Goal: Task Accomplishment & Management: Complete application form

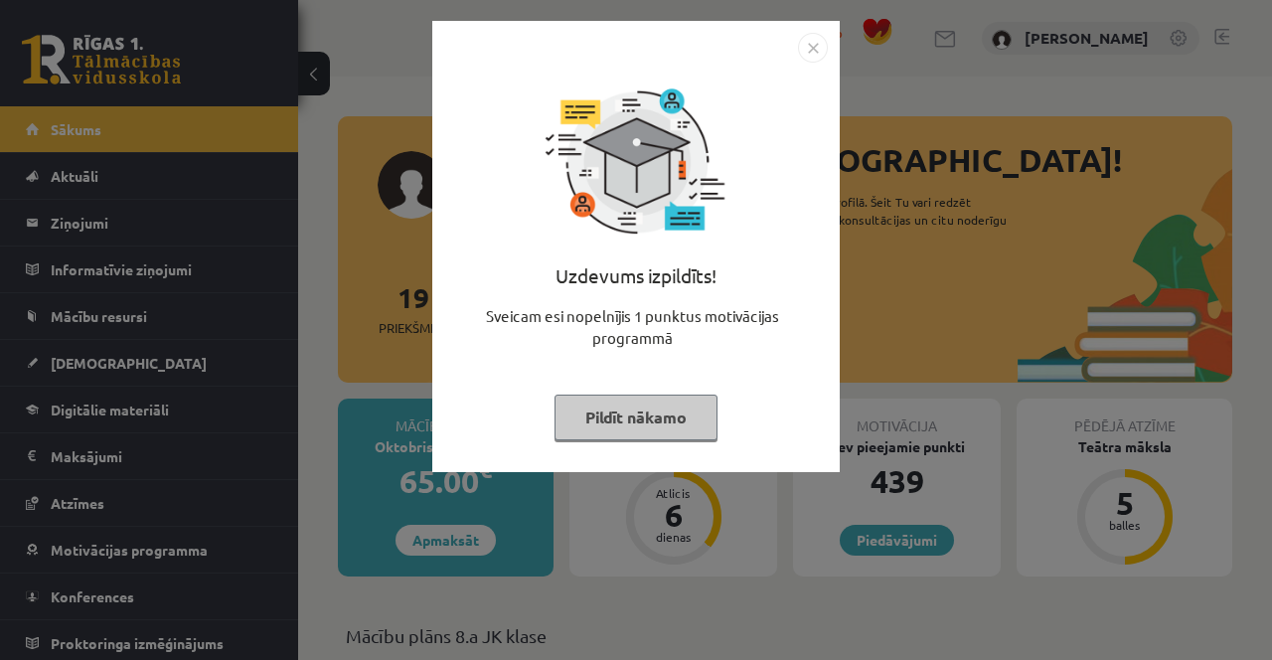
click at [640, 434] on button "Pildīt nākamo" at bounding box center [635, 417] width 163 height 46
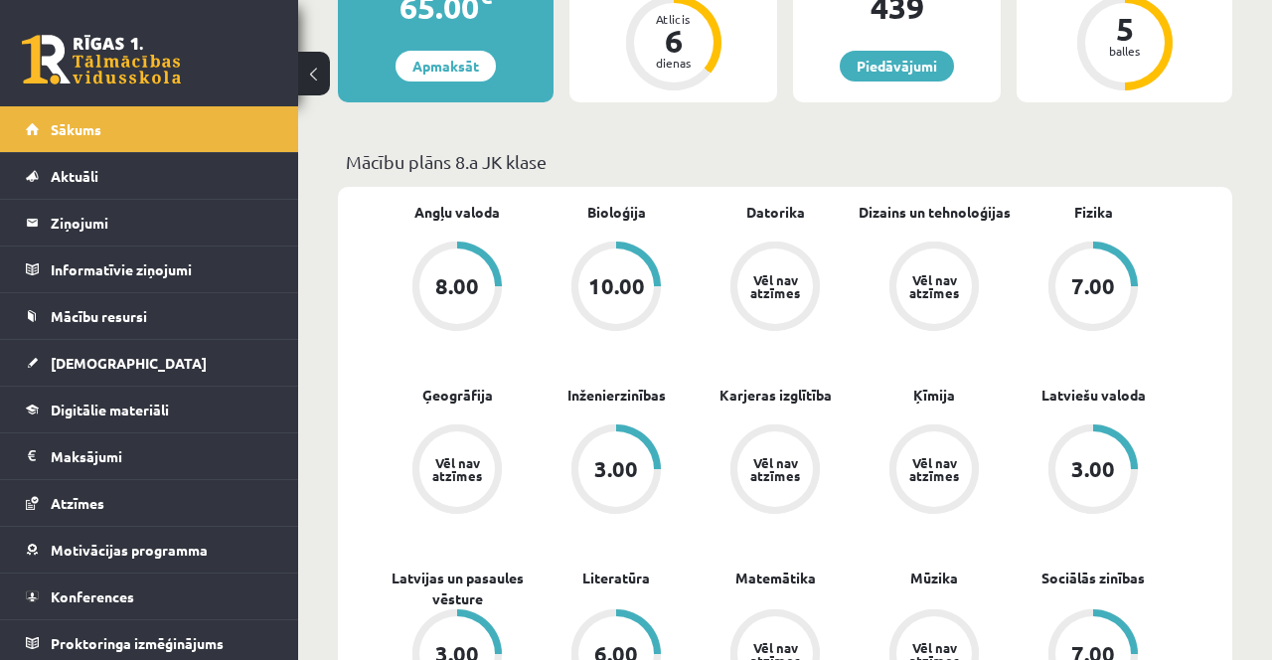
scroll to position [486, 0]
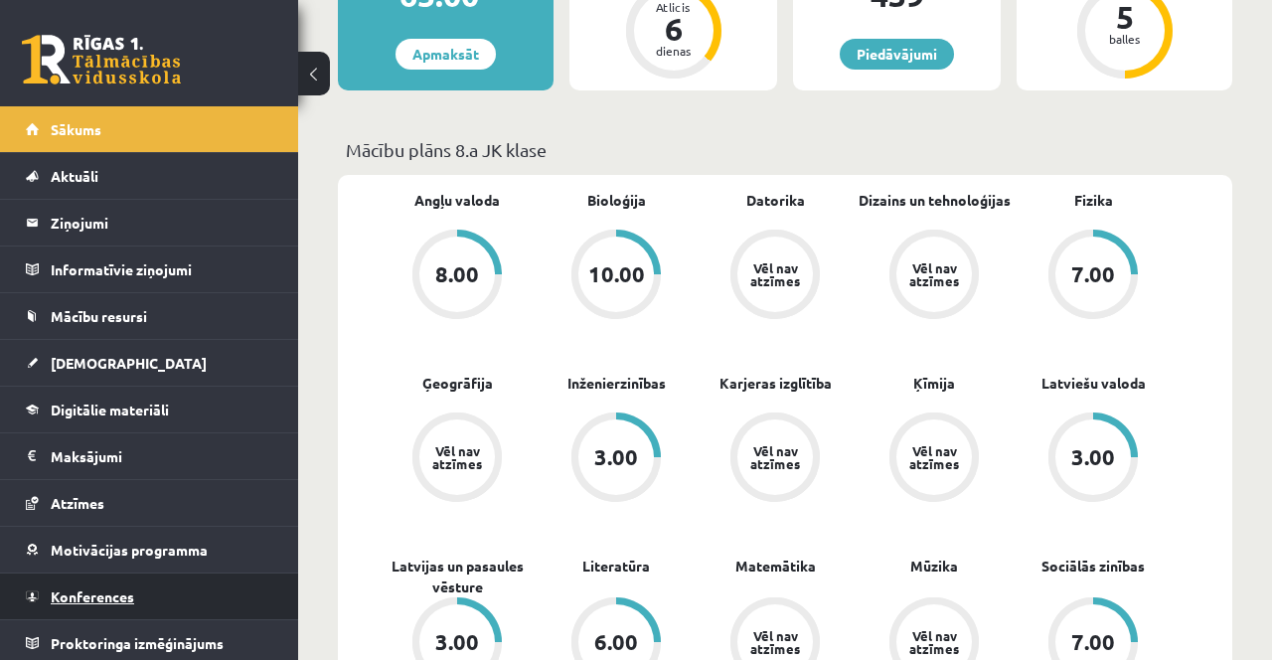
click at [111, 604] on link "Konferences" at bounding box center [149, 596] width 247 height 46
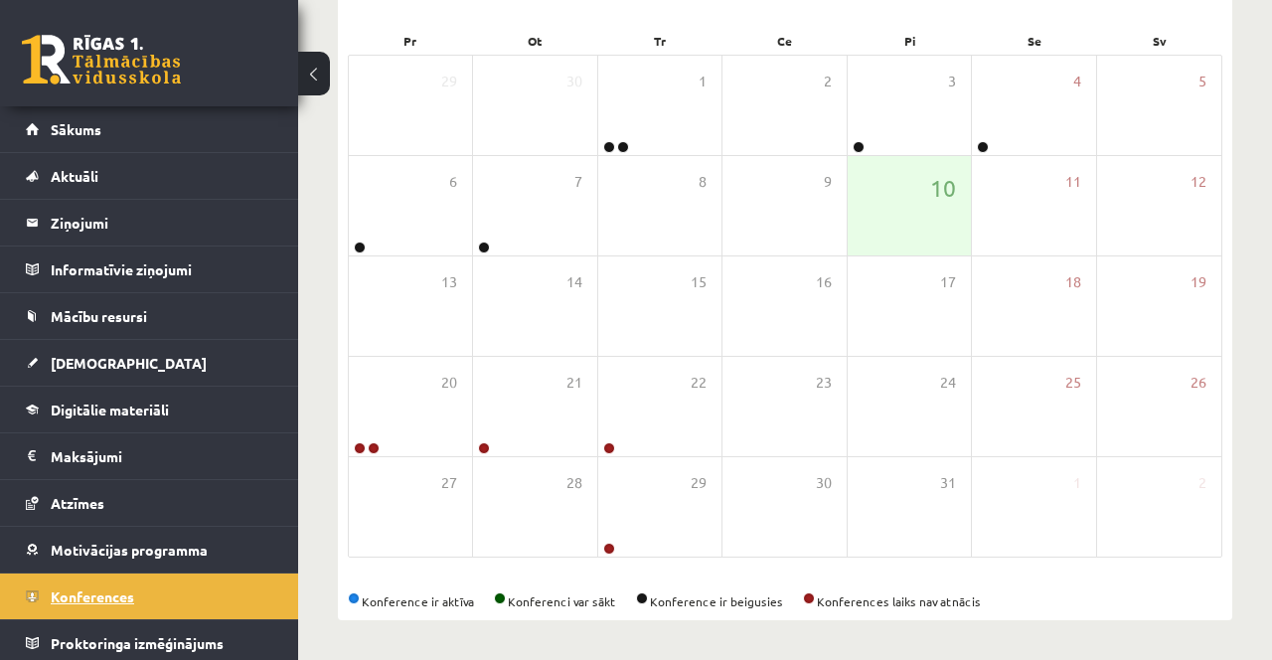
scroll to position [226, 0]
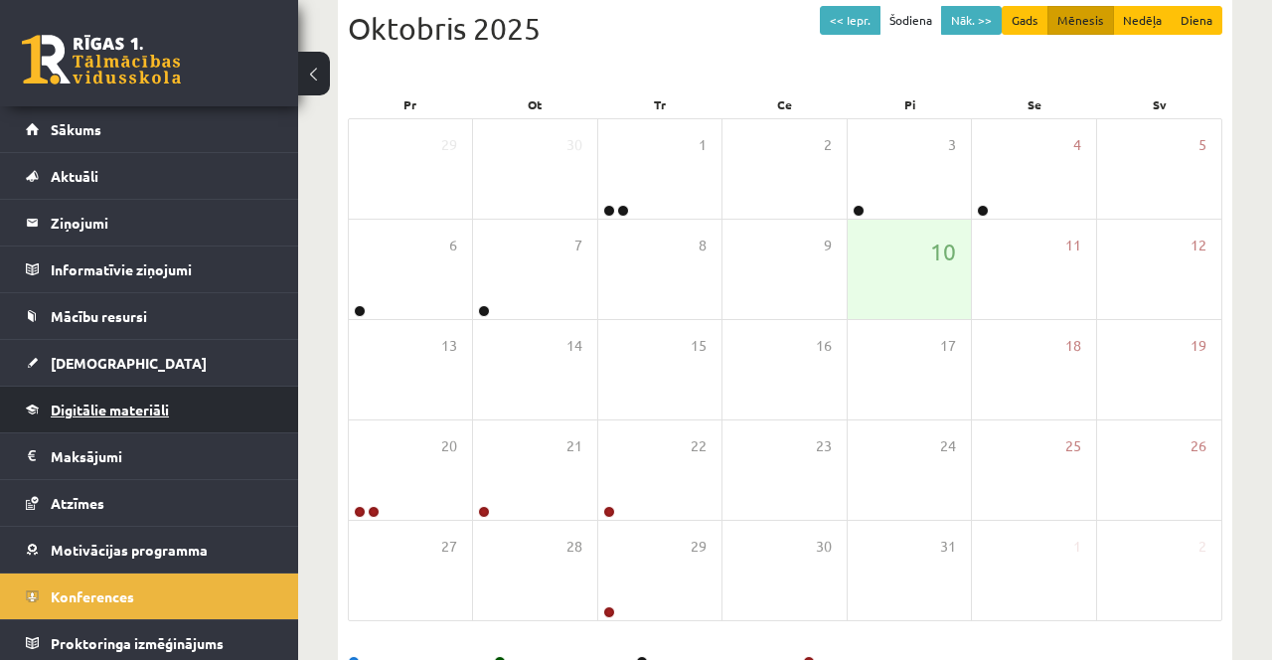
click at [133, 421] on link "Digitālie materiāli" at bounding box center [149, 409] width 247 height 46
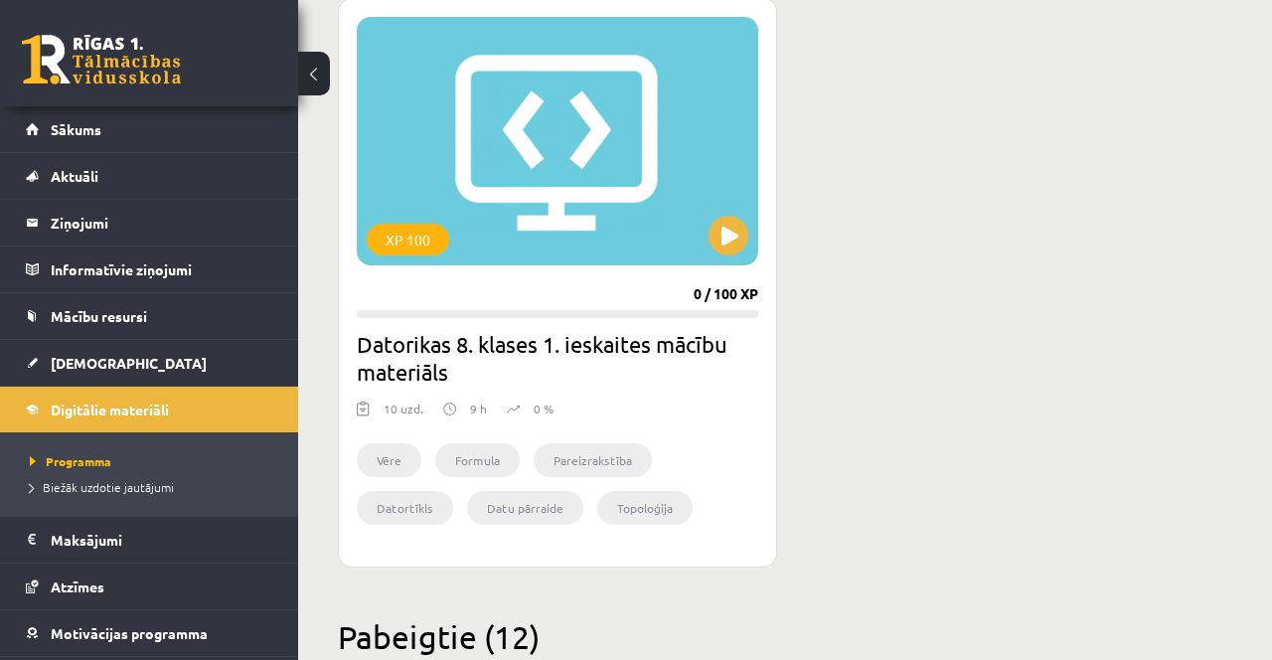
scroll to position [1213, 0]
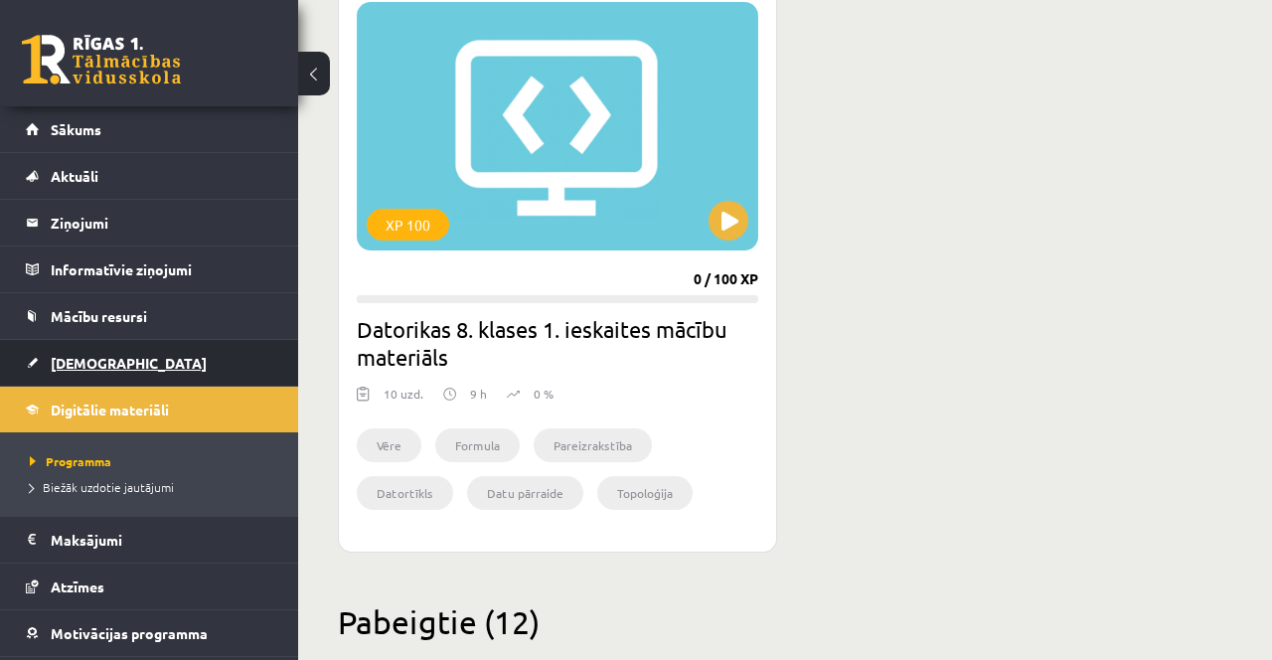
click at [152, 351] on link "[DEMOGRAPHIC_DATA]" at bounding box center [149, 363] width 247 height 46
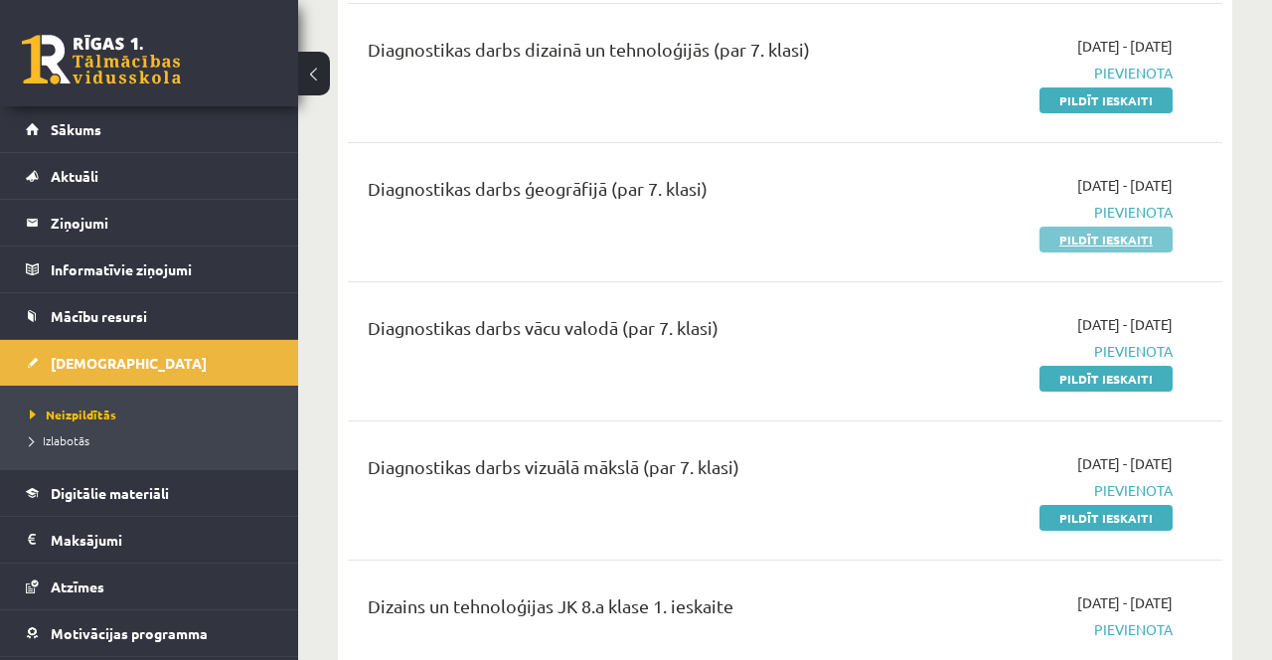
scroll to position [503, 0]
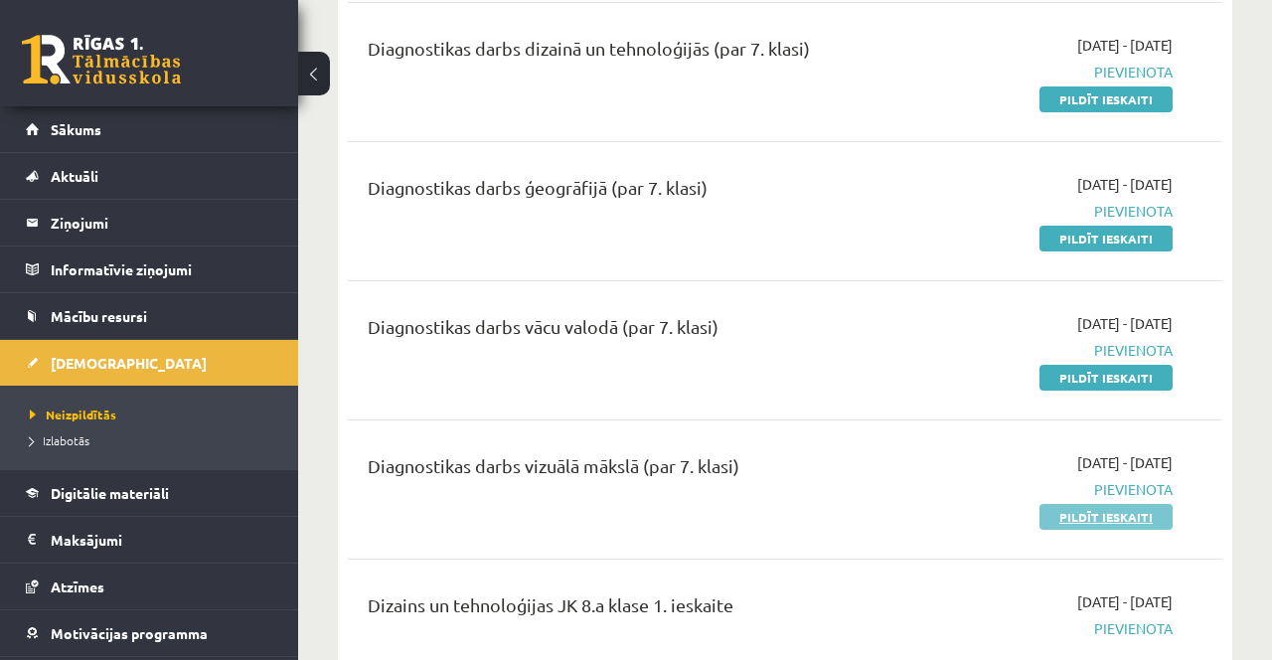
click at [1088, 519] on link "Pildīt ieskaiti" at bounding box center [1105, 517] width 133 height 26
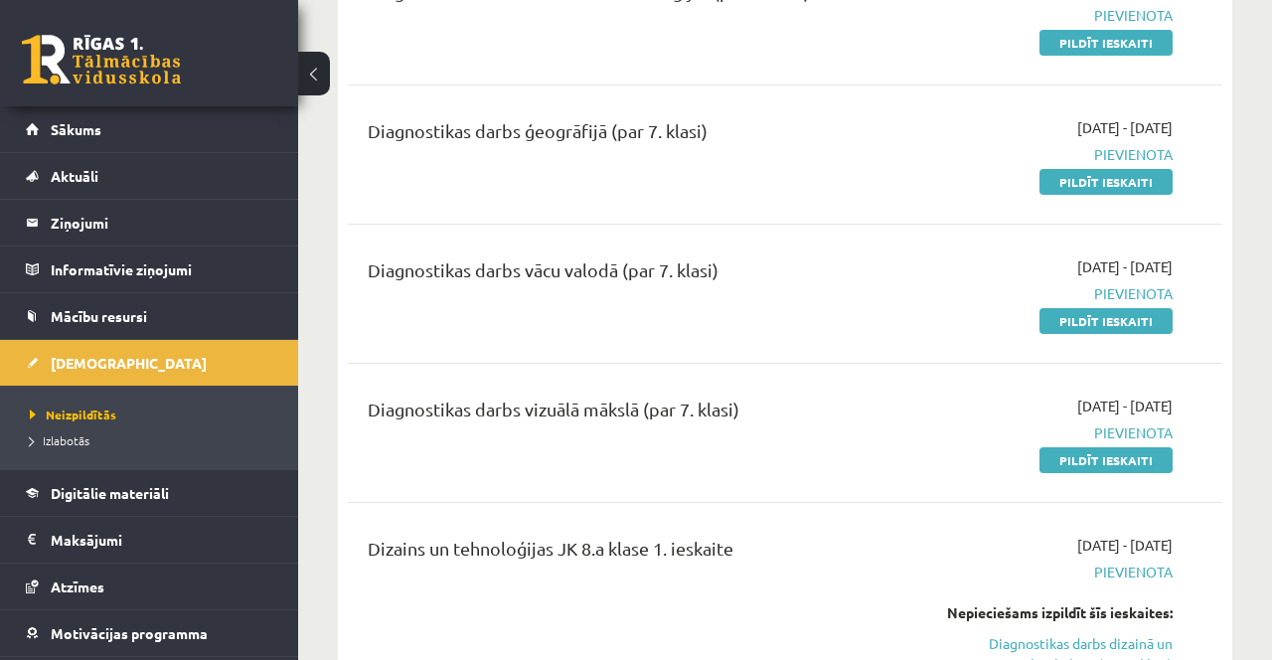
scroll to position [566, 0]
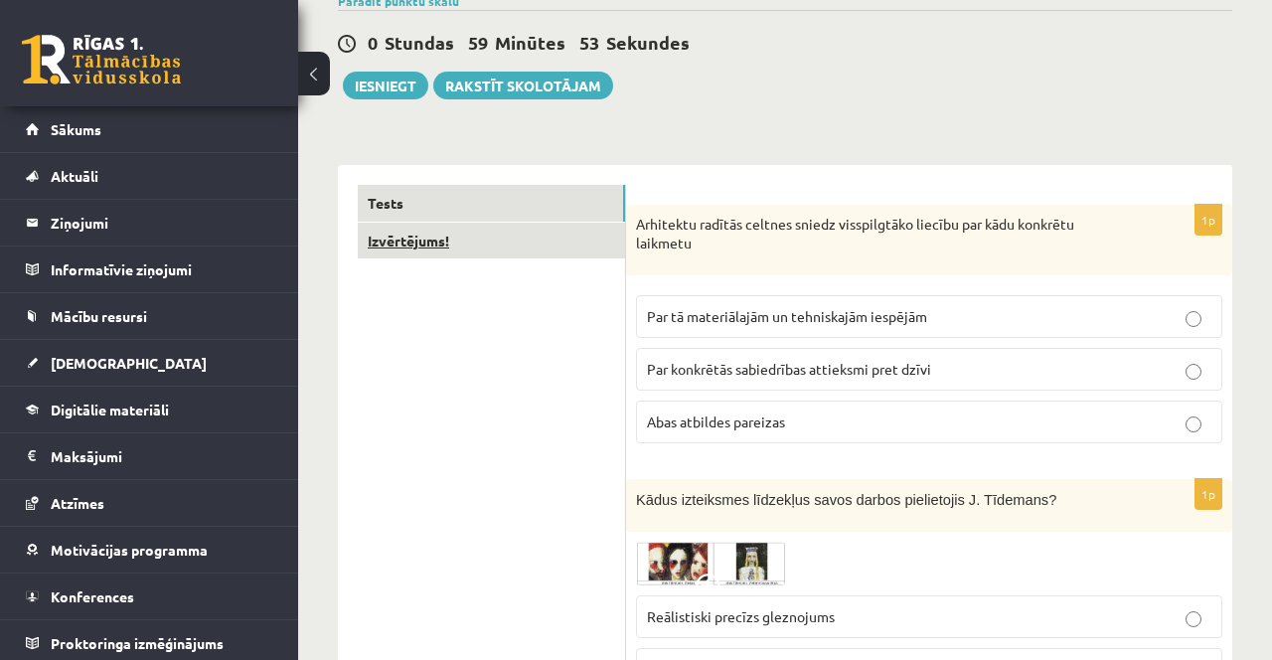
click at [452, 238] on link "Izvērtējums!" at bounding box center [491, 241] width 267 height 37
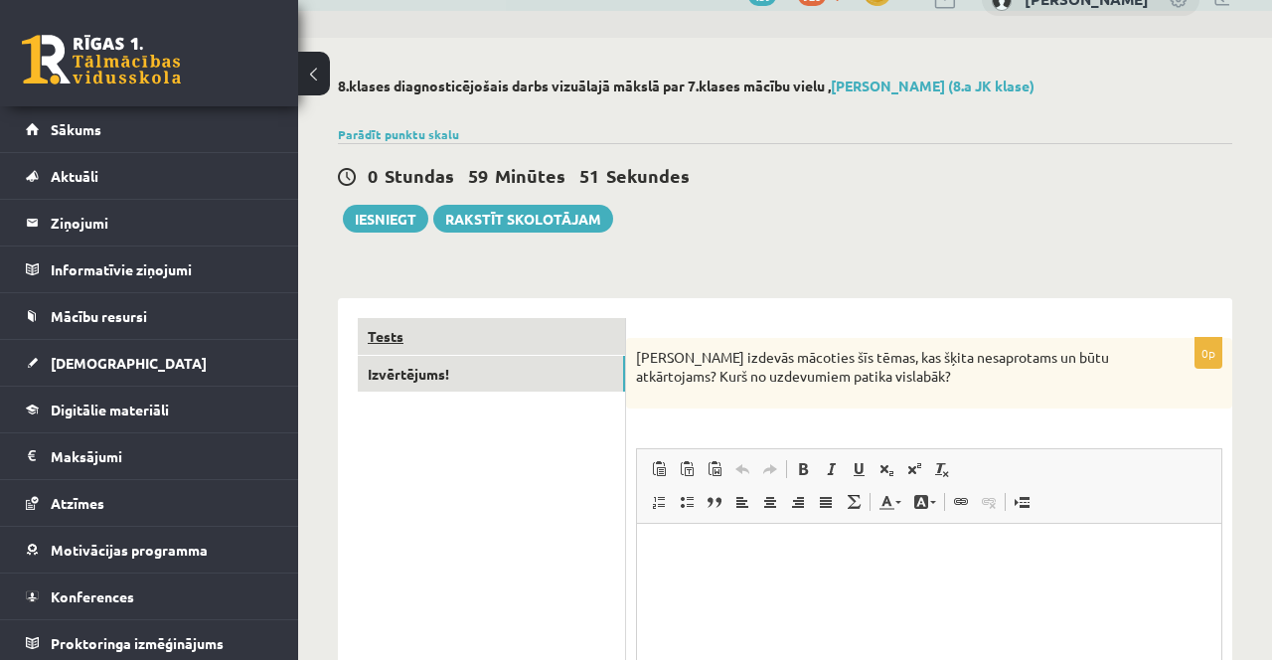
click at [505, 338] on link "Tests" at bounding box center [491, 336] width 267 height 37
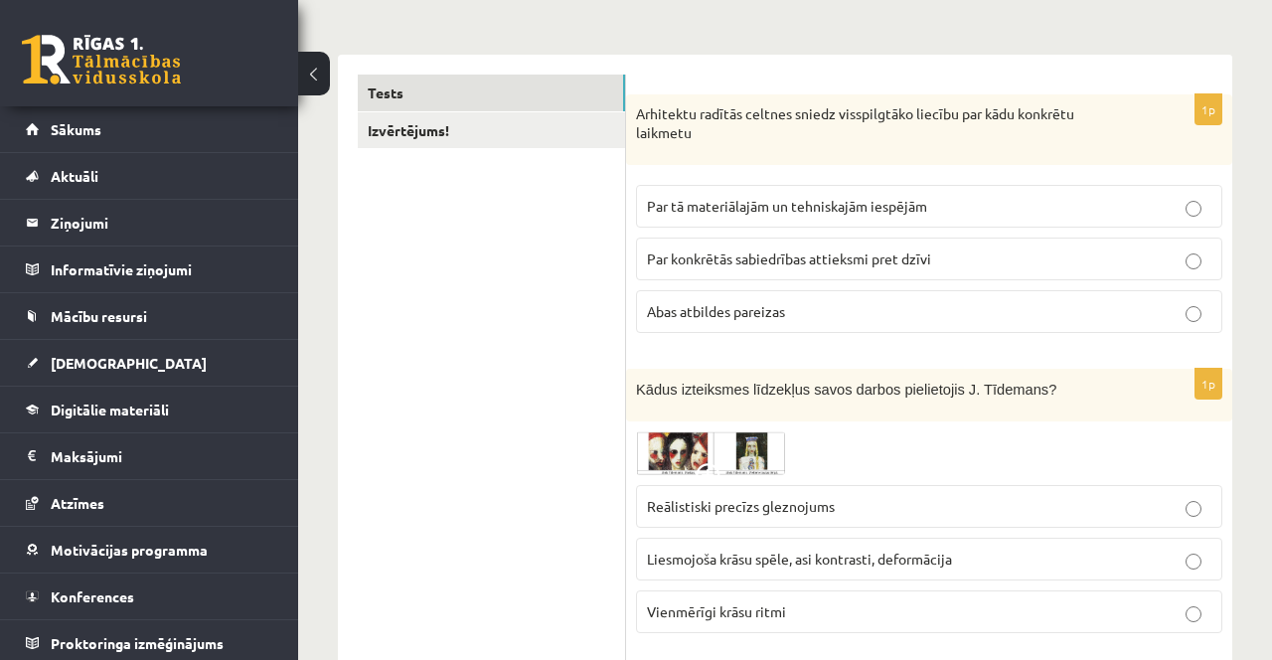
scroll to position [300, 0]
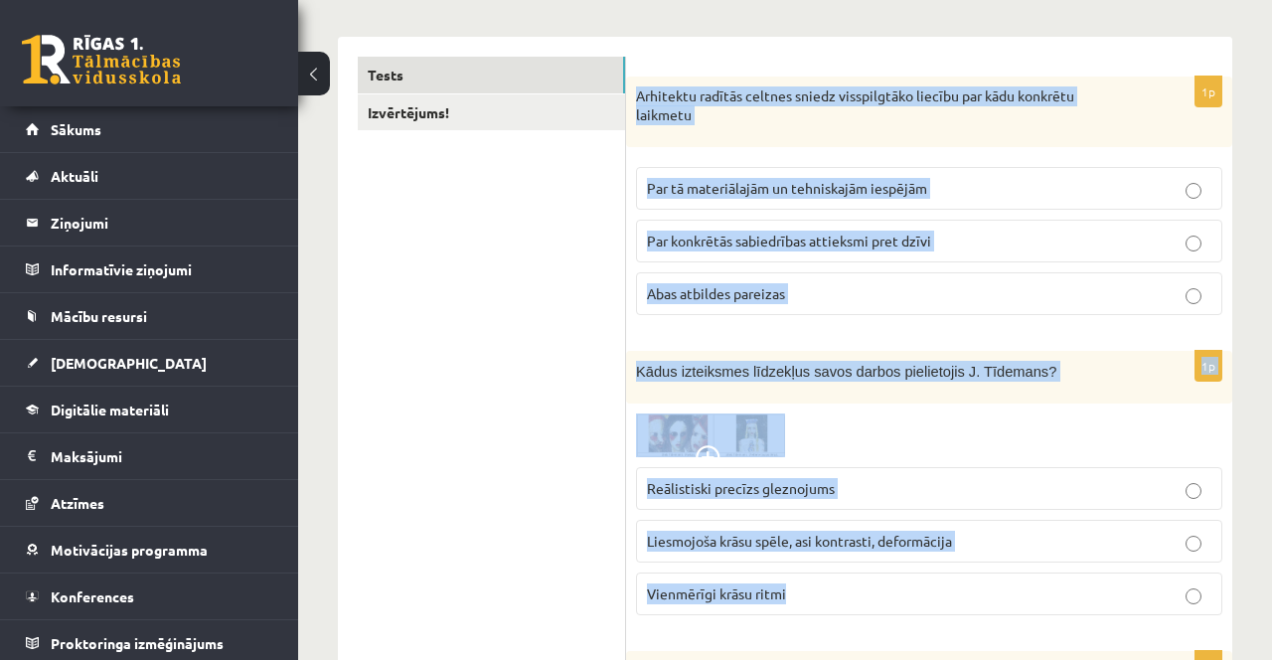
copy form "Arhitektu radītās celtnes sniedz visspilgtāko liecību par kādu konkrētu laikmet…"
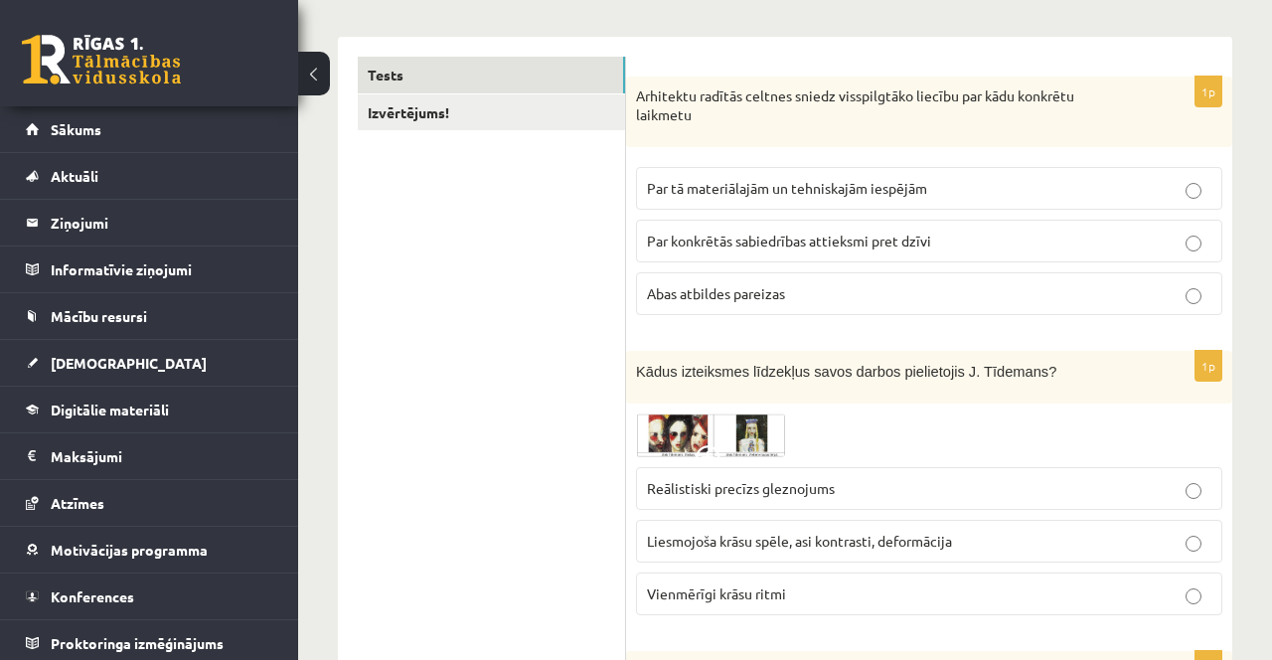
click at [792, 500] on label "Reālistiski precīzs gleznojums" at bounding box center [929, 488] width 586 height 43
click at [741, 290] on span "Abas atbildes pareizas" at bounding box center [716, 293] width 138 height 18
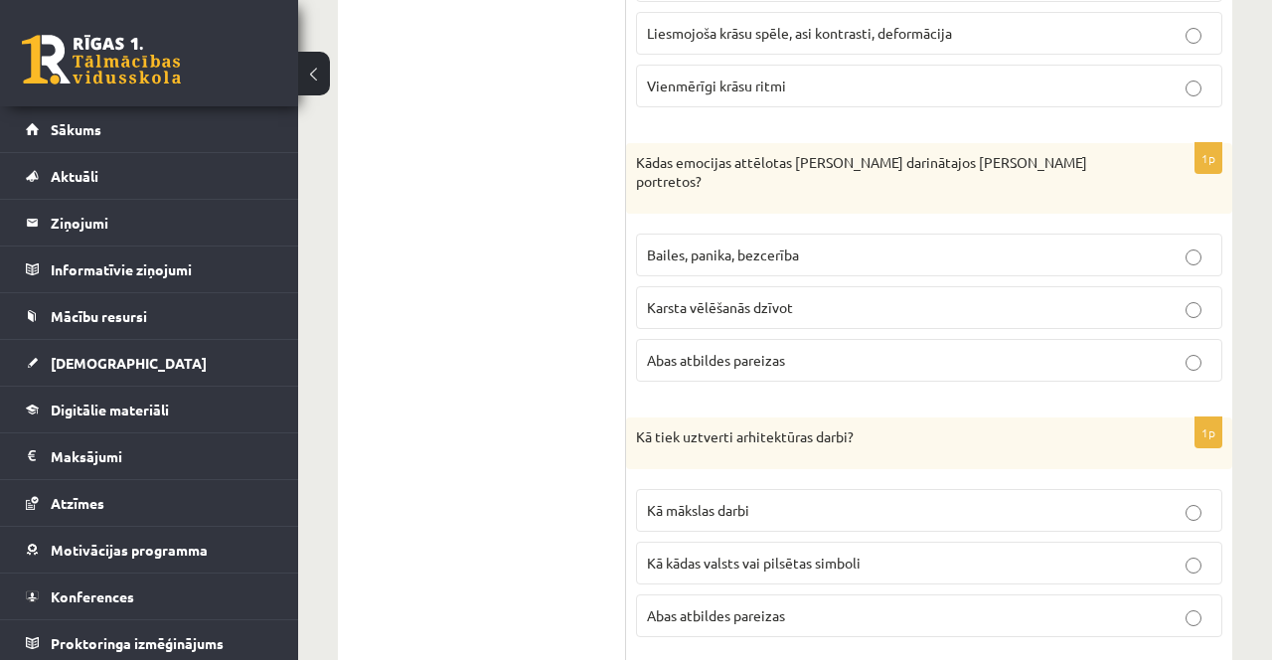
scroll to position [809, 0]
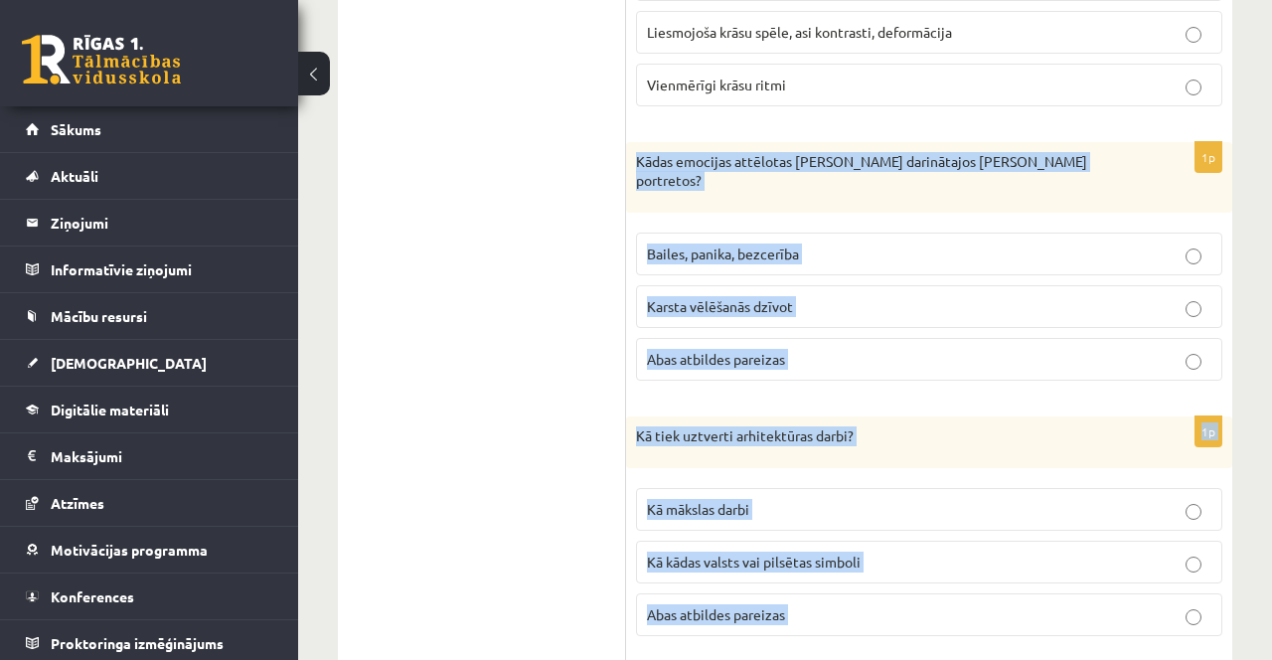
copy form "Kādas emocijas attēlotas Pablo Pikaso darinātajos Doras Mares portretos? Bailes…"
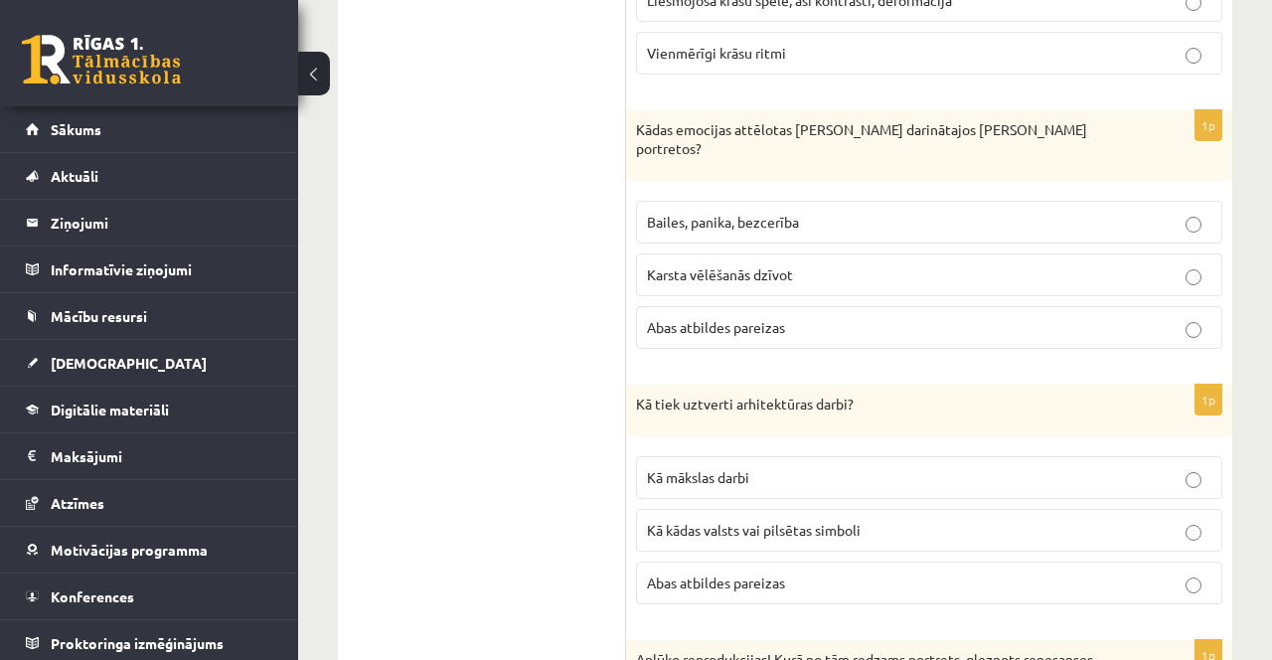
scroll to position [834, 0]
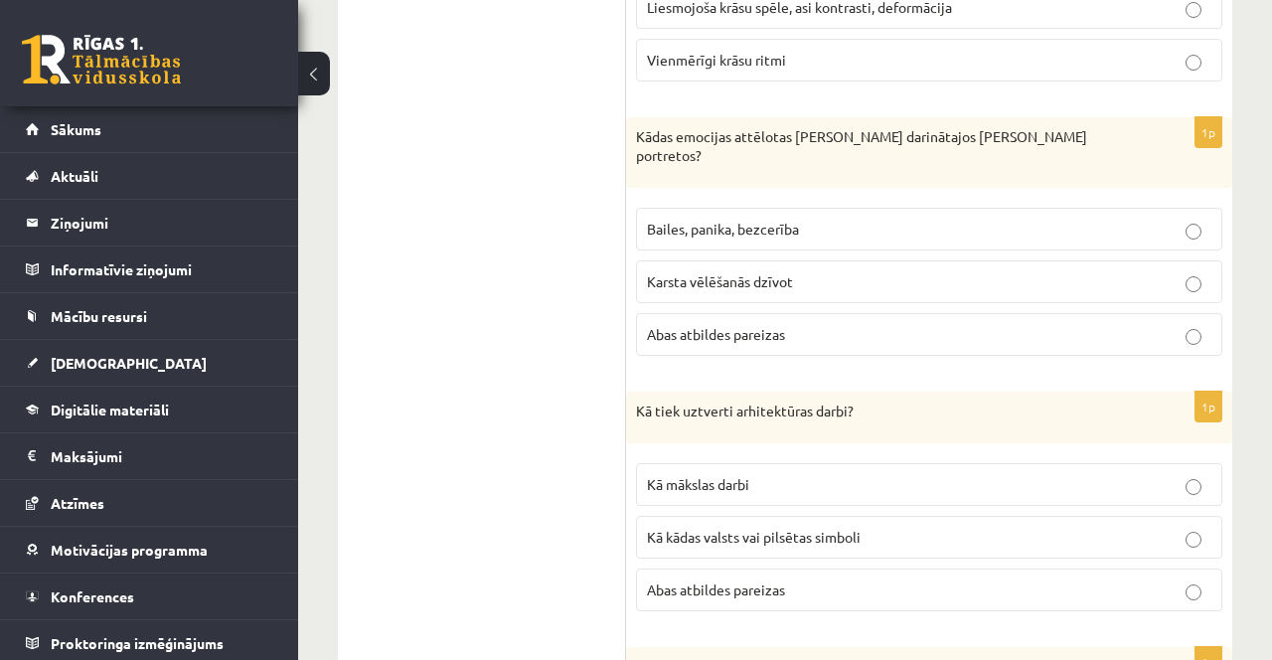
click at [892, 219] on p "Bailes, panika, bezcerība" at bounding box center [929, 229] width 564 height 21
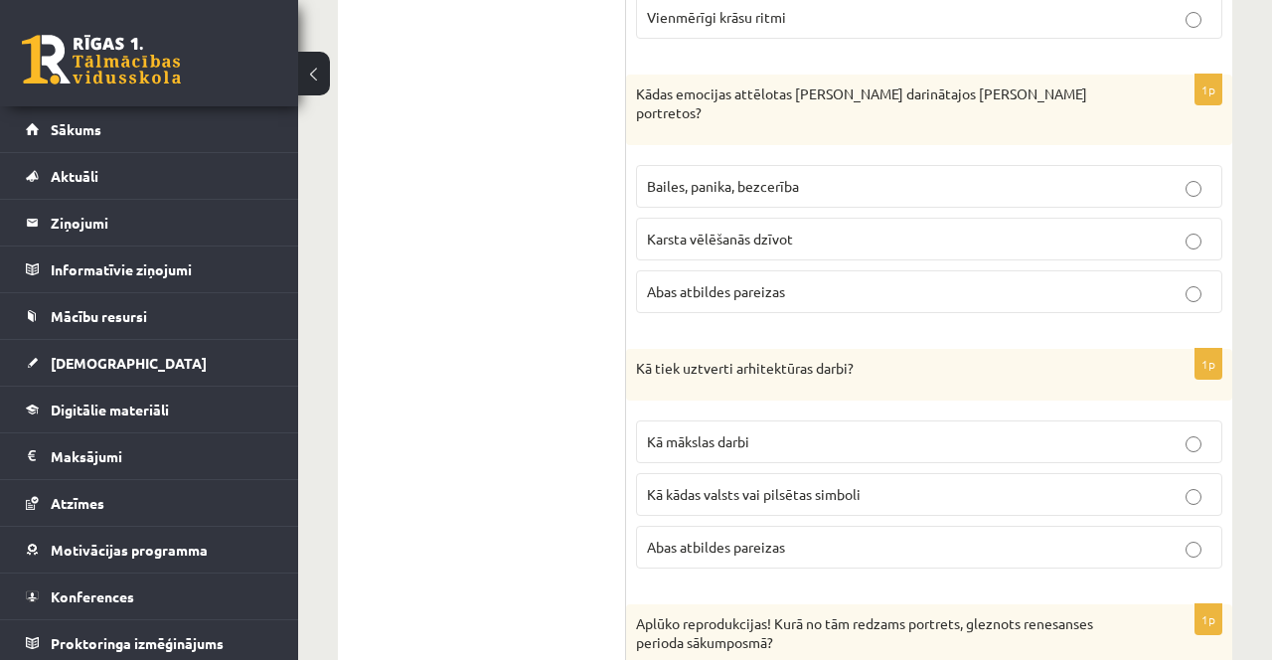
click at [753, 537] on p "Abas atbildes pareizas" at bounding box center [929, 547] width 564 height 21
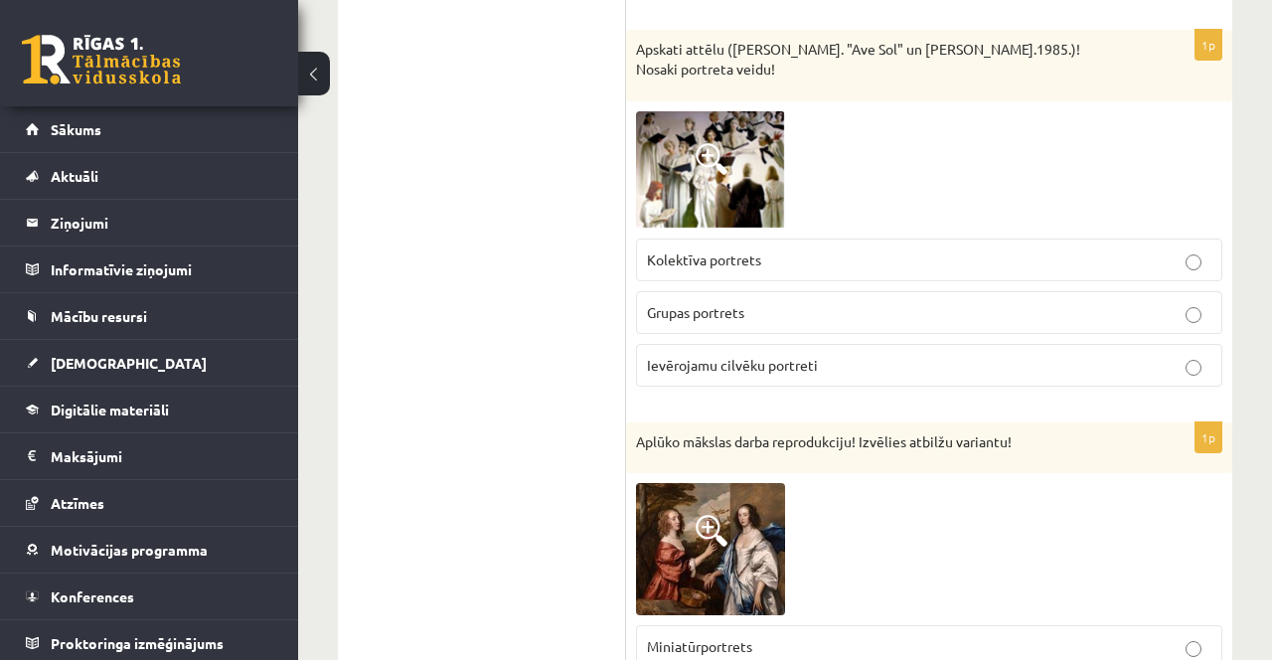
scroll to position [2245, 0]
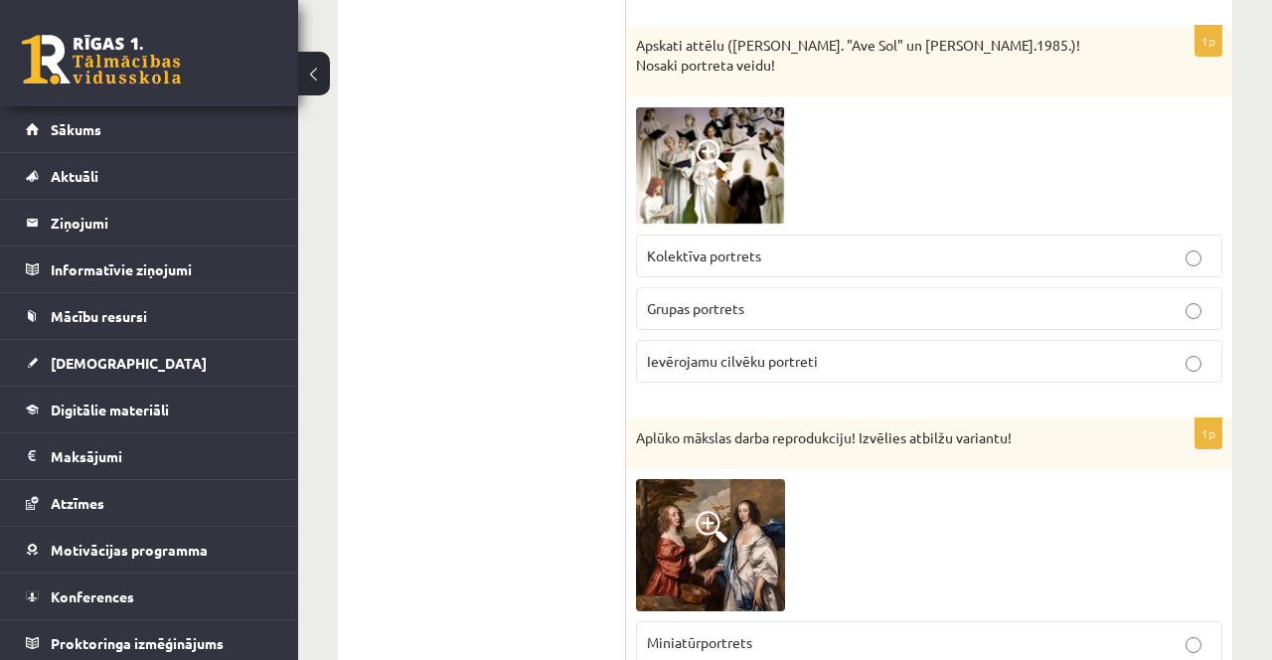
click at [733, 149] on img at bounding box center [710, 165] width 149 height 117
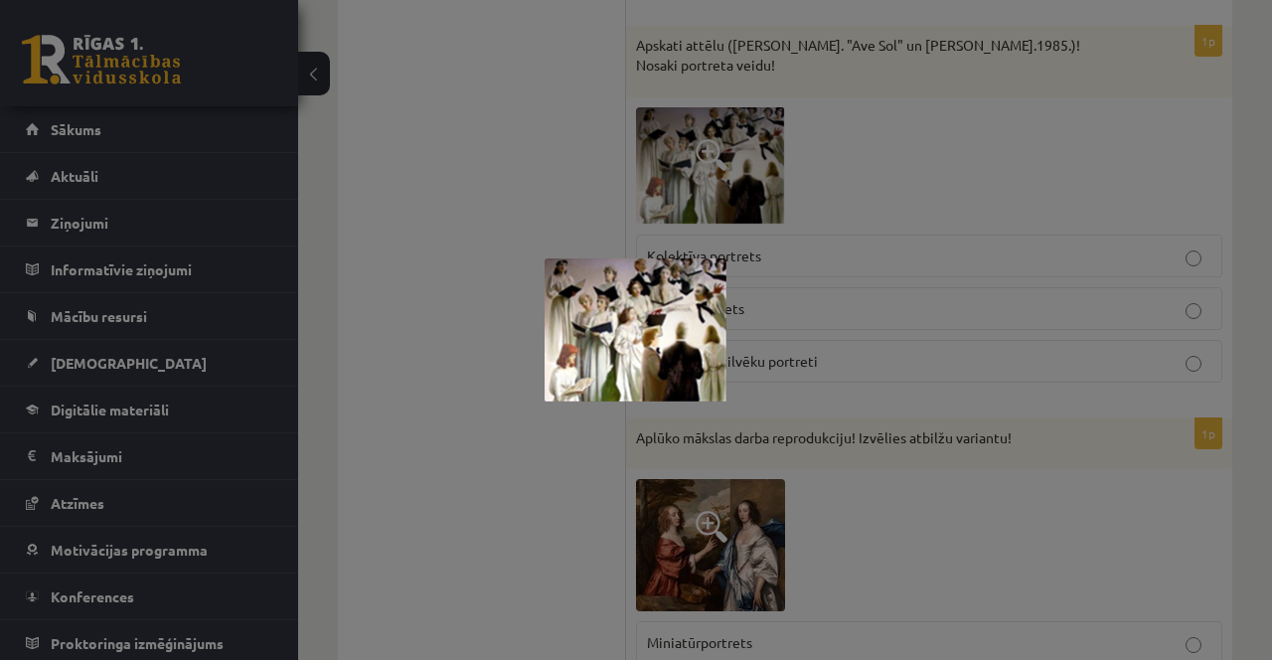
click at [935, 412] on div at bounding box center [636, 330] width 1272 height 660
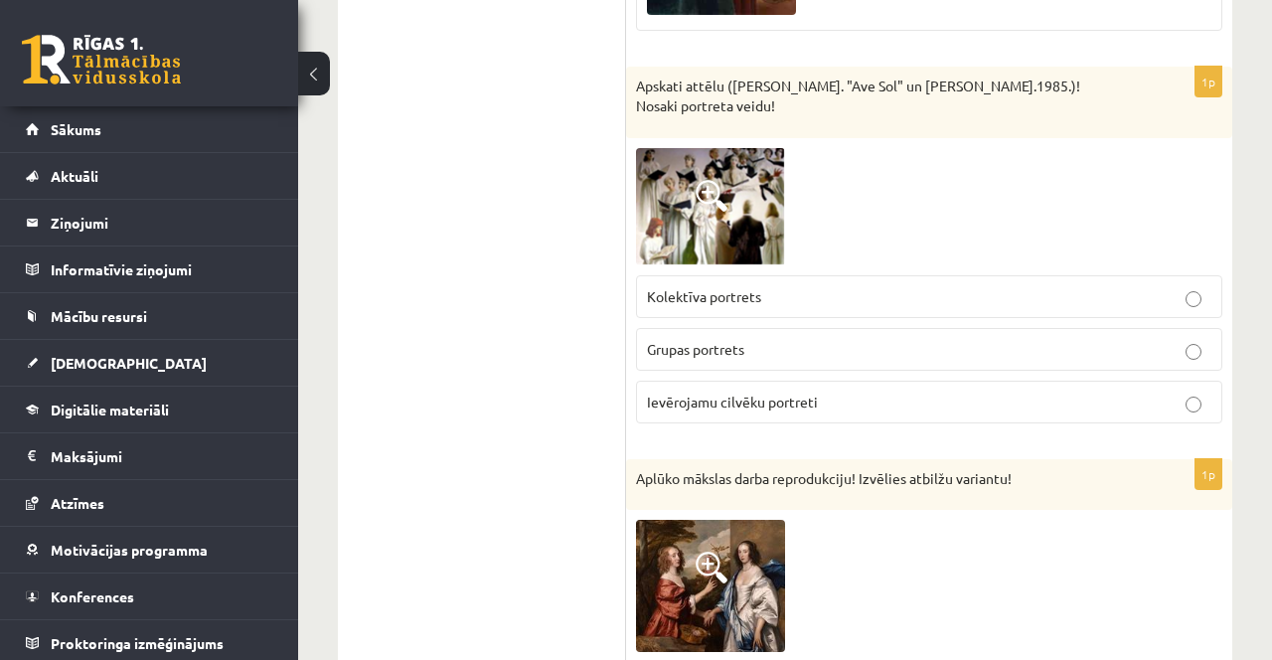
scroll to position [2198, 0]
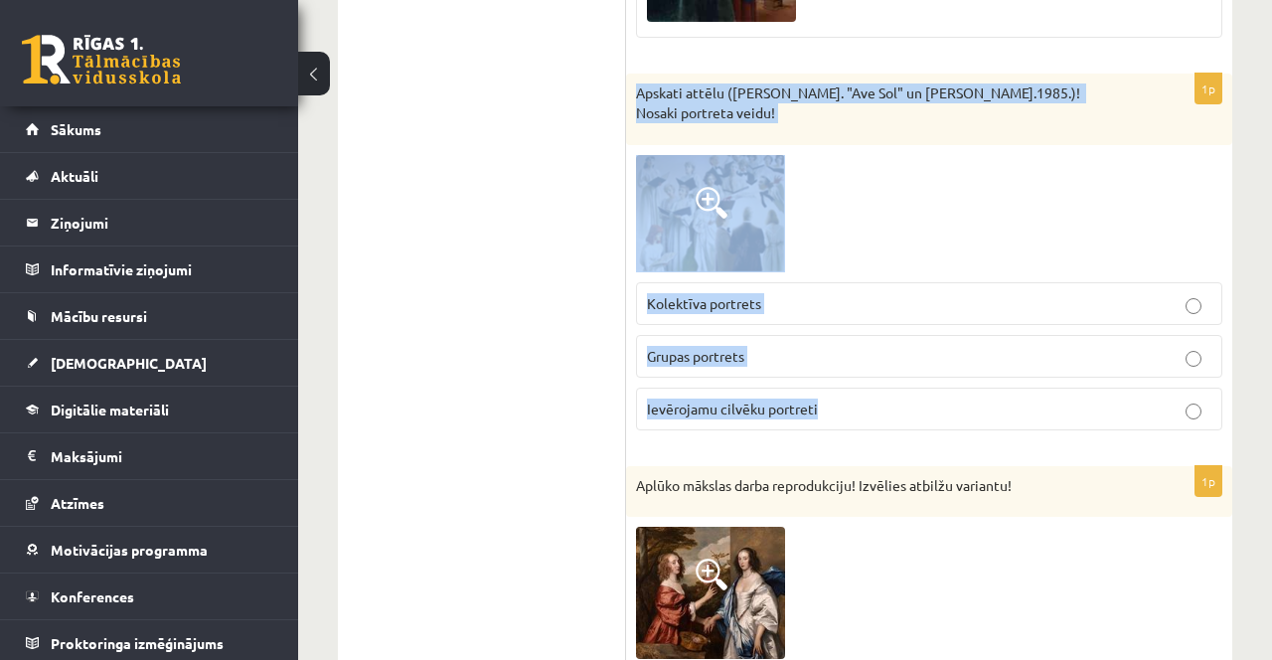
copy div "Apskati attēlu (Maija Tabaka. "Ave Sol" un Kokars.1985.)! Nosaki portreta veidu…"
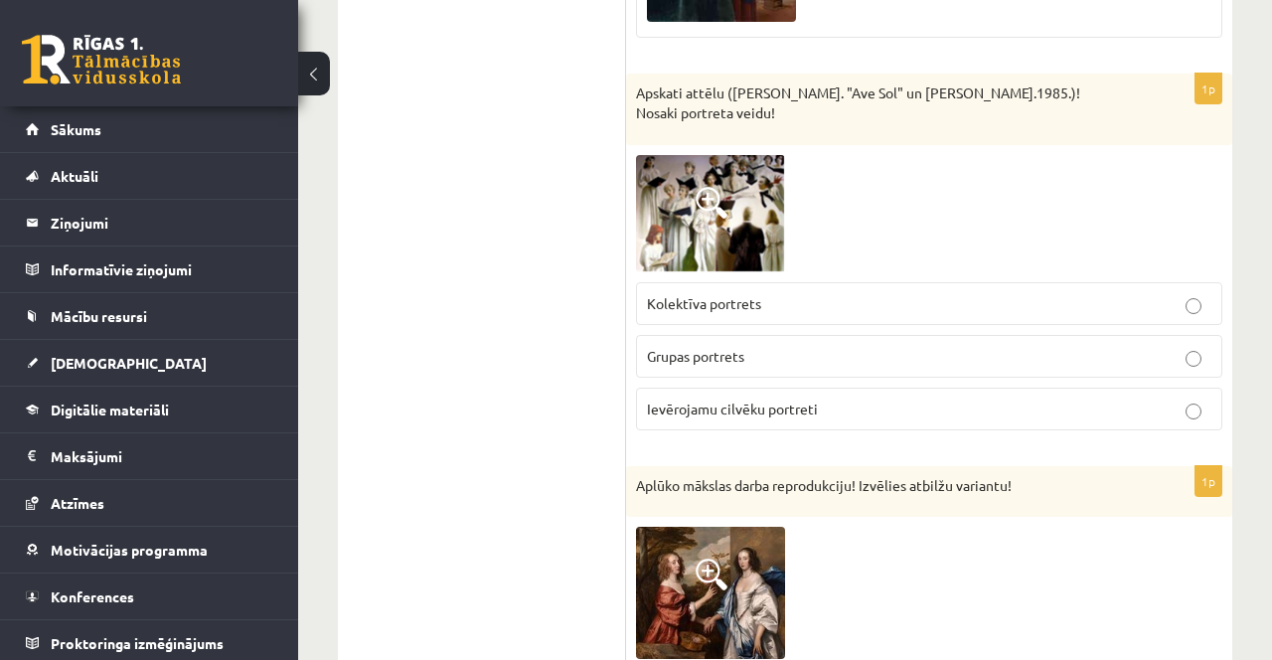
click at [750, 335] on label "Grupas portrets" at bounding box center [929, 356] width 586 height 43
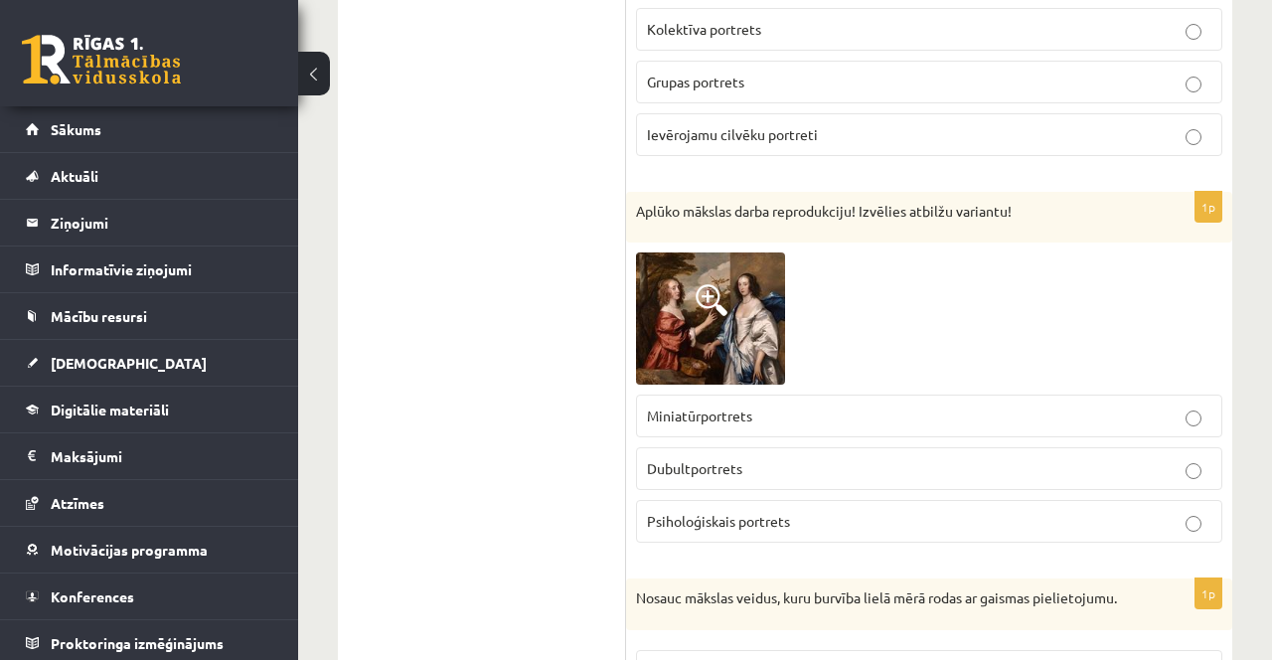
scroll to position [2472, 0]
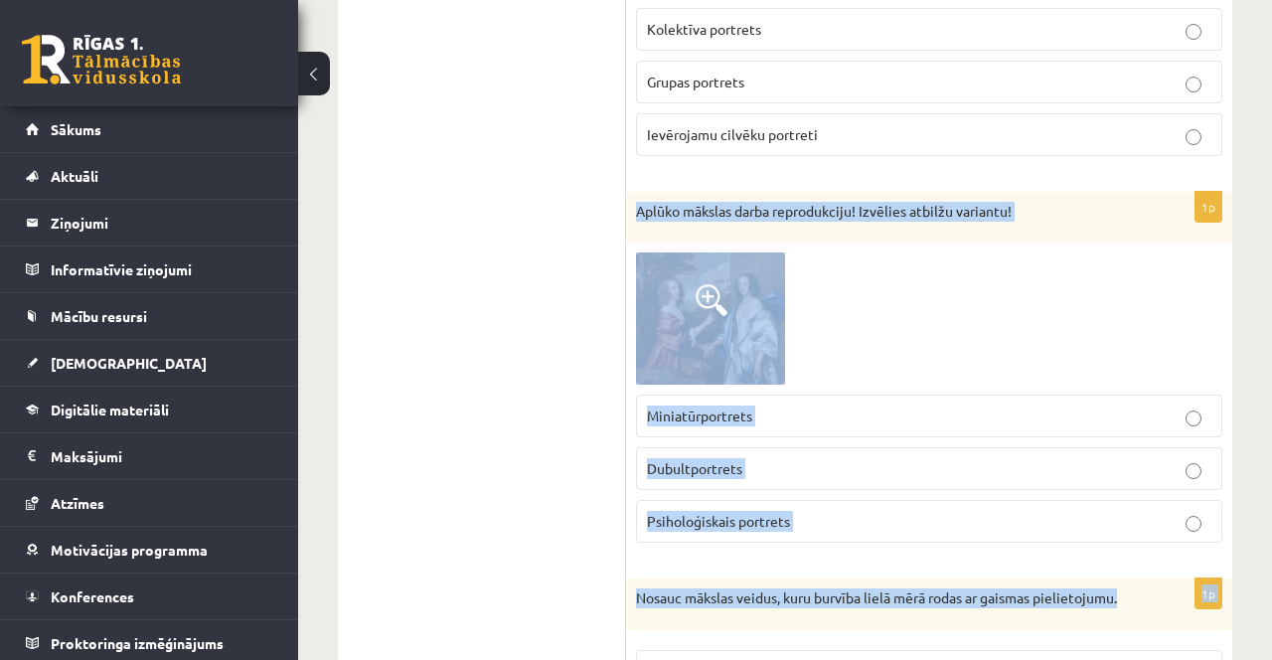
copy form "Aplūko mākslas darba reprodukciju! Izvēlies atbilžu variantu! Miniatūrportrets …"
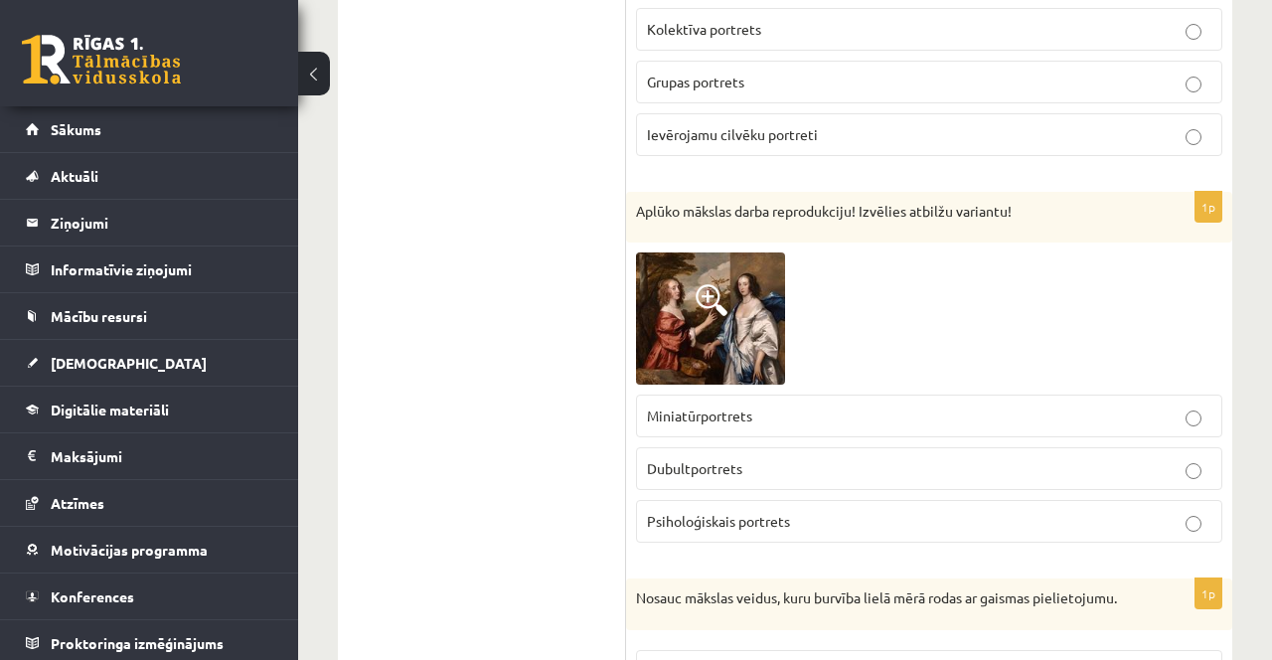
click at [721, 520] on fieldset "Miniatūrportrets Dubultportrets Psiholoģiskais portrets" at bounding box center [929, 467] width 586 height 164
click at [752, 531] on div "1p Aplūko mākslas darba reprodukciju! Izvēlies atbilžu variantu! Miniatūrportre…" at bounding box center [929, 375] width 606 height 367
click at [730, 512] on span "Psiholoģiskais portrets" at bounding box center [718, 521] width 143 height 18
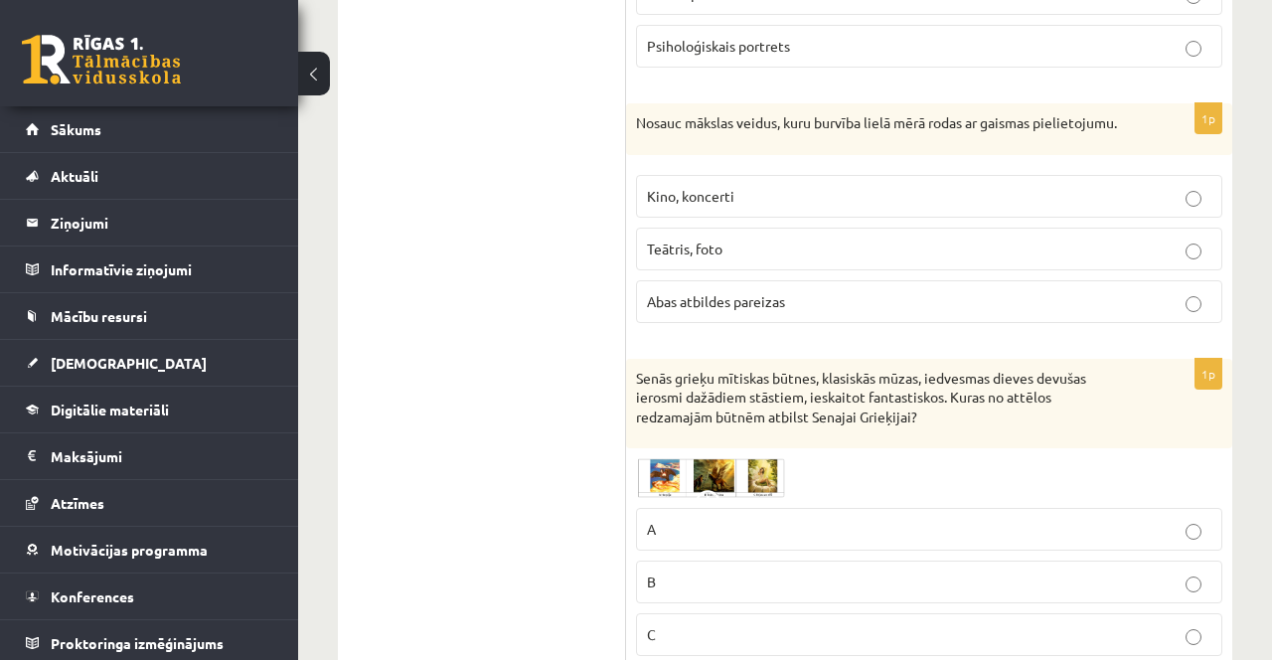
scroll to position [2949, 0]
click at [789, 251] on label "Teātris, foto" at bounding box center [929, 247] width 586 height 43
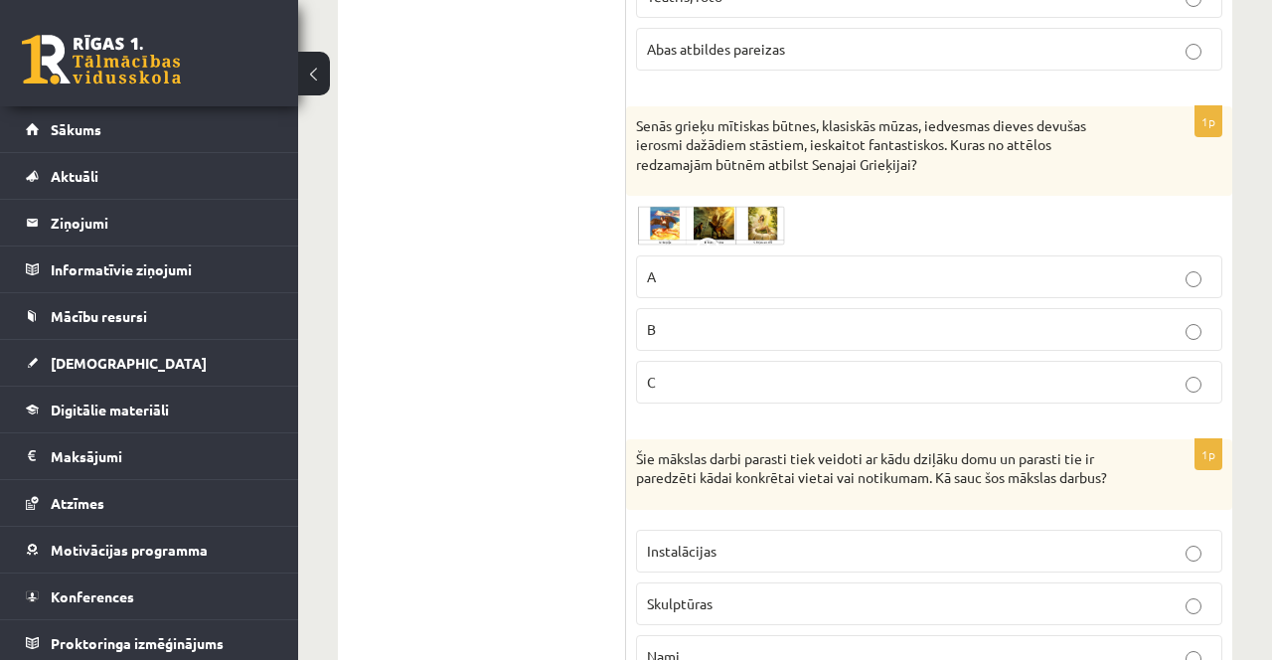
scroll to position [3211, 0]
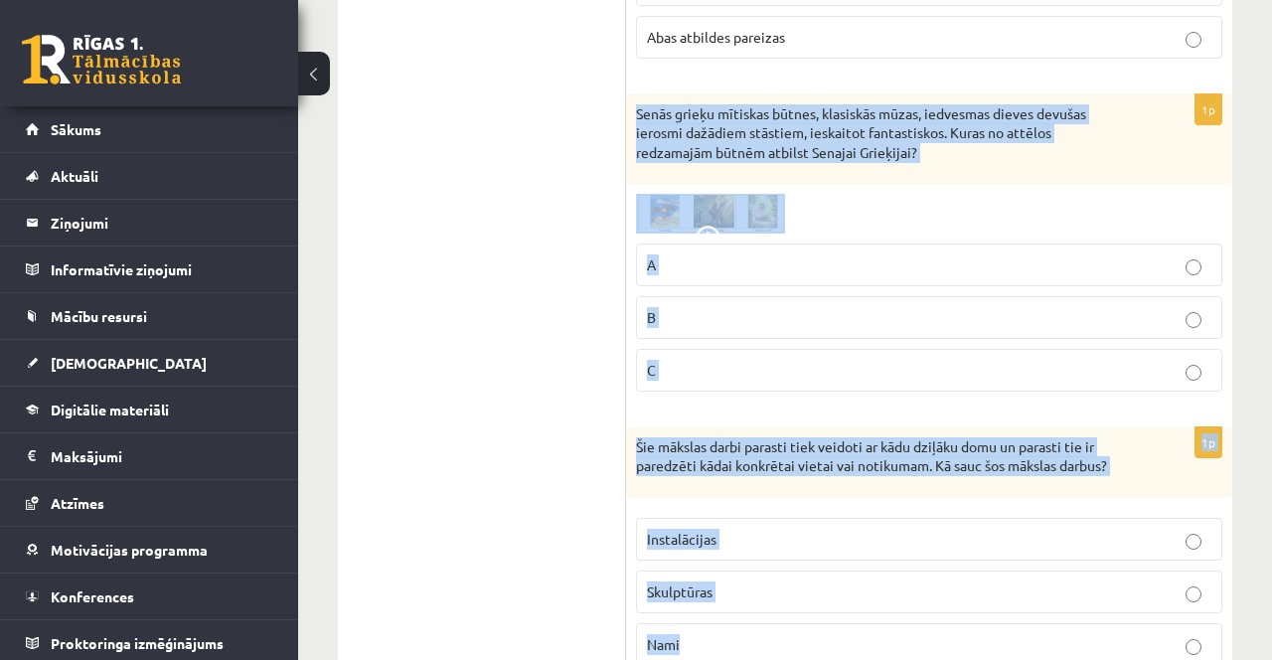
copy form "Senās grieķu mītiskas būtnes, klasiskās mūzas, iedvesmas dieves devušas ierosmi…"
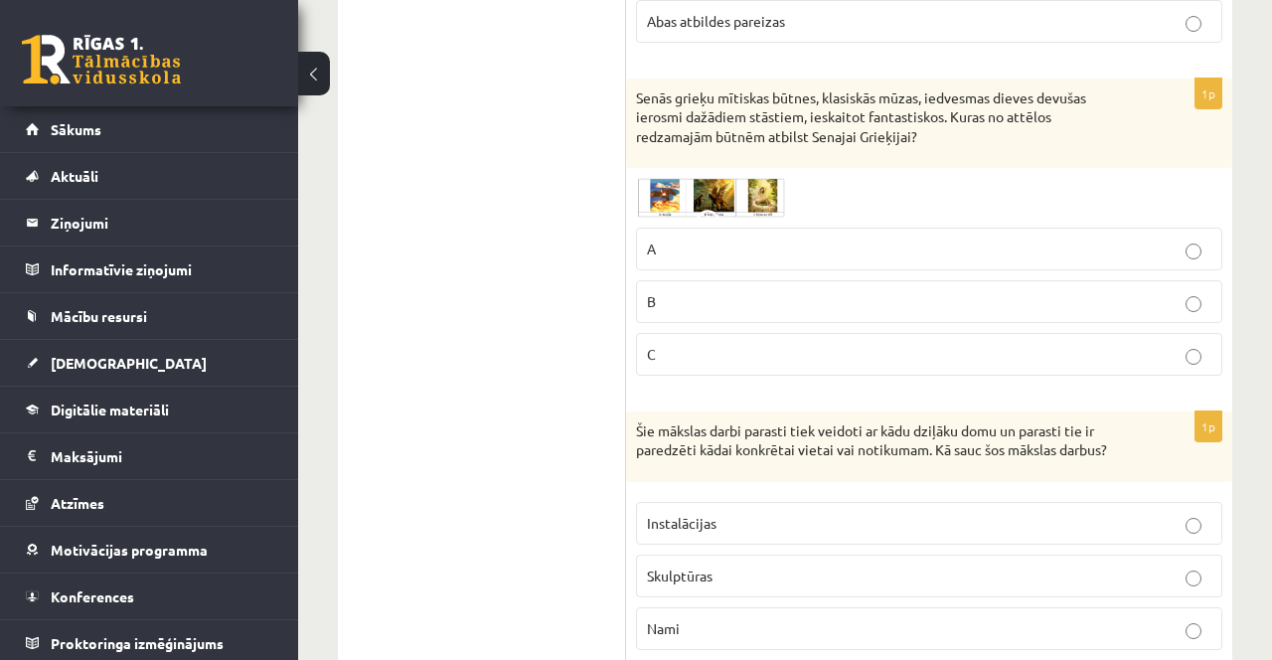
scroll to position [3227, 0]
click at [866, 304] on p "B" at bounding box center [929, 301] width 564 height 21
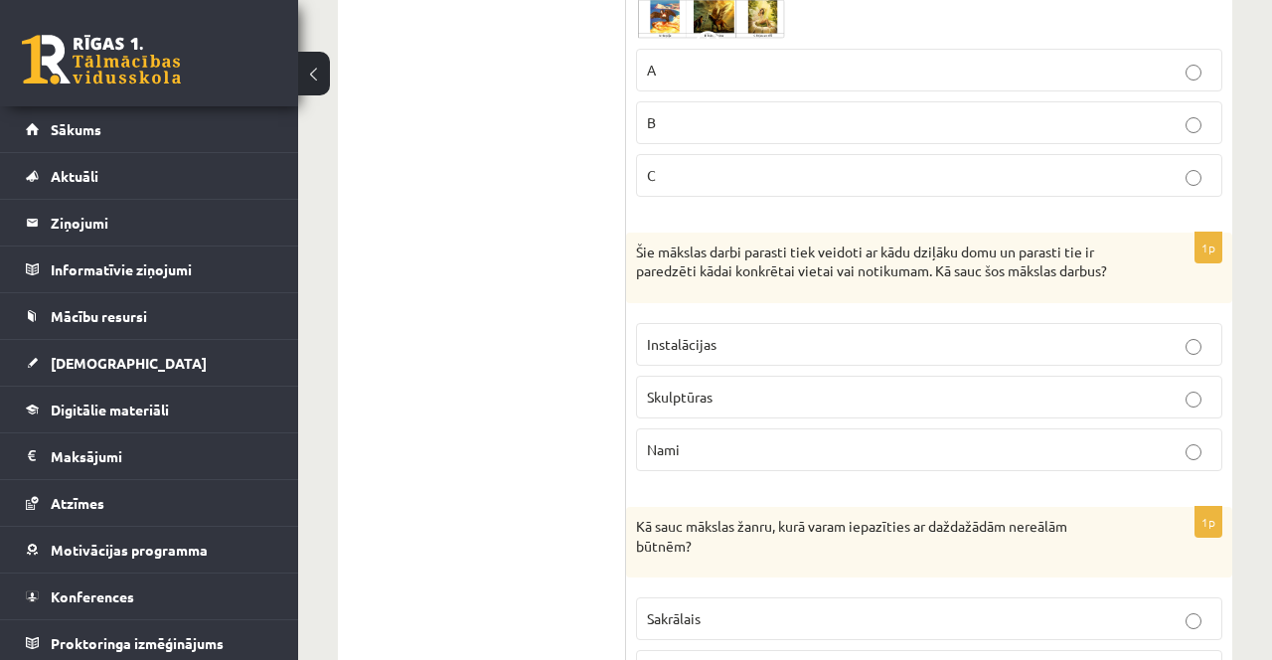
scroll to position [3474, 0]
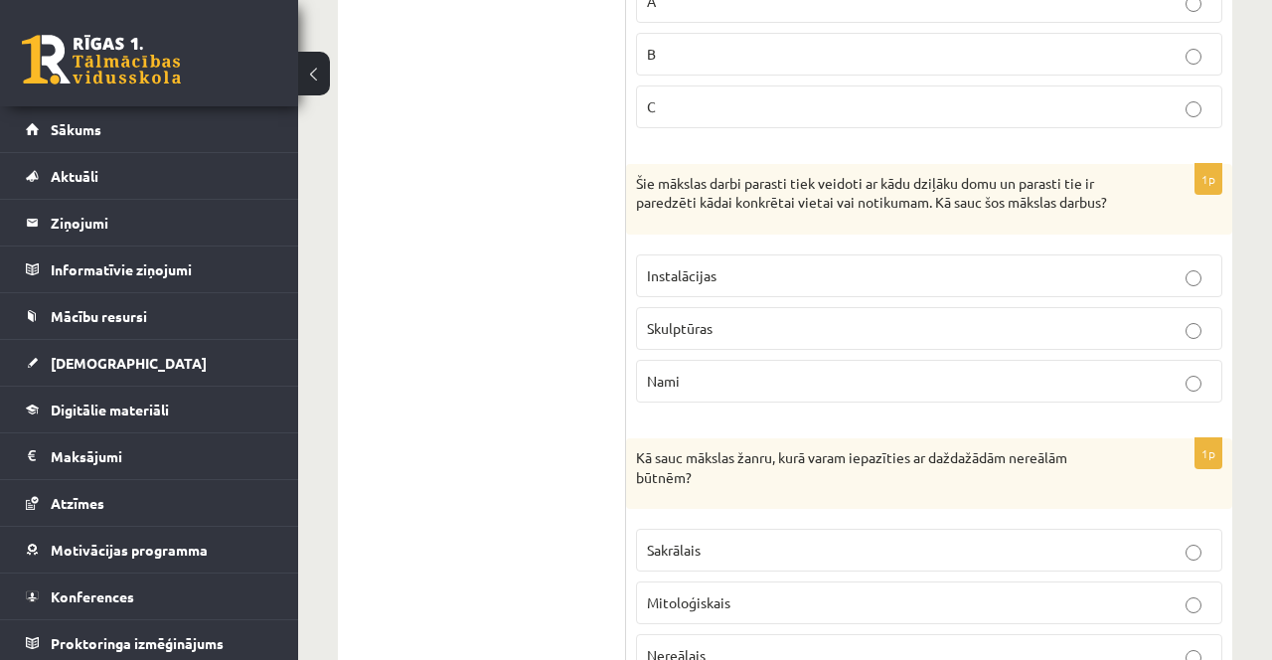
click at [759, 268] on p "Instalācijas" at bounding box center [929, 275] width 564 height 21
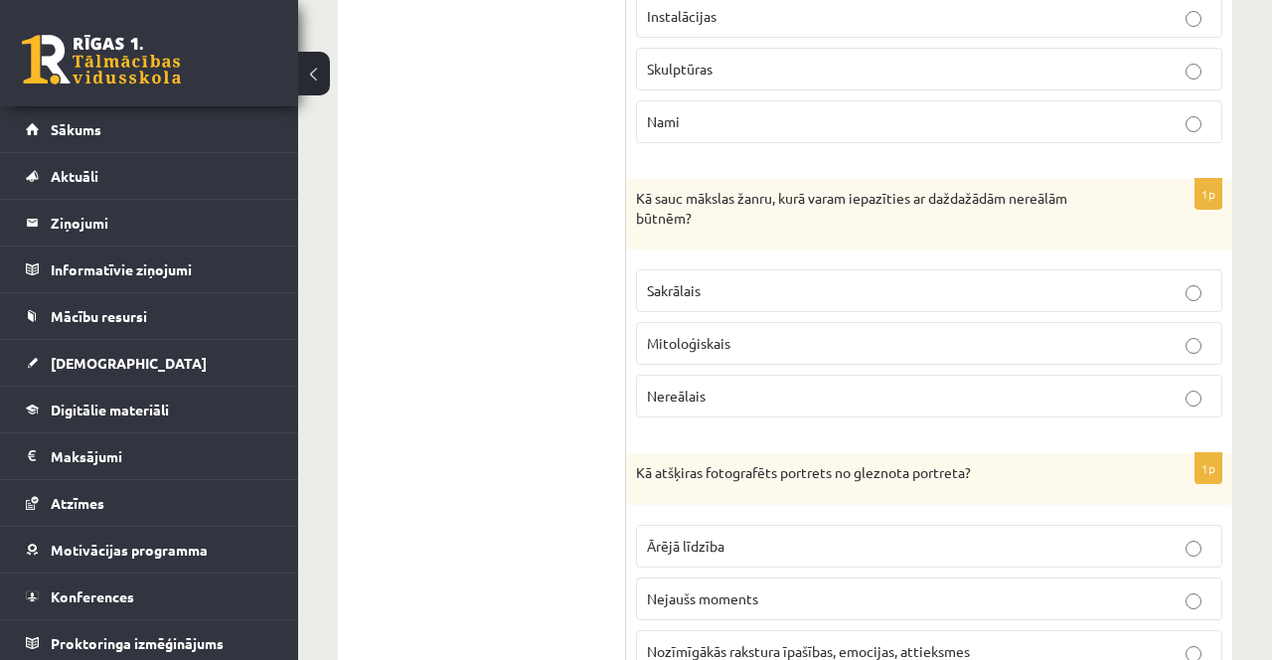
scroll to position [3736, 0]
click at [652, 187] on p "Kā sauc mākslas žanru, kurā varam iepazīties ar daždažādām nereālām būtnēm?" at bounding box center [879, 206] width 487 height 39
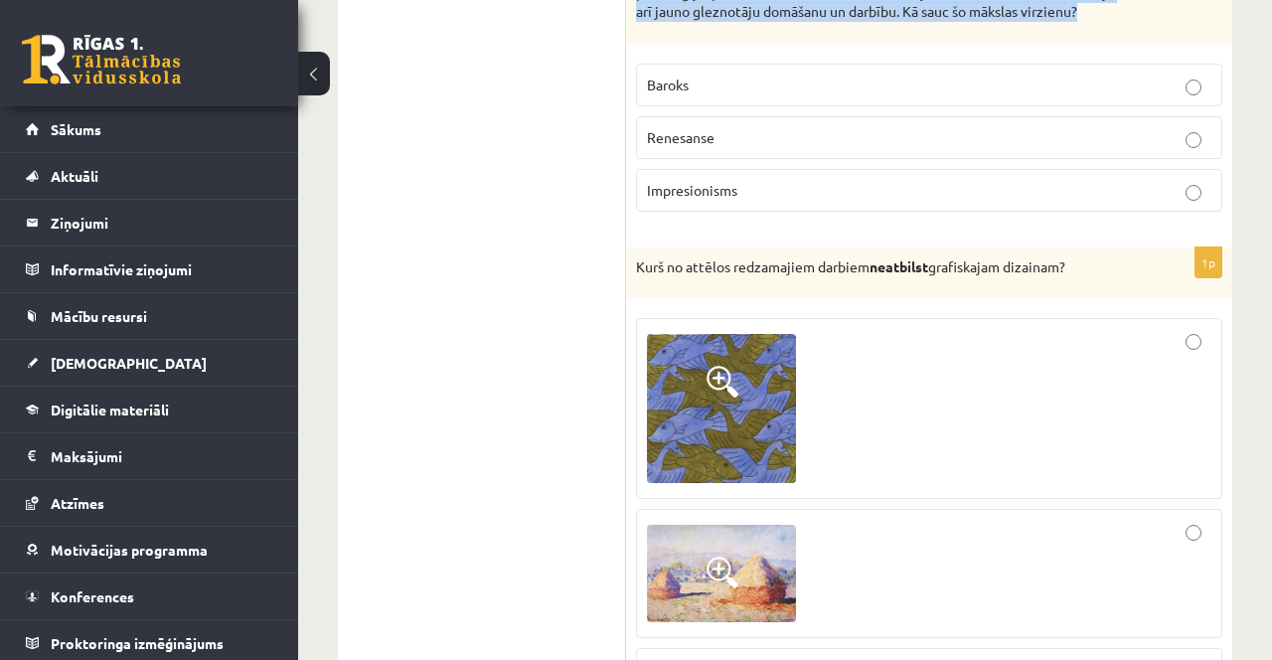
scroll to position [6129, 0]
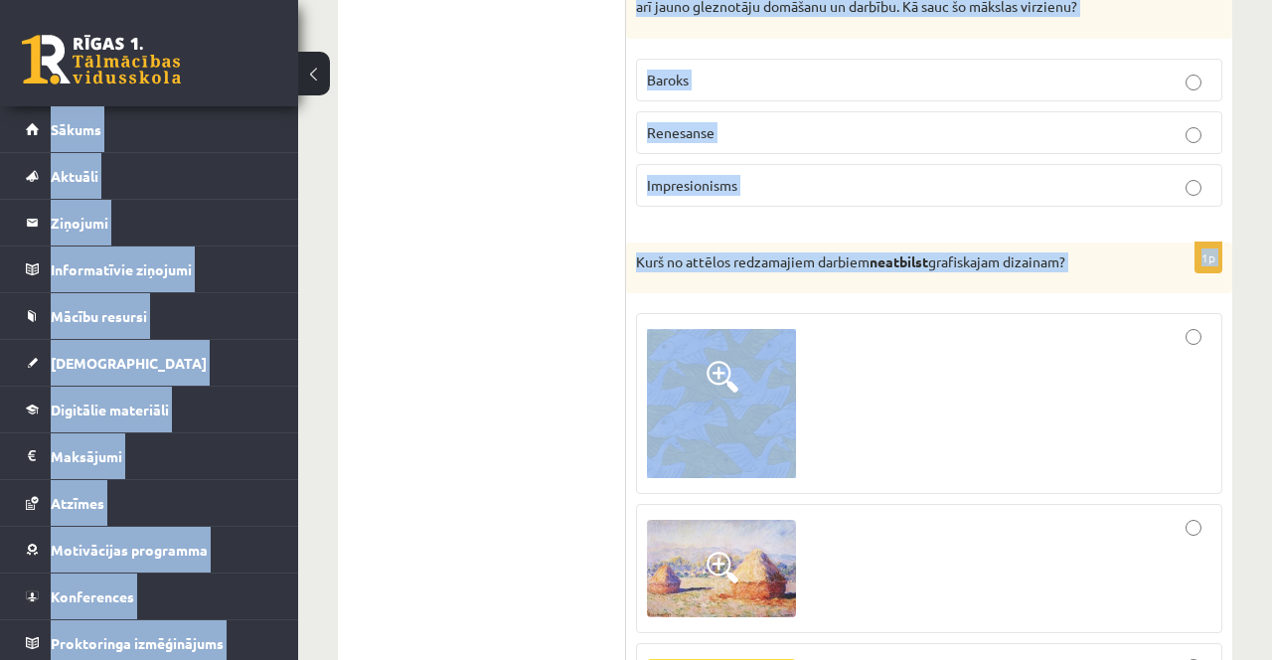
copy div "0 Dāvanas 439 mP 928 xp Luīze Vasiļjeva Sākums Aktuāli Kā mācīties eSKOLĀ Konta…"
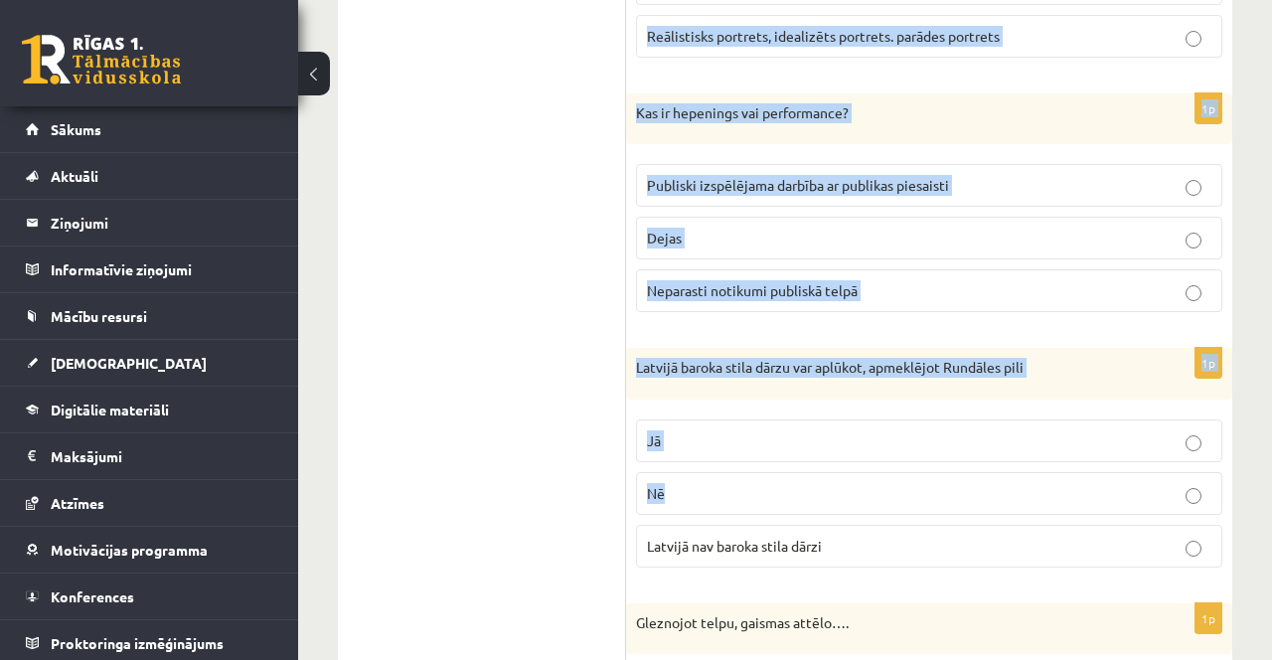
scroll to position [5205, 0]
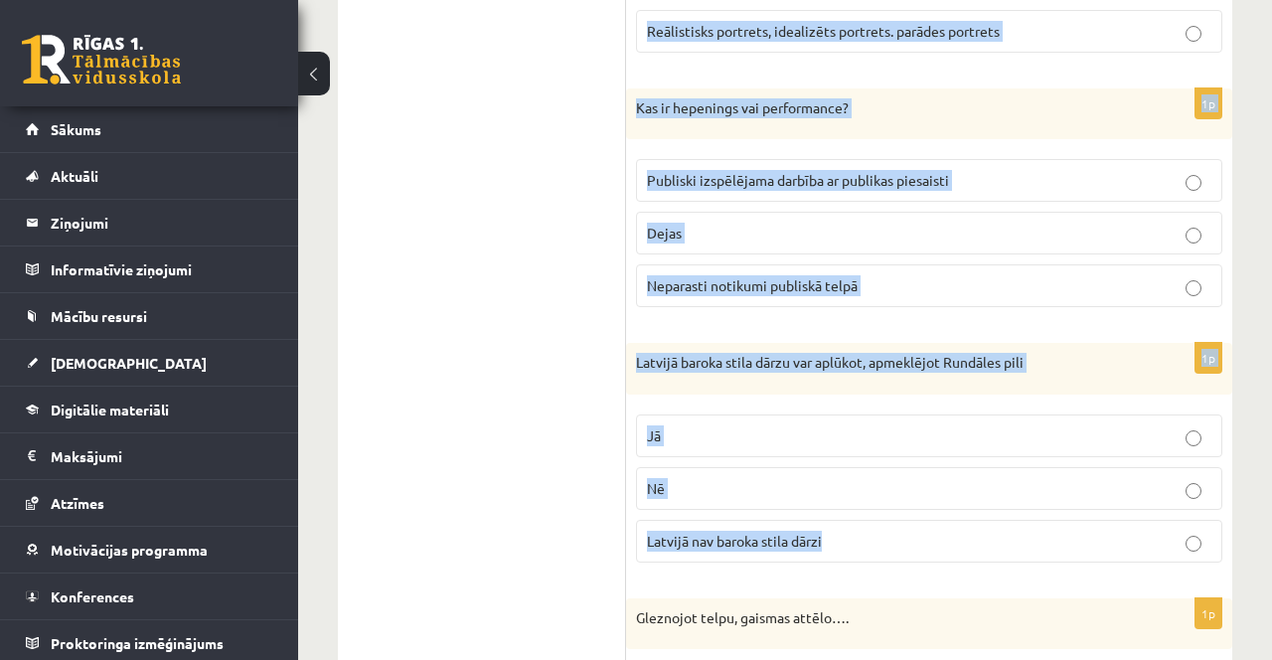
copy form "Kā sauc mākslas žanru, kurā varam iepazīties ar daždažādām nereālām būtnēm? Sak…"
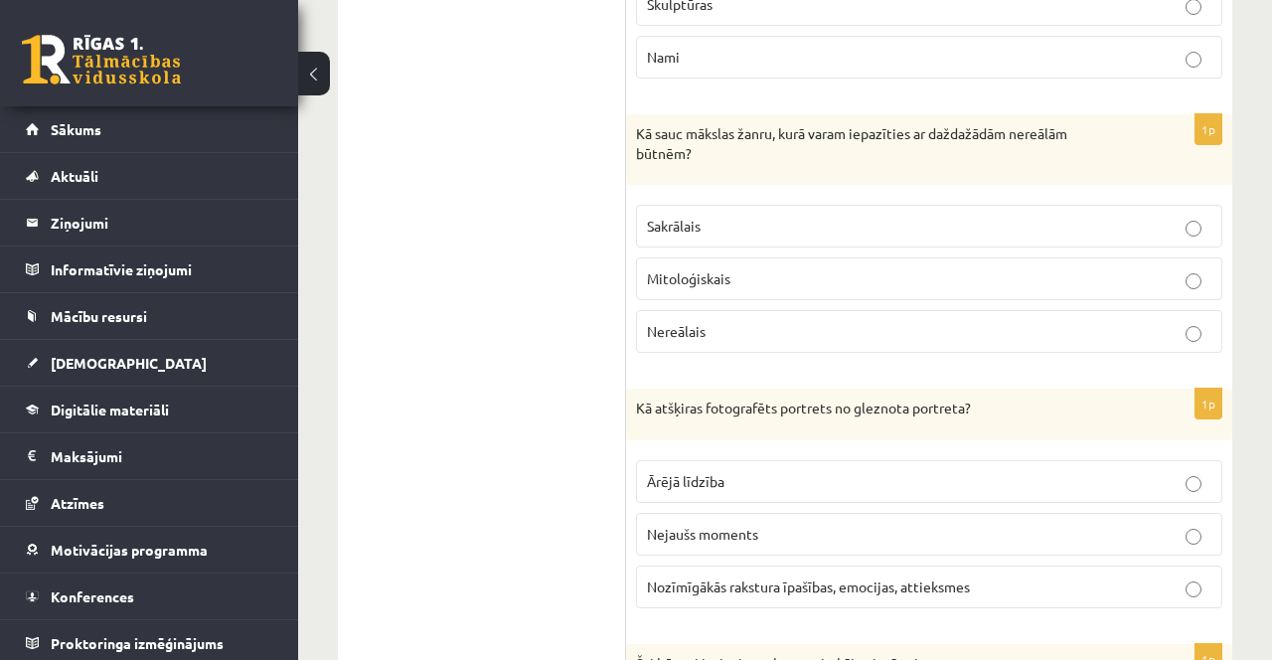
scroll to position [3811, 0]
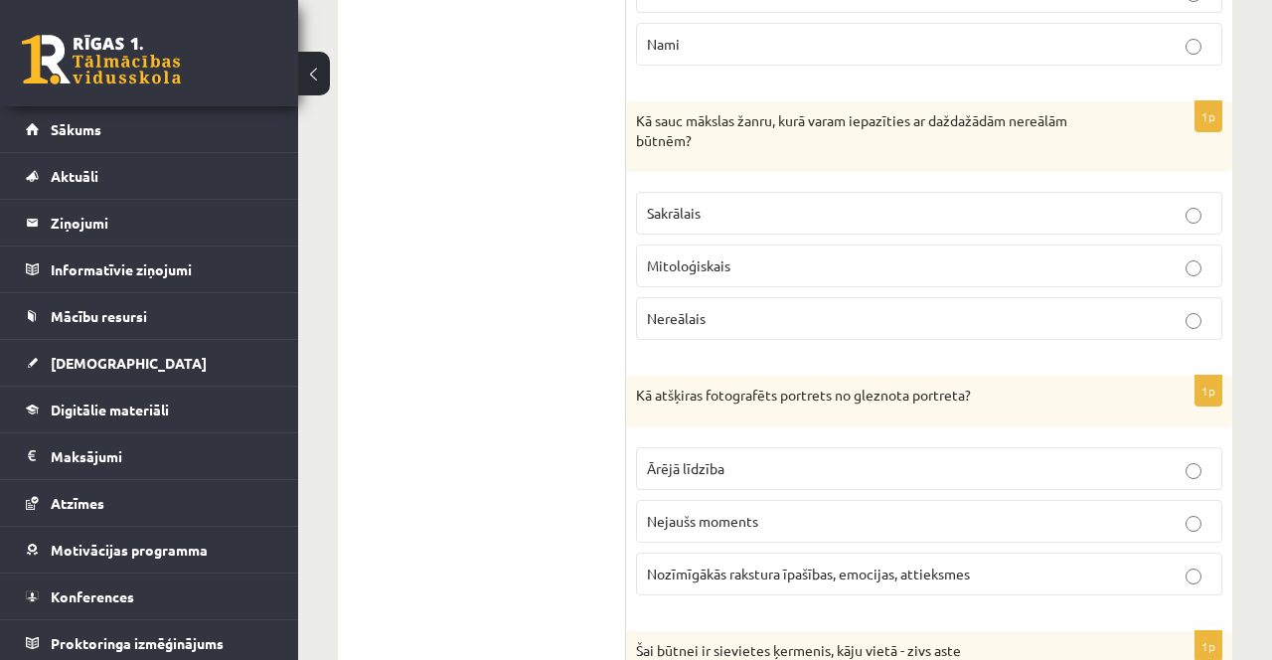
click at [808, 255] on p "Mitoloģiskais" at bounding box center [929, 265] width 564 height 21
click at [789, 564] on span "Nozīmīgākās rakstura īpašības, emocijas, attieksmes" at bounding box center [808, 573] width 323 height 18
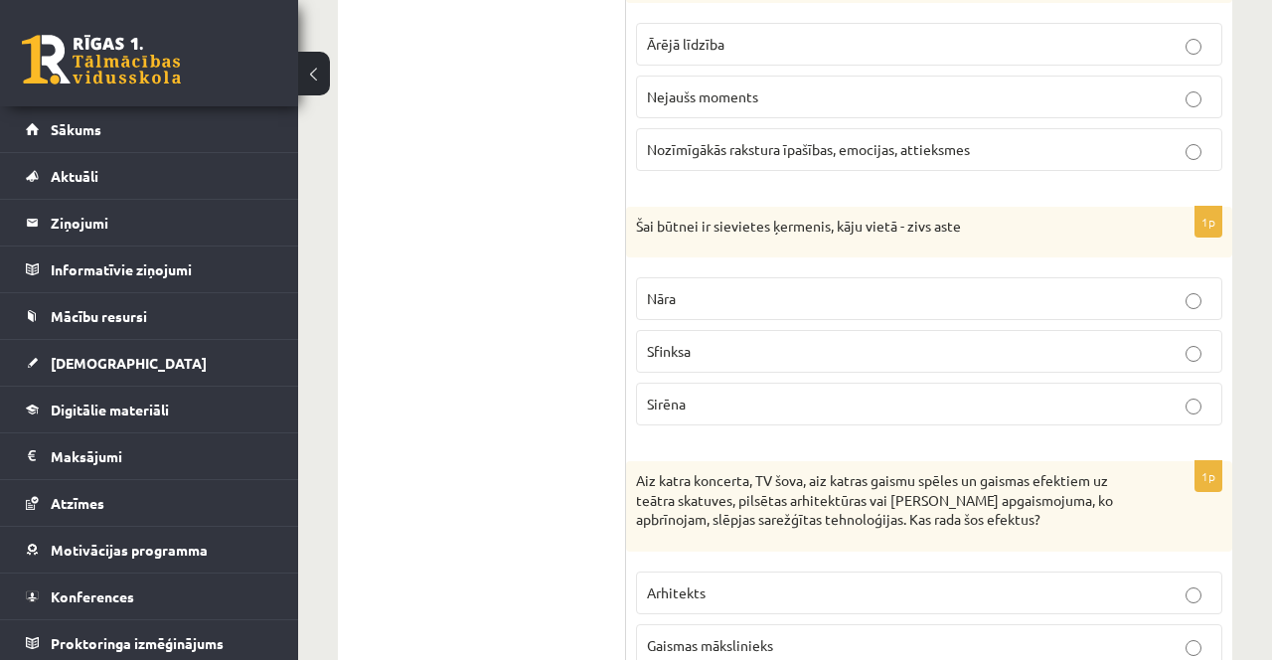
scroll to position [4237, 0]
click at [703, 301] on label "Nāra" at bounding box center [929, 297] width 586 height 43
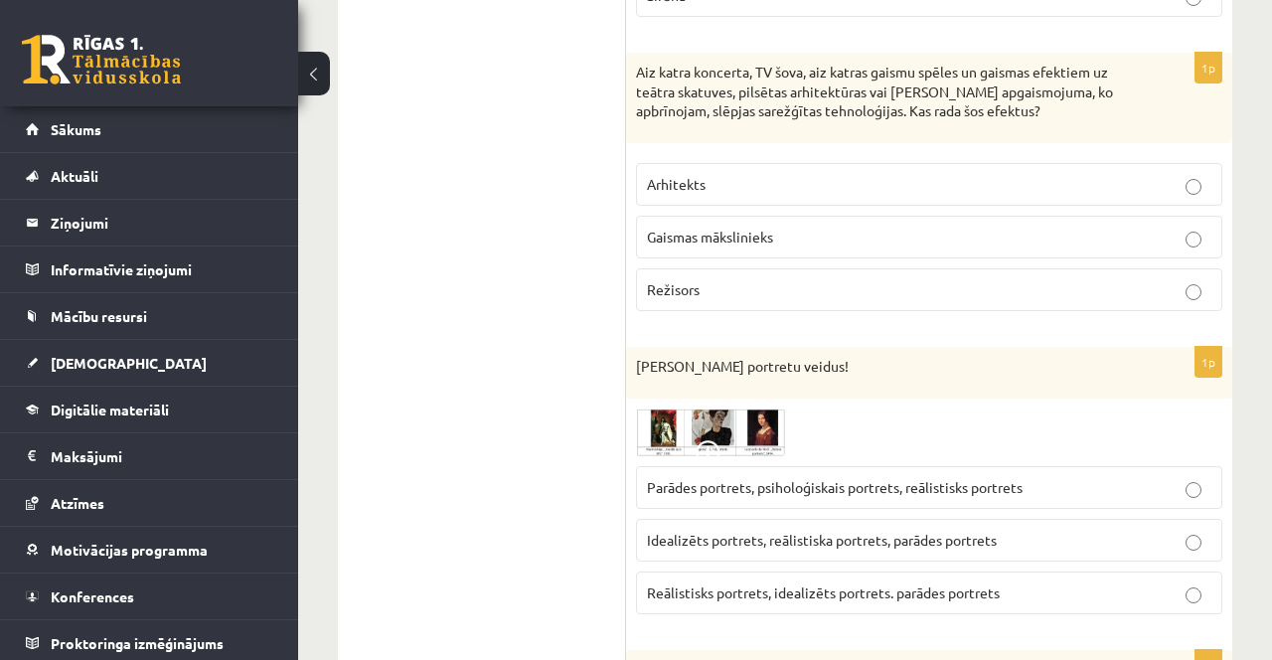
scroll to position [4646, 0]
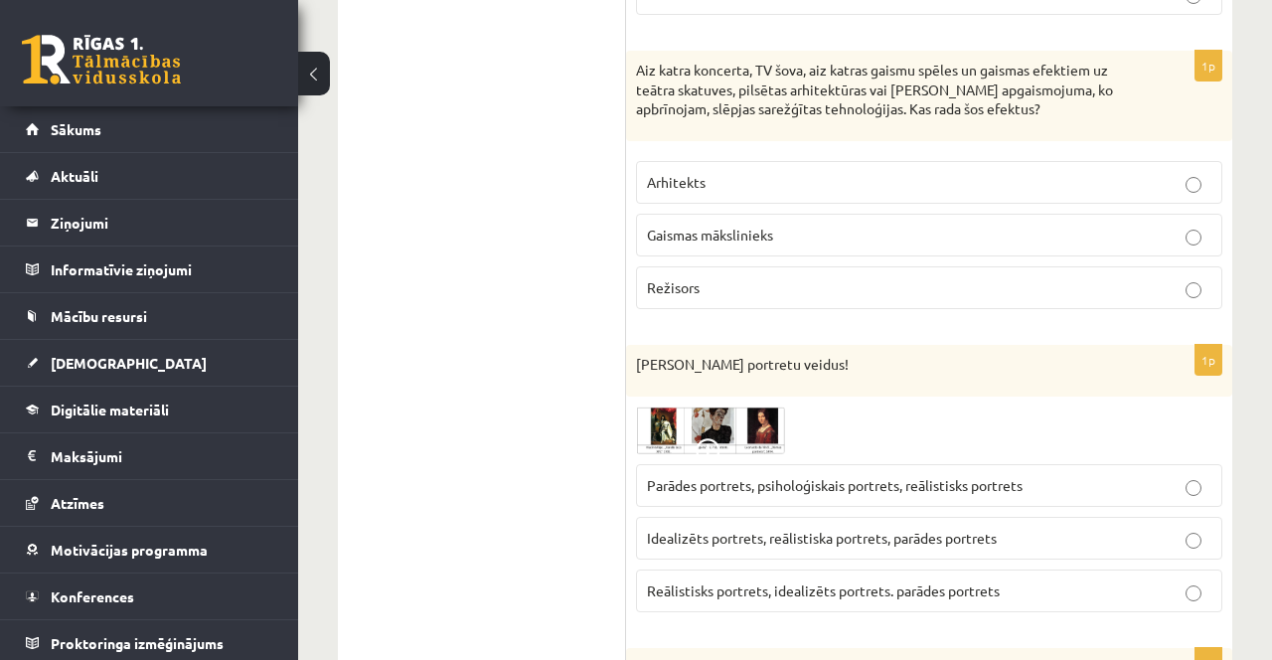
click at [762, 227] on span "Gaismas mākslinieks" at bounding box center [710, 235] width 126 height 18
click at [711, 476] on span "Parādes portrets, psiholoģiskais portrets, reālistisks portrets" at bounding box center [835, 485] width 376 height 18
click at [841, 435] on div at bounding box center [929, 430] width 586 height 48
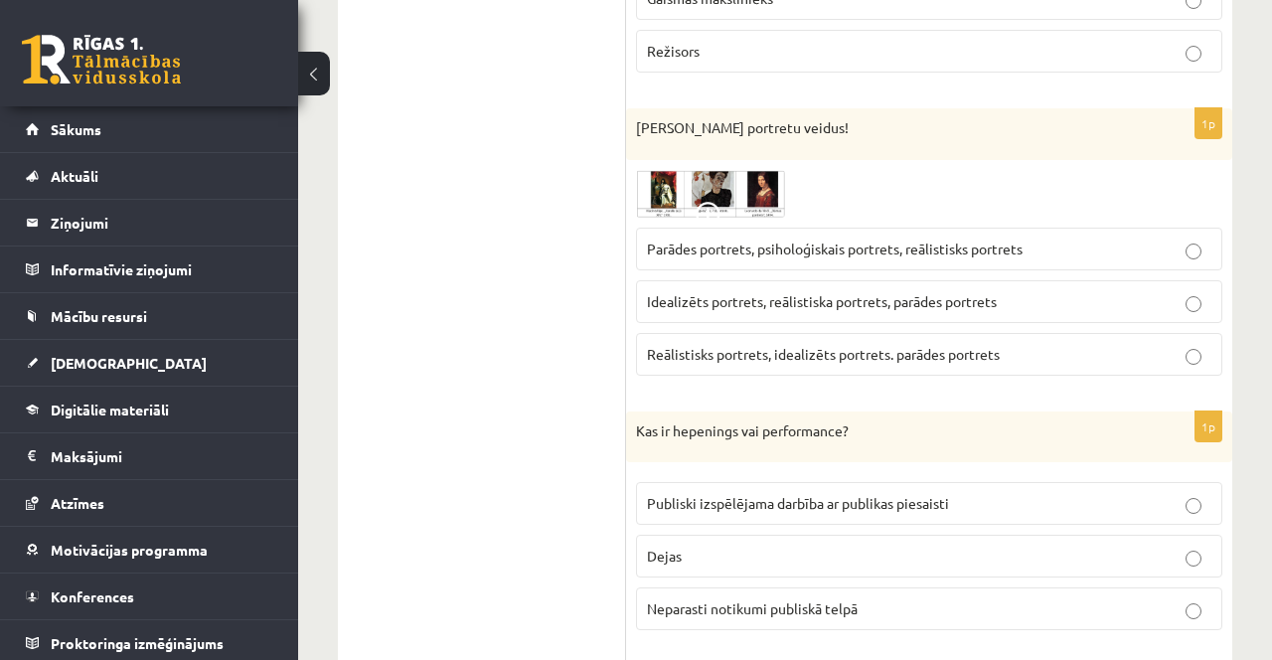
scroll to position [4884, 0]
click at [839, 331] on label "Reālistisks portrets, idealizēts portrets. parādes portrets" at bounding box center [929, 352] width 586 height 43
click at [784, 495] on span "Publiski izspēlējama darbība ar publikas piesaisti" at bounding box center [798, 501] width 302 height 18
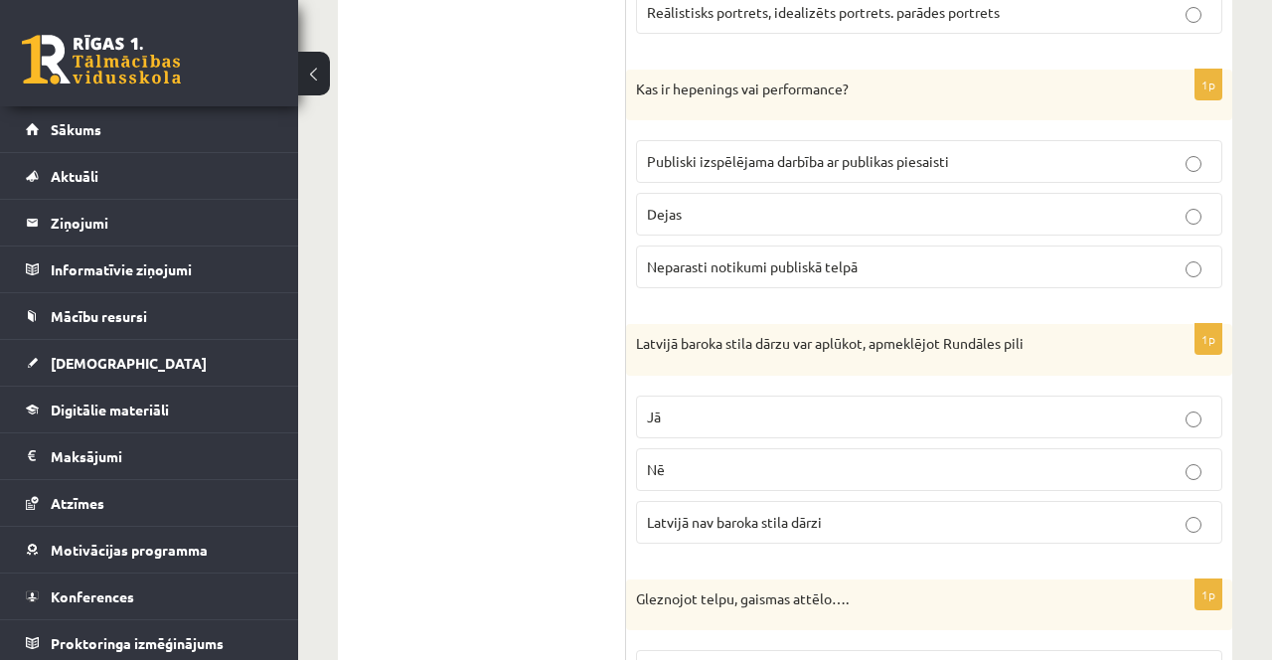
scroll to position [5274, 0]
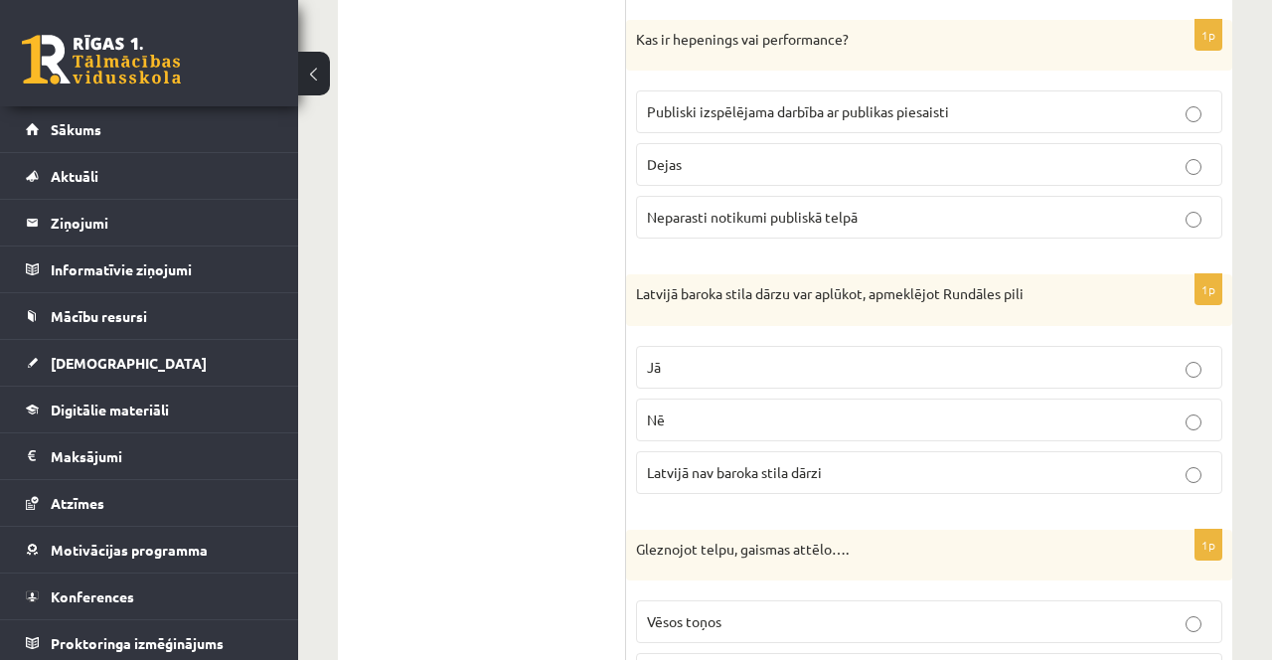
click at [749, 357] on p "Jā" at bounding box center [929, 367] width 564 height 21
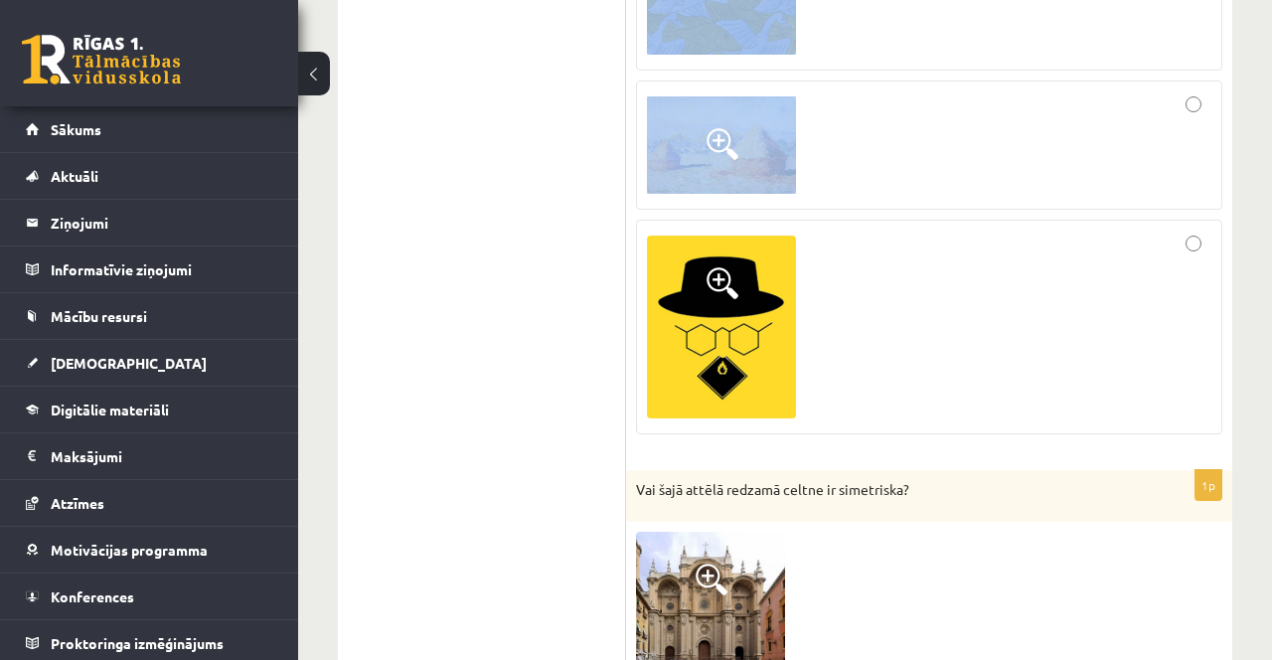
scroll to position [6554, 0]
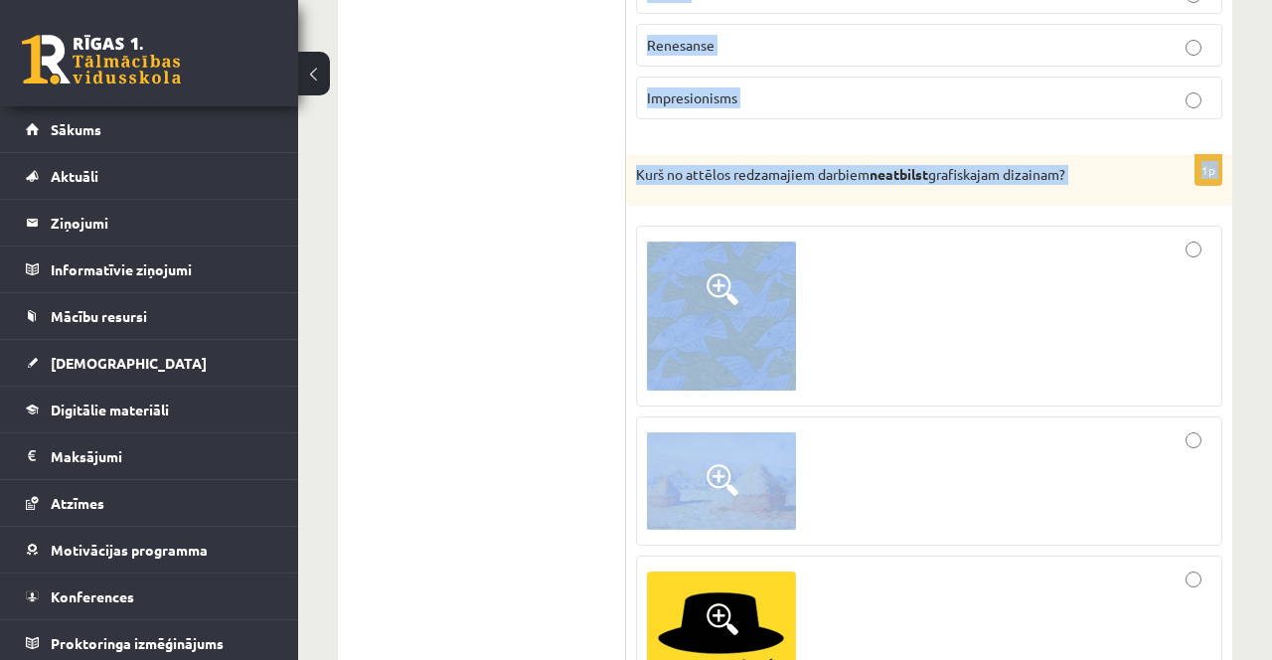
click at [922, 299] on div at bounding box center [929, 315] width 564 height 159
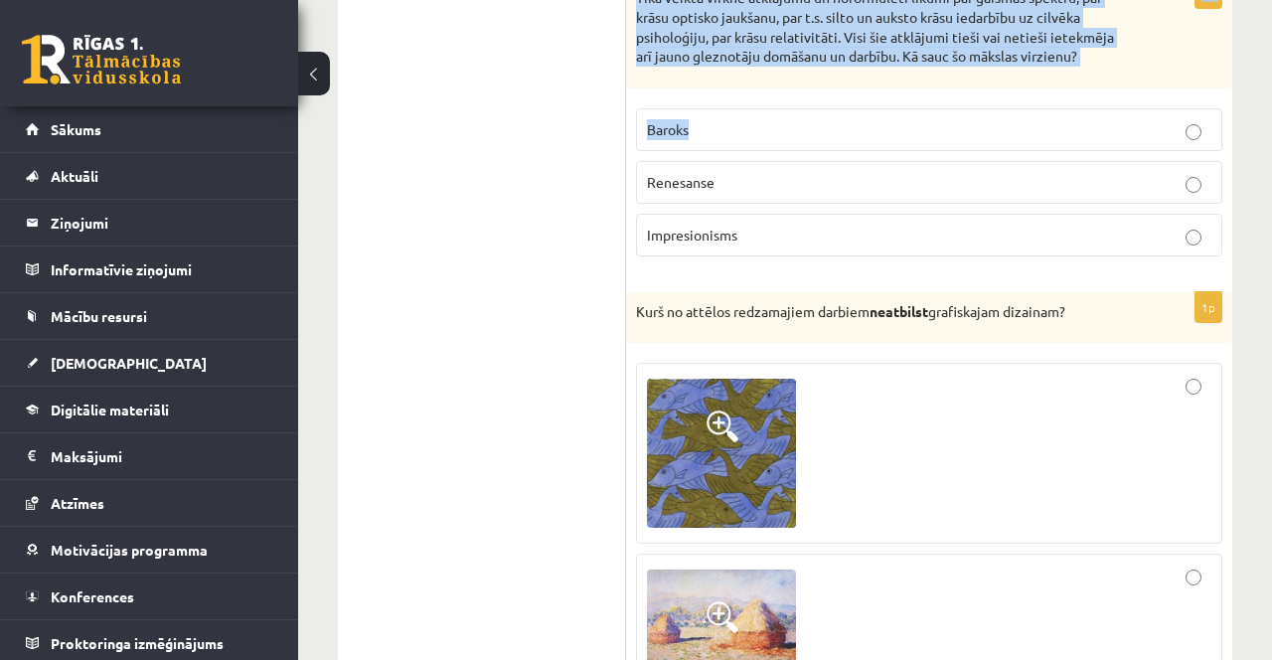
scroll to position [6084, 0]
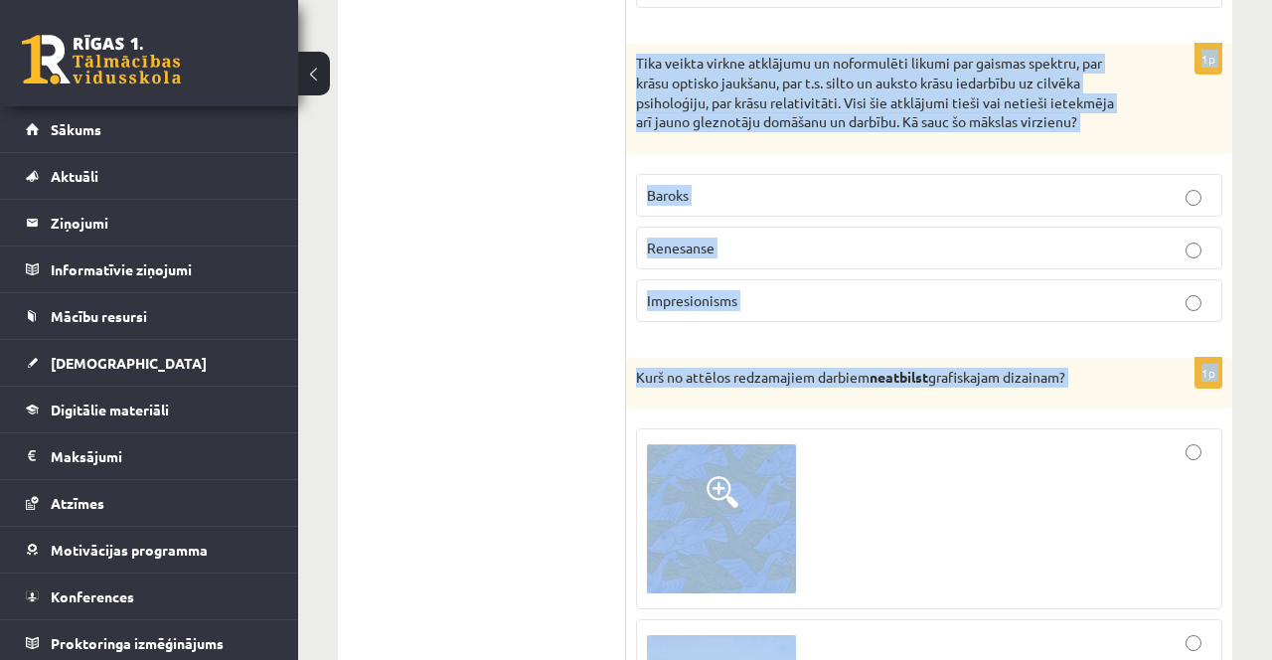
click at [878, 387] on div "Kurš no attēlos redzamajiem darbiem neatbilst grafiskajam dizainam?" at bounding box center [929, 384] width 606 height 52
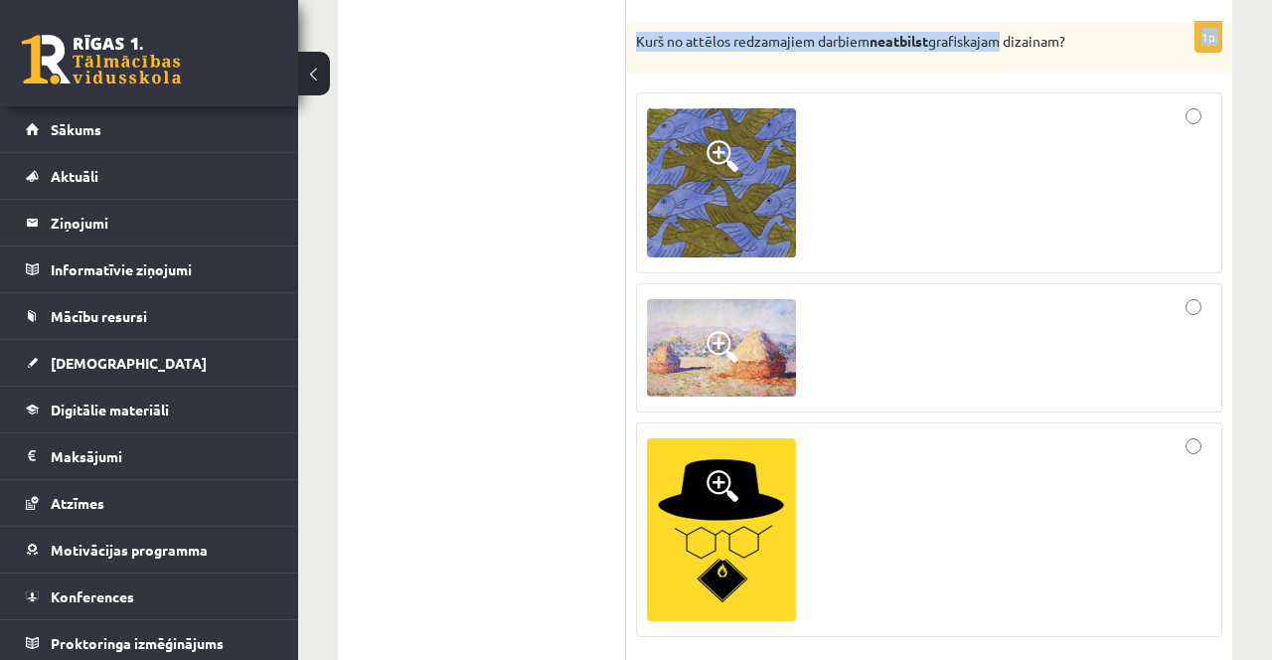
scroll to position [6350, 0]
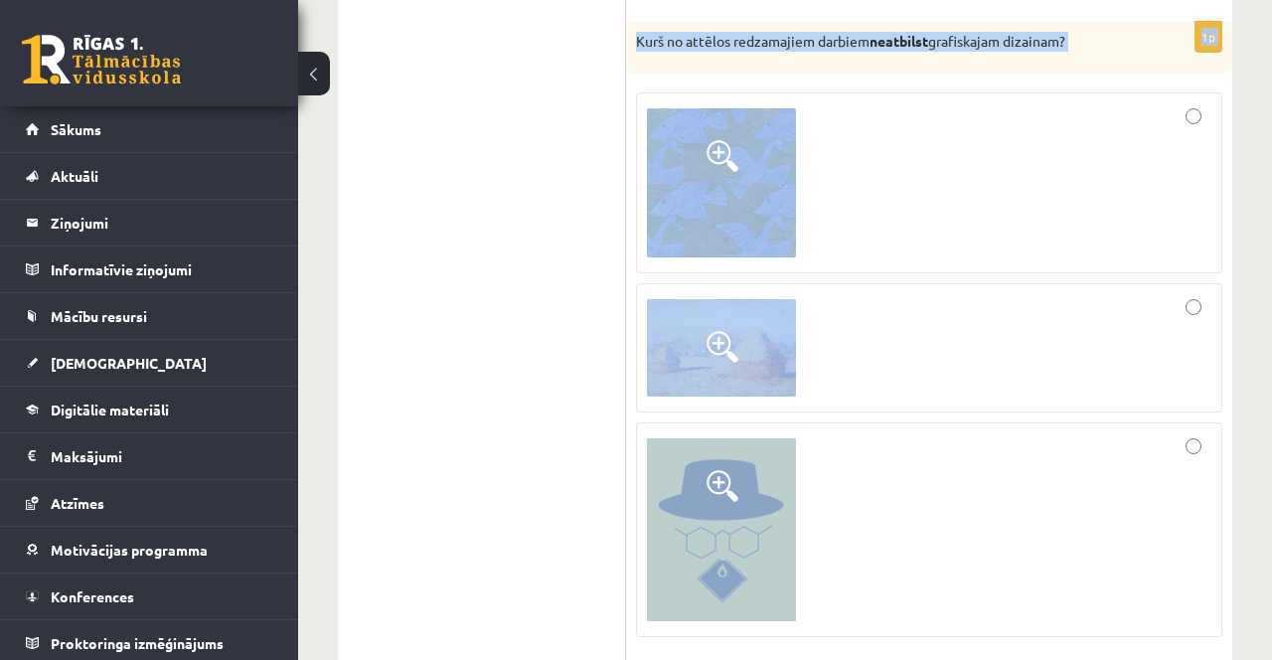
copy form "Gleznojot telpu, gaismas attēlo…. Vēsos toņos Siltos toņos Dažādi 1p Tika veikt…"
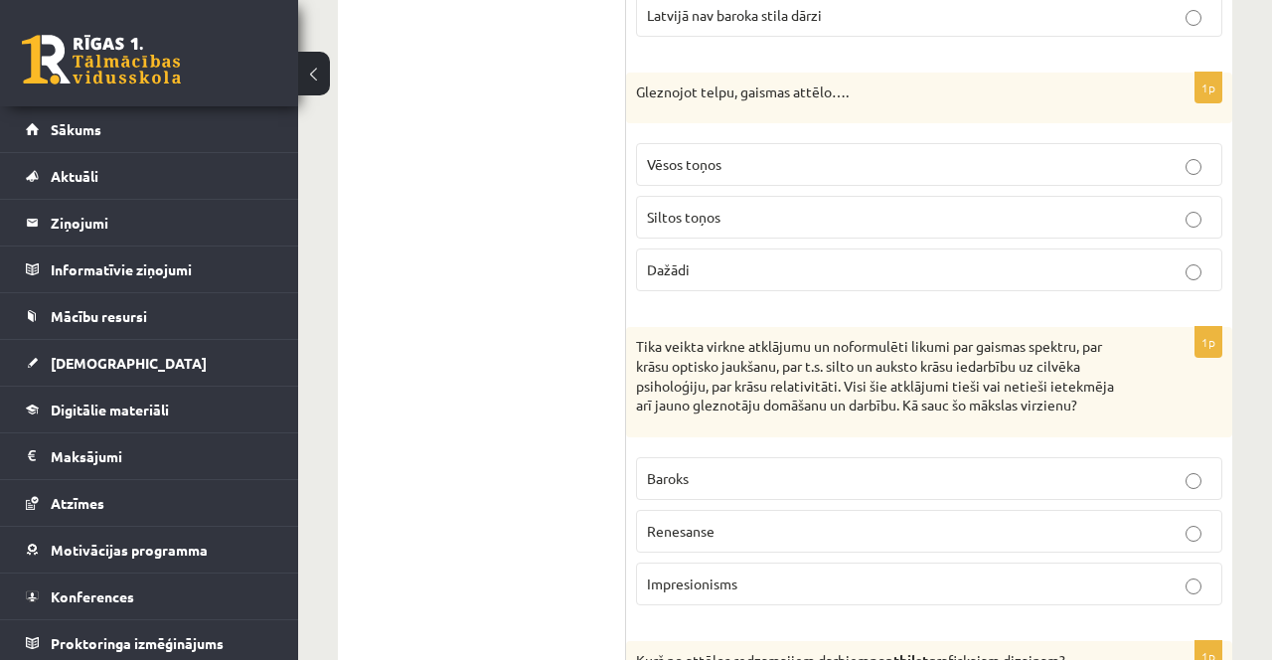
scroll to position [5729, 0]
click at [676, 261] on p "Dažādi" at bounding box center [929, 271] width 564 height 21
click at [728, 564] on label "Impresionisms" at bounding box center [929, 585] width 586 height 43
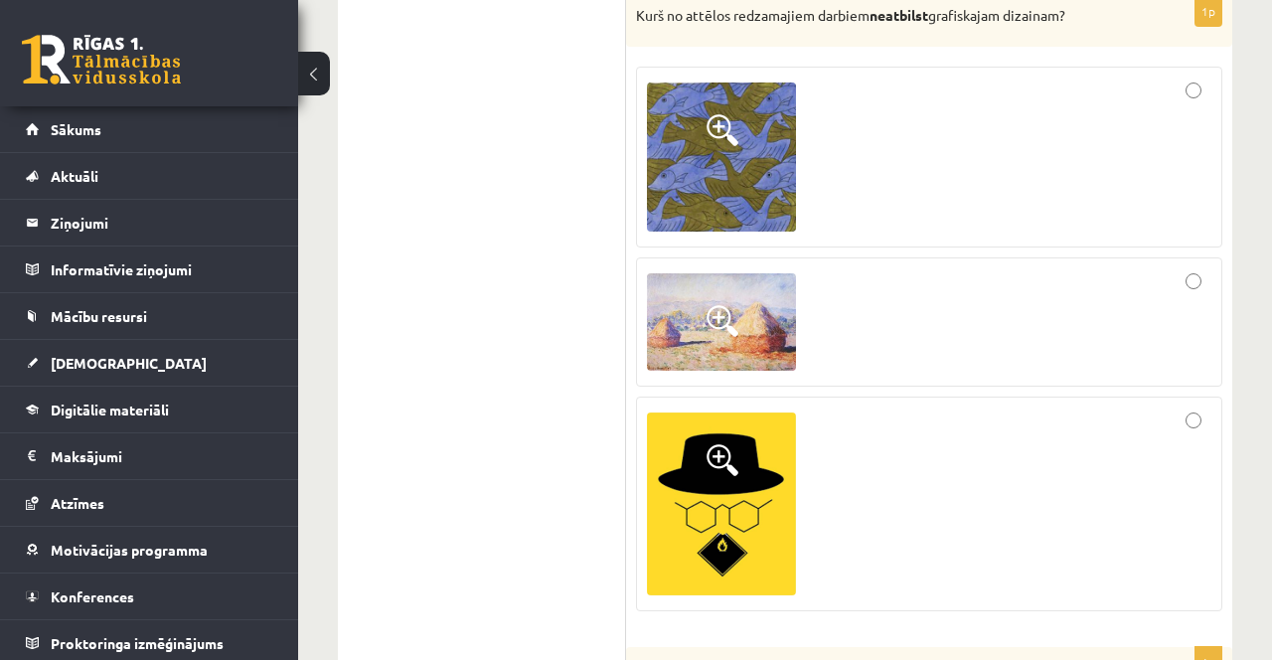
scroll to position [6376, 0]
click at [1207, 268] on div at bounding box center [929, 321] width 564 height 107
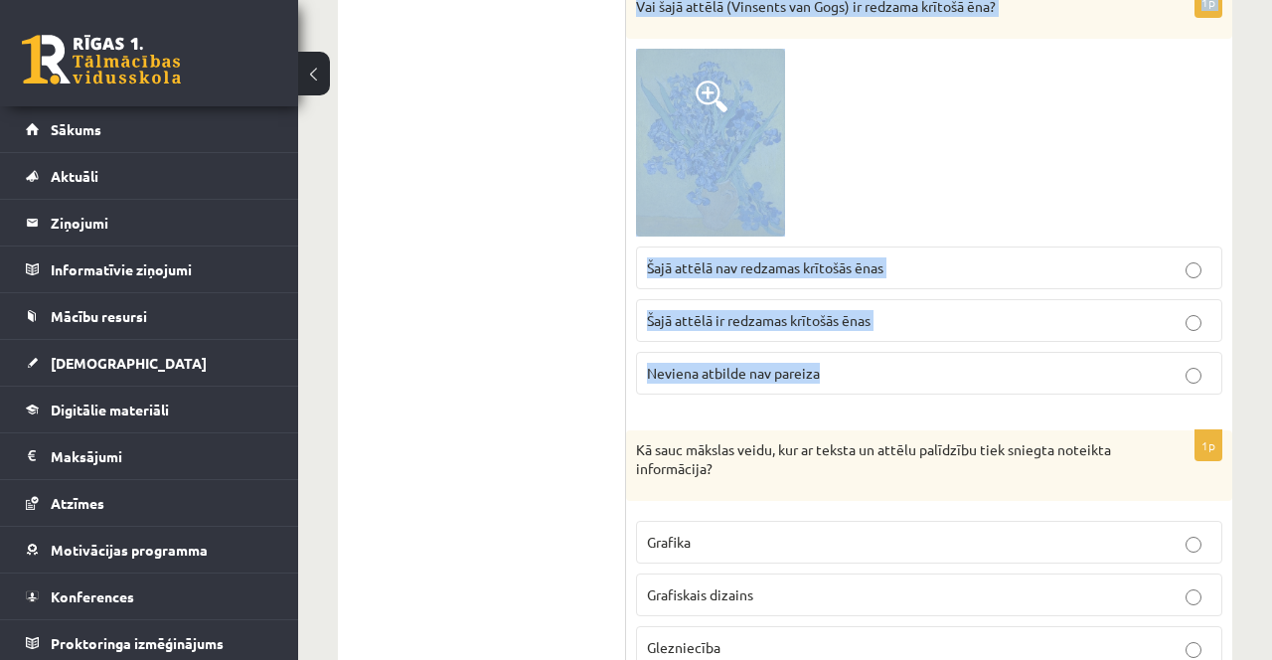
scroll to position [7454, 0]
copy form "Vai šajā attēlā redzamā celtne ir simetriska? Jā Nē Celtnes nemēdz būt ne simet…"
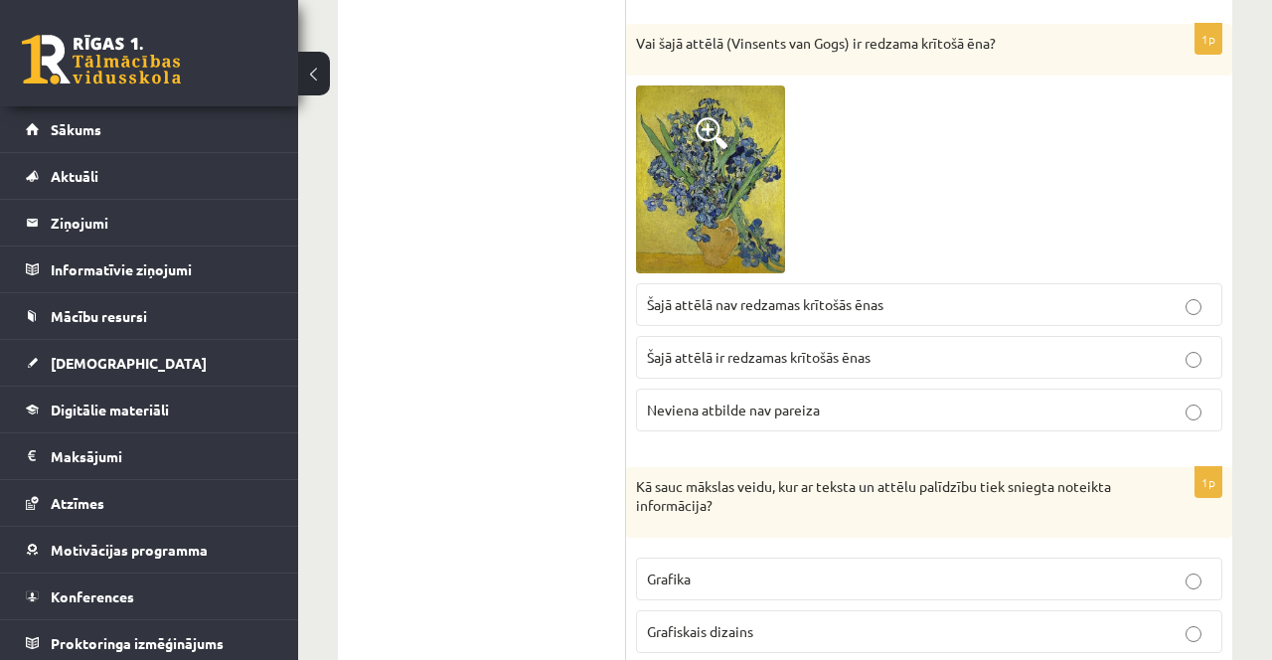
scroll to position [7424, 0]
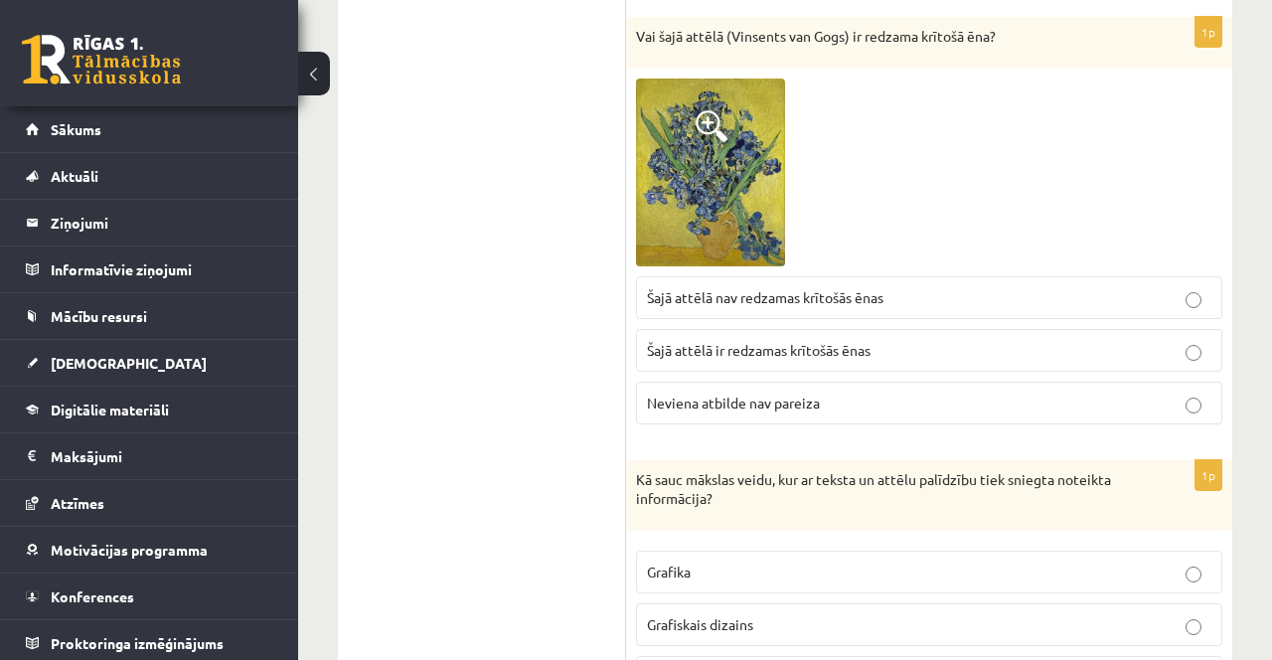
click at [1060, 343] on p "Šajā attēlā ir redzamas krītošās ēnas" at bounding box center [929, 350] width 564 height 21
click at [986, 291] on p "Šajā attēlā nav redzamas krītošās ēnas" at bounding box center [929, 297] width 564 height 21
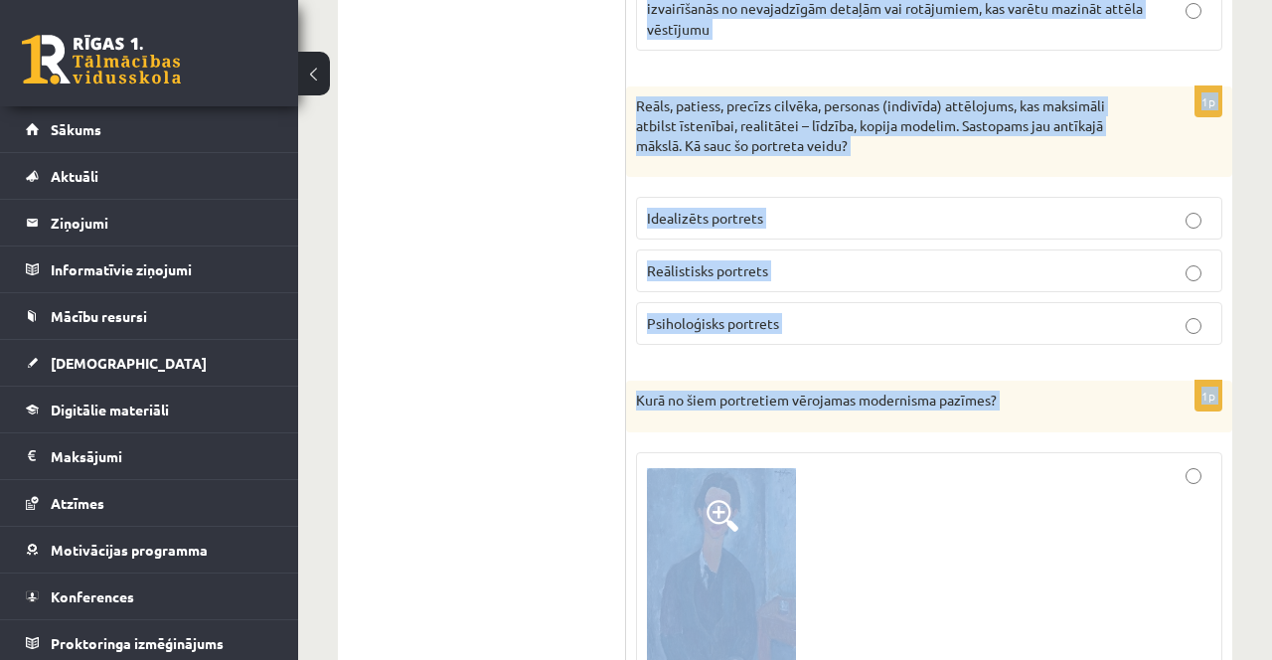
scroll to position [9153, 0]
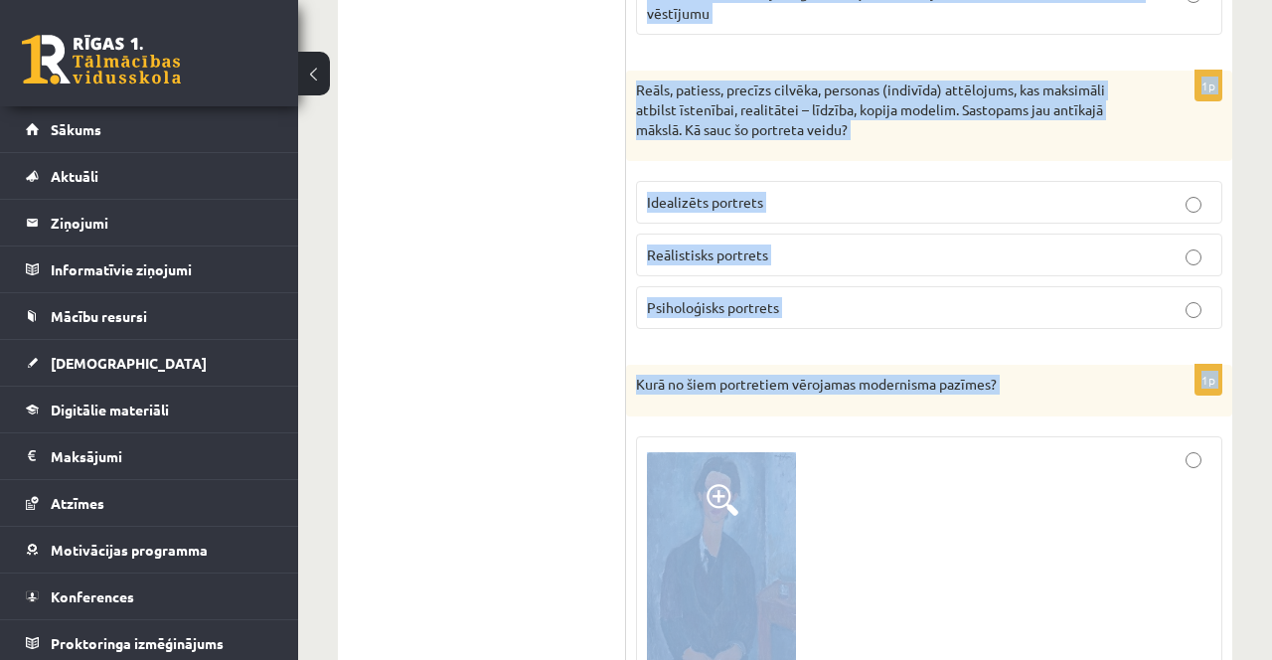
copy form "Kā sauc mākslas veidu, kur ar teksta un attēlu palīdzību tiek sniegta noteikta …"
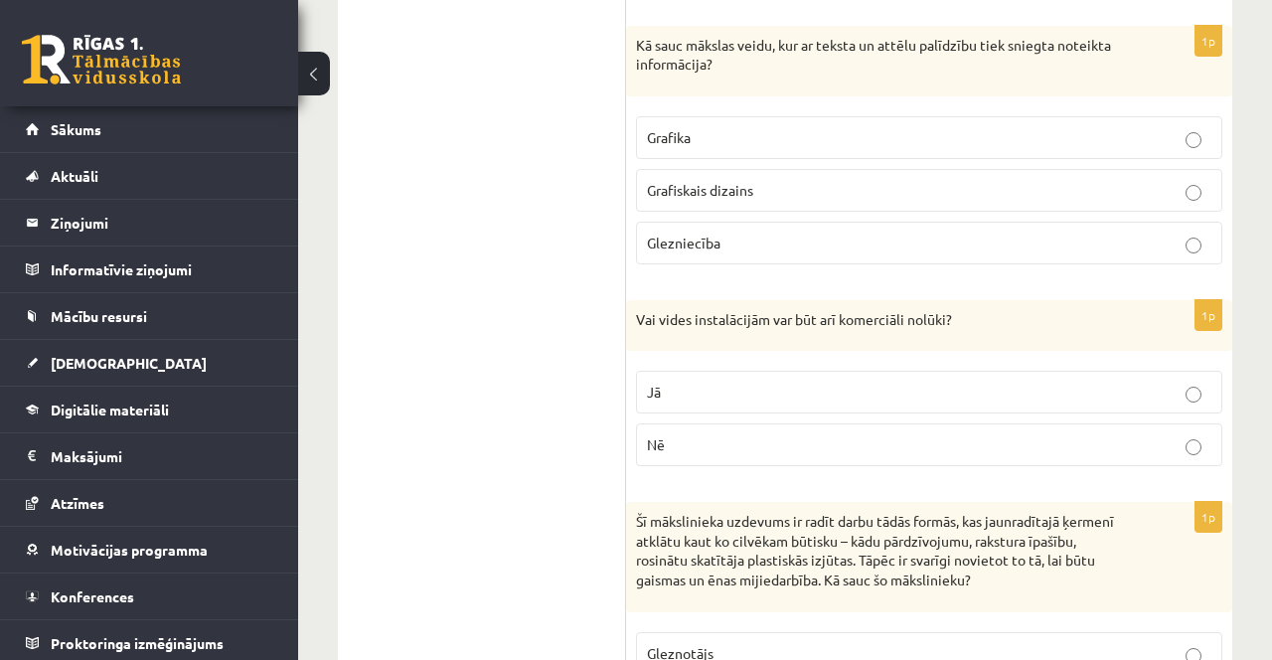
scroll to position [7859, 0]
click at [771, 179] on p "Grafiskais dizains" at bounding box center [929, 189] width 564 height 21
click at [682, 370] on label "Jā" at bounding box center [929, 391] width 586 height 43
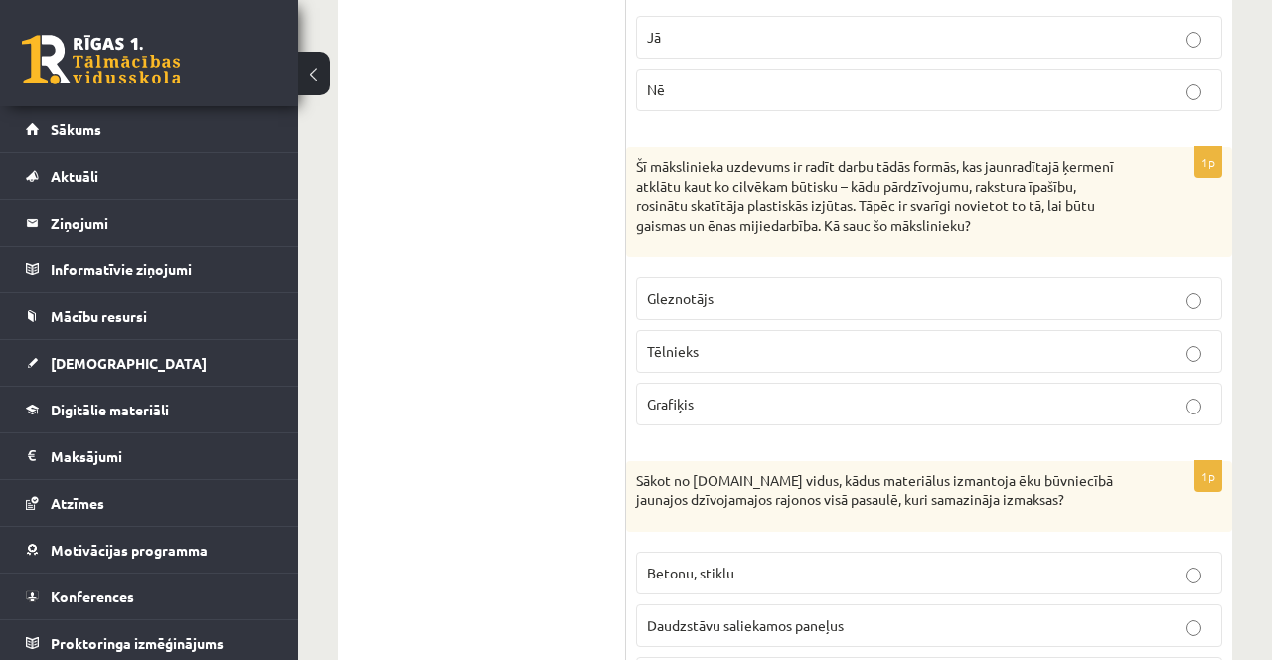
scroll to position [8213, 0]
click at [732, 341] on p "Tēlnieks" at bounding box center [929, 351] width 564 height 21
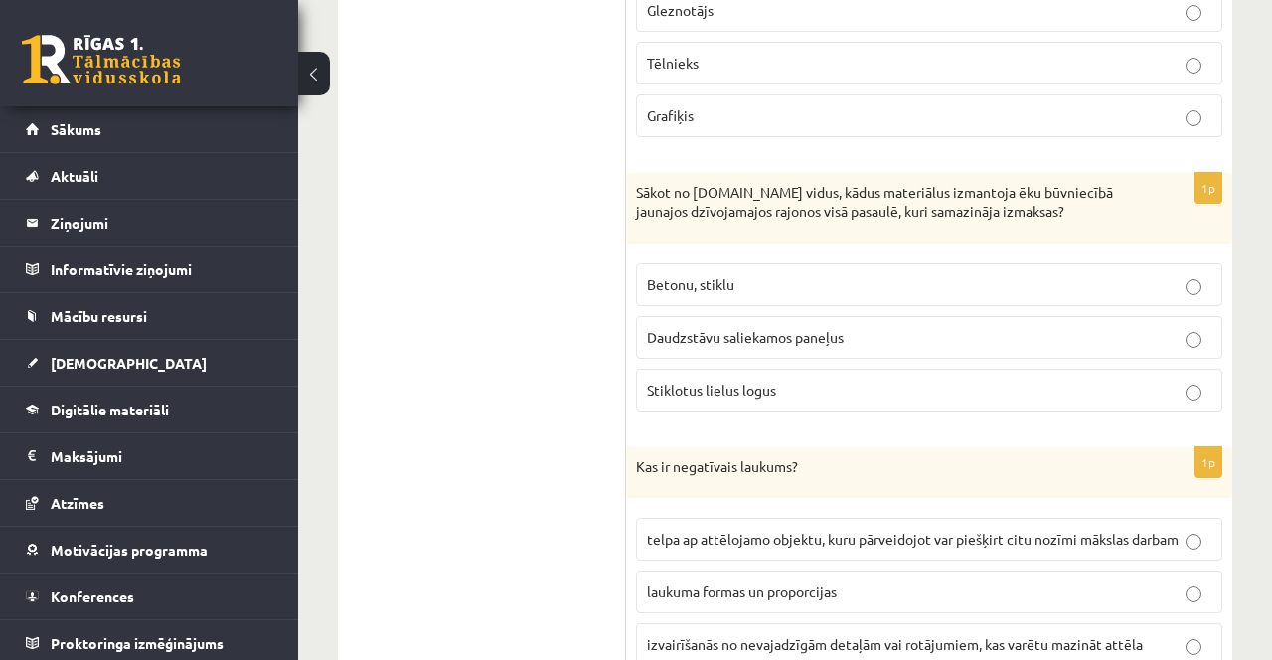
scroll to position [8502, 0]
click at [1051, 315] on label "Daudzstāvu saliekamos paneļus" at bounding box center [929, 336] width 586 height 43
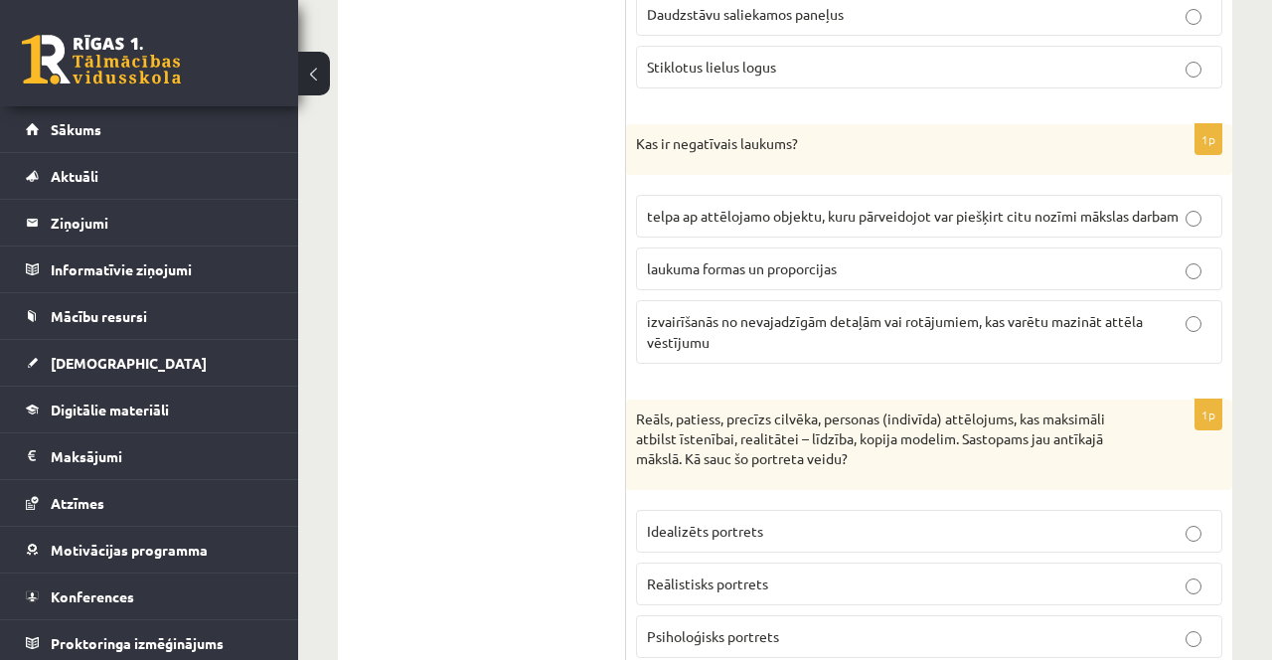
scroll to position [8846, 0]
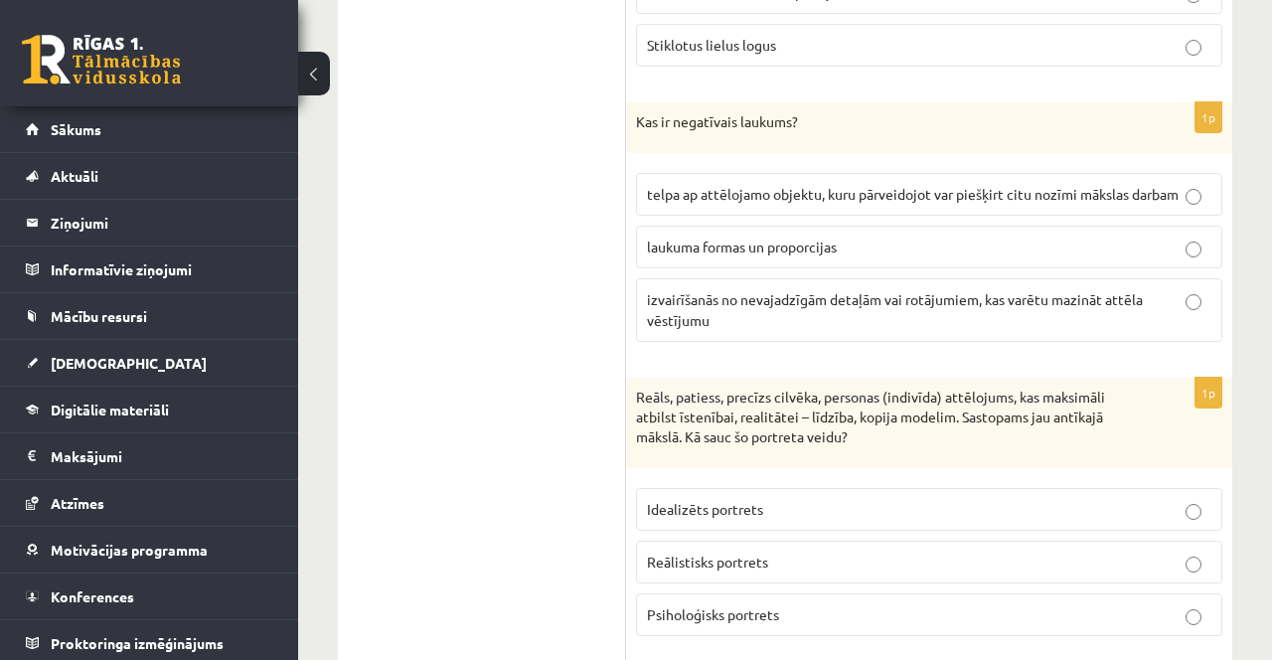
click at [866, 189] on label "telpa ap attēlojamo objektu, kuru pārveidojot var piešķirt citu nozīmi mākslas …" at bounding box center [929, 194] width 586 height 43
click at [772, 551] on p "Reālistisks portrets" at bounding box center [929, 561] width 564 height 21
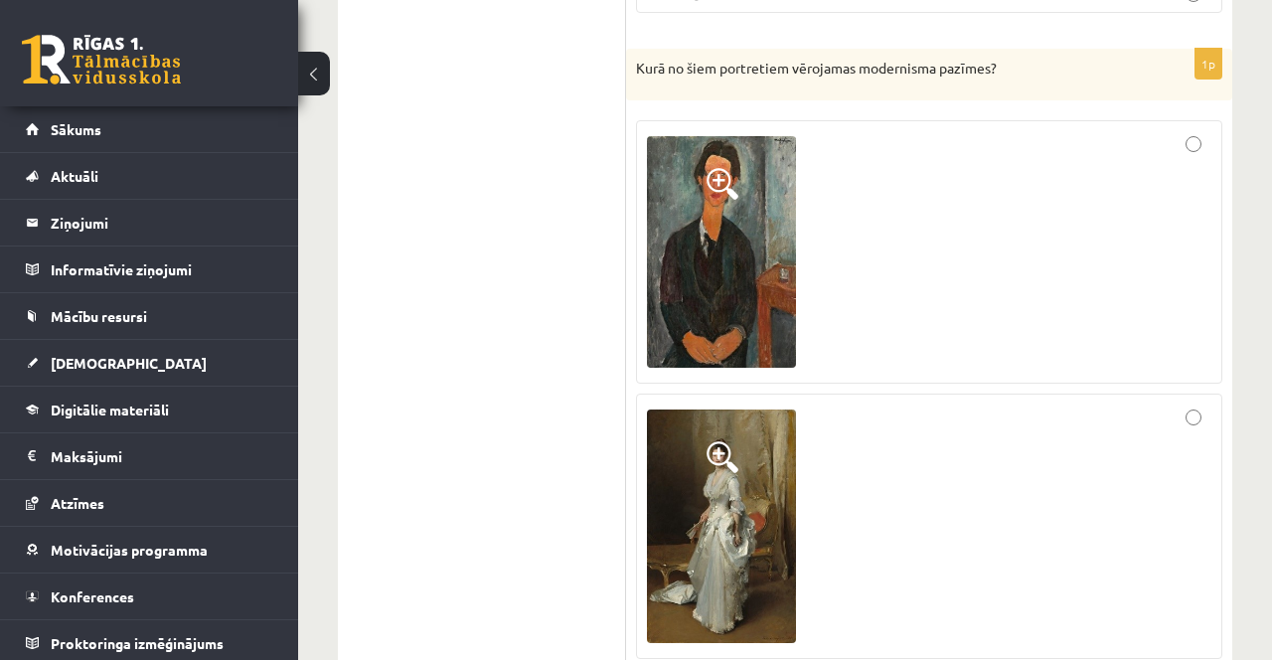
scroll to position [9470, 0]
click at [1184, 132] on div at bounding box center [929, 250] width 564 height 241
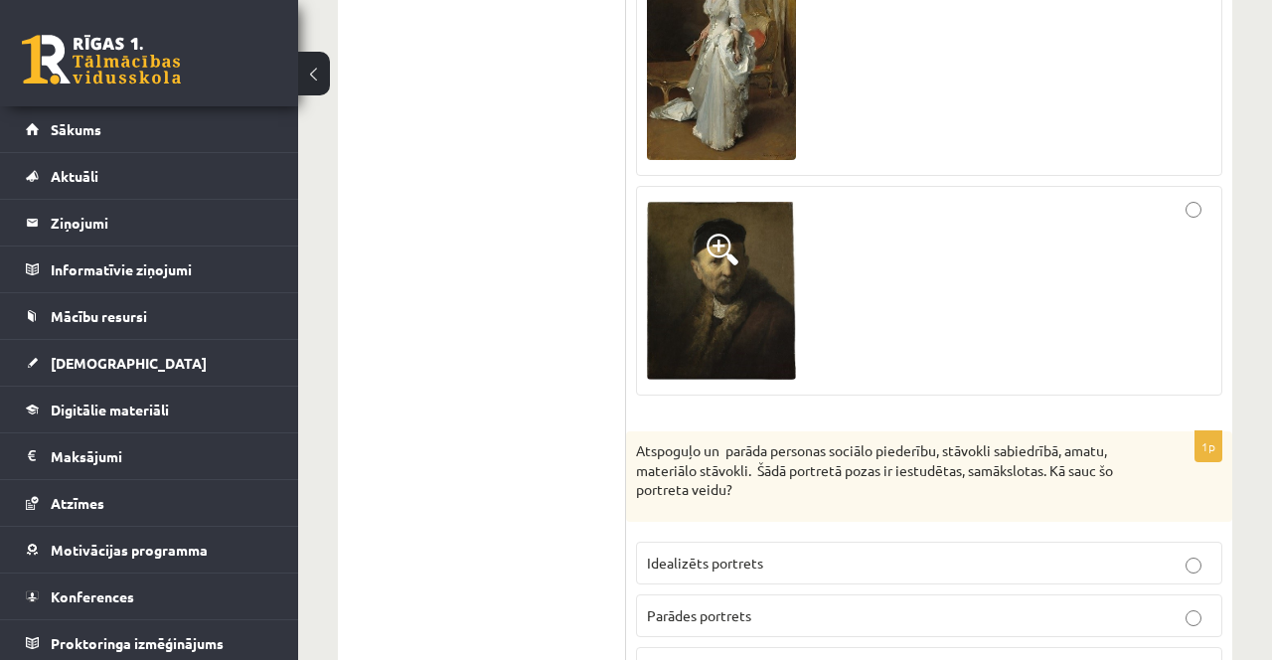
scroll to position [9974, 0]
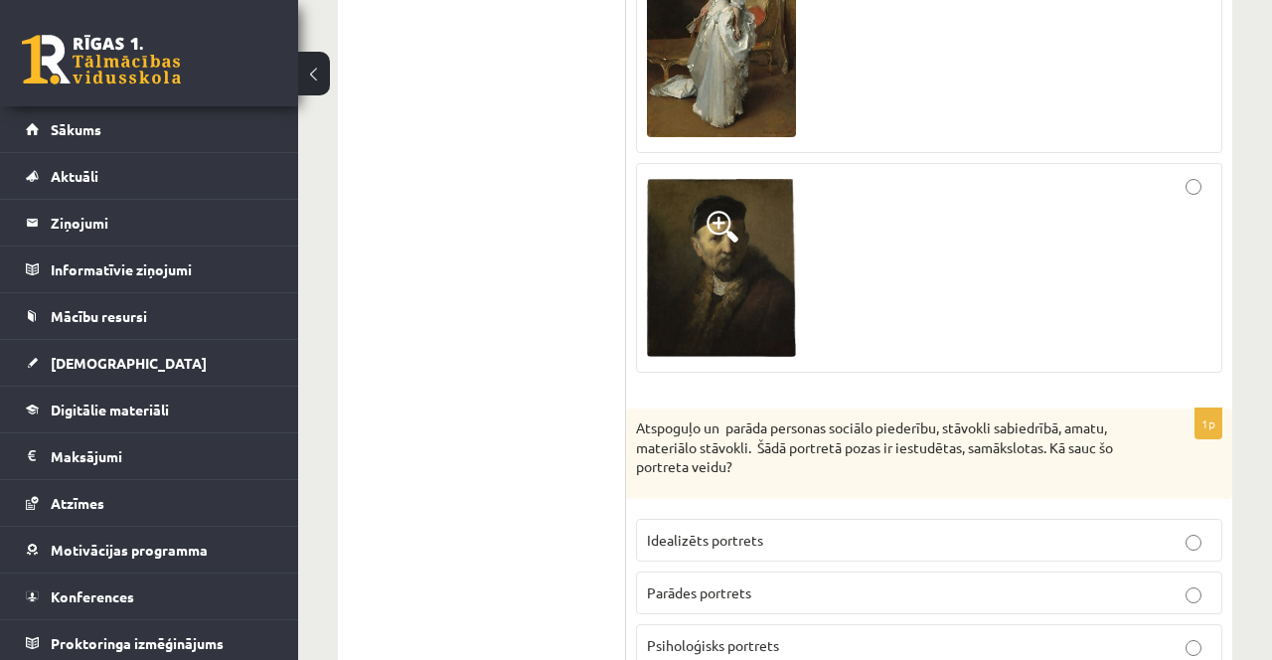
click at [775, 582] on p "Parādes portrets" at bounding box center [929, 592] width 564 height 21
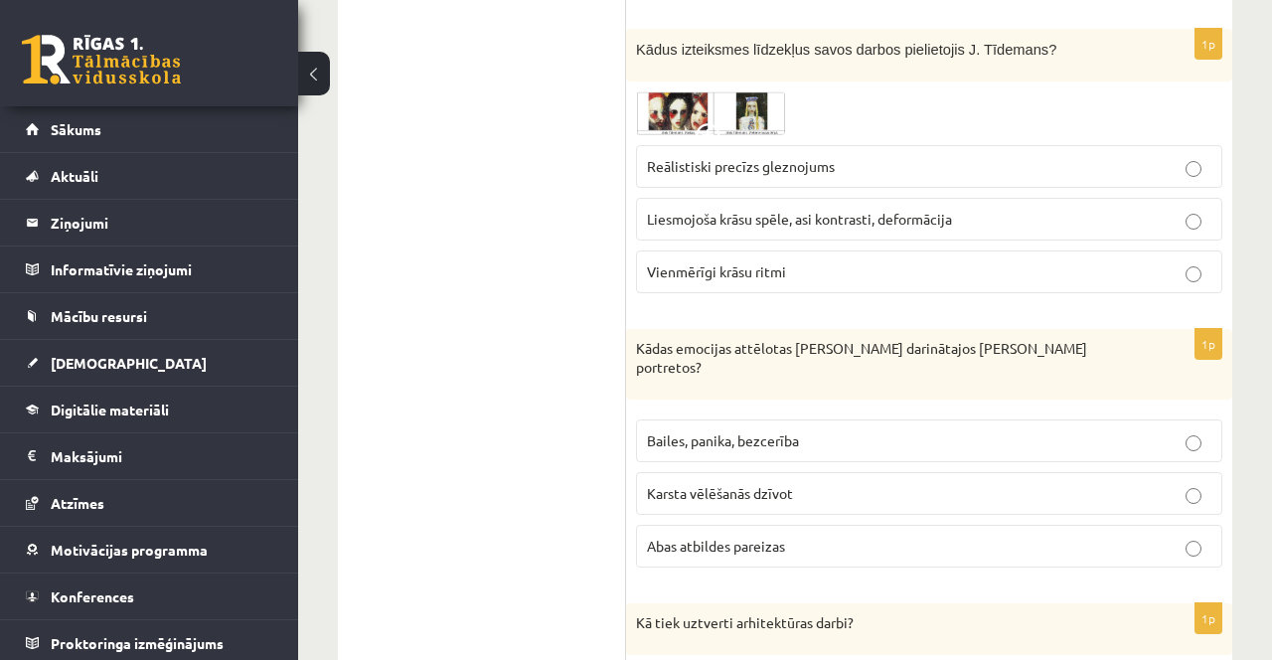
scroll to position [0, 0]
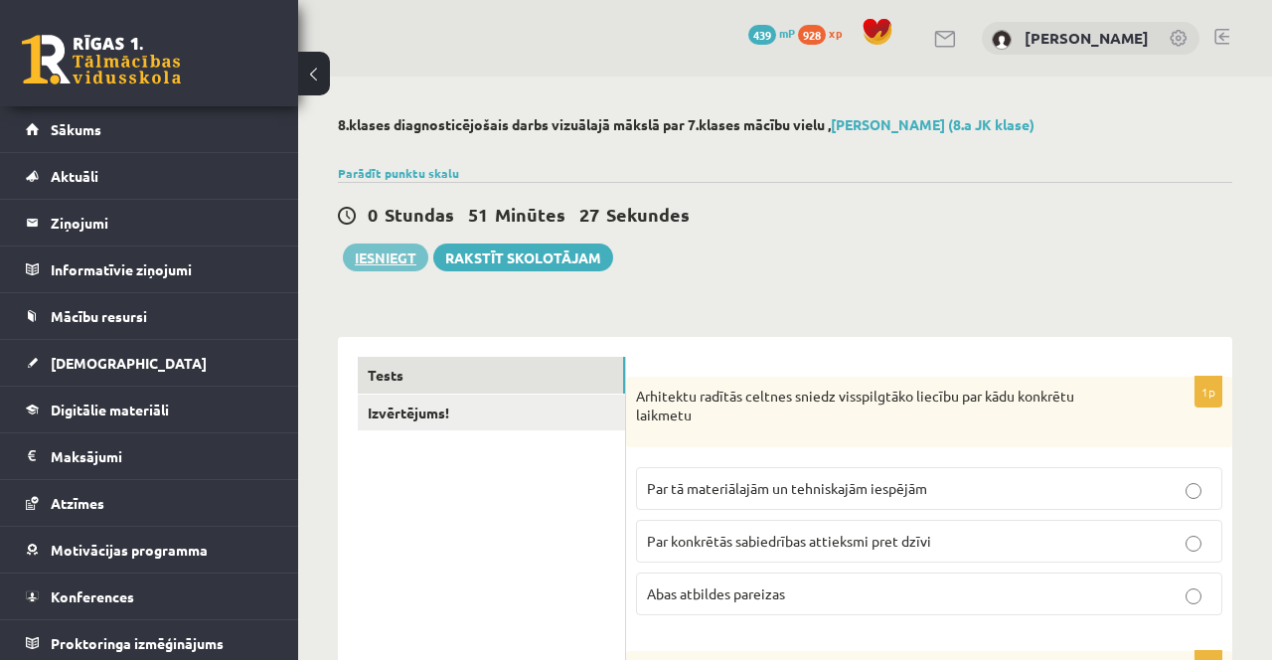
click at [386, 251] on button "Iesniegt" at bounding box center [385, 257] width 85 height 28
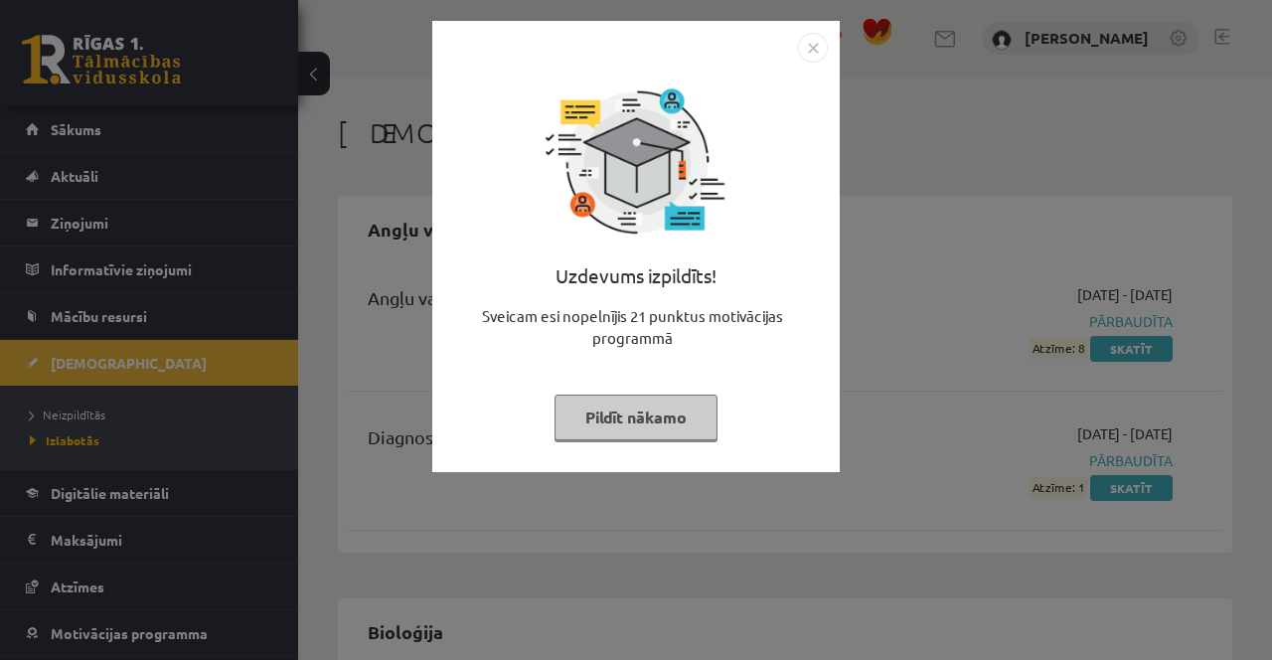
click at [658, 417] on button "Pildīt nākamo" at bounding box center [635, 417] width 163 height 46
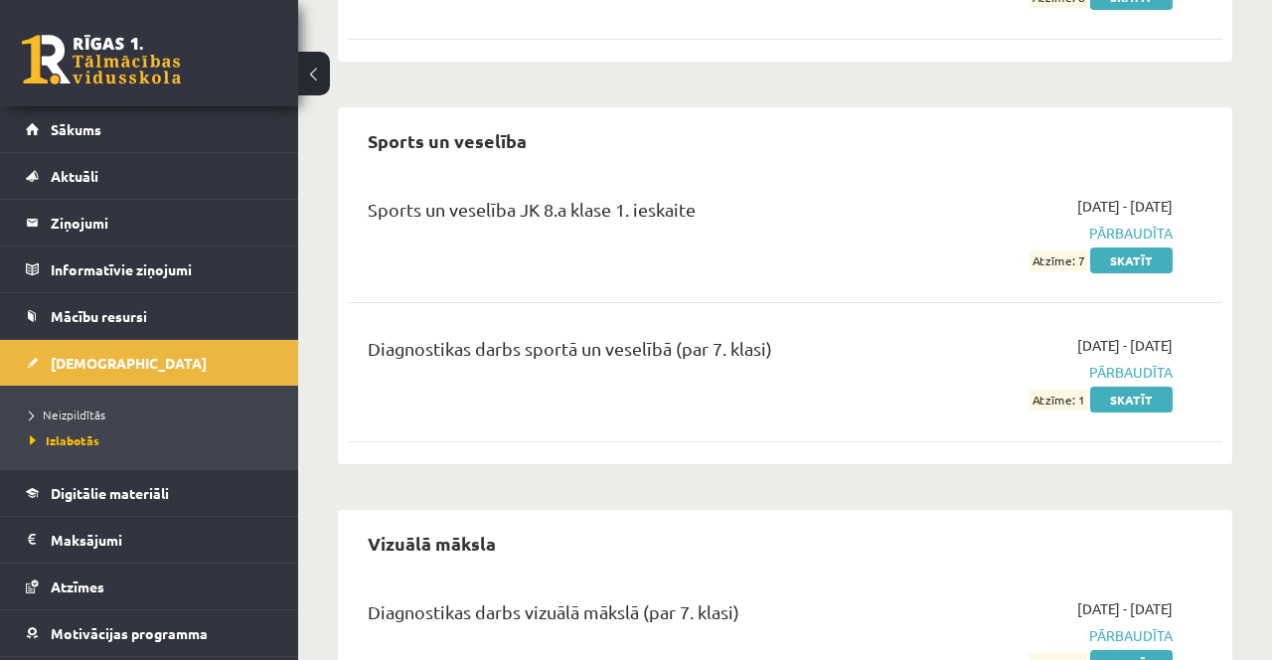
scroll to position [3611, 0]
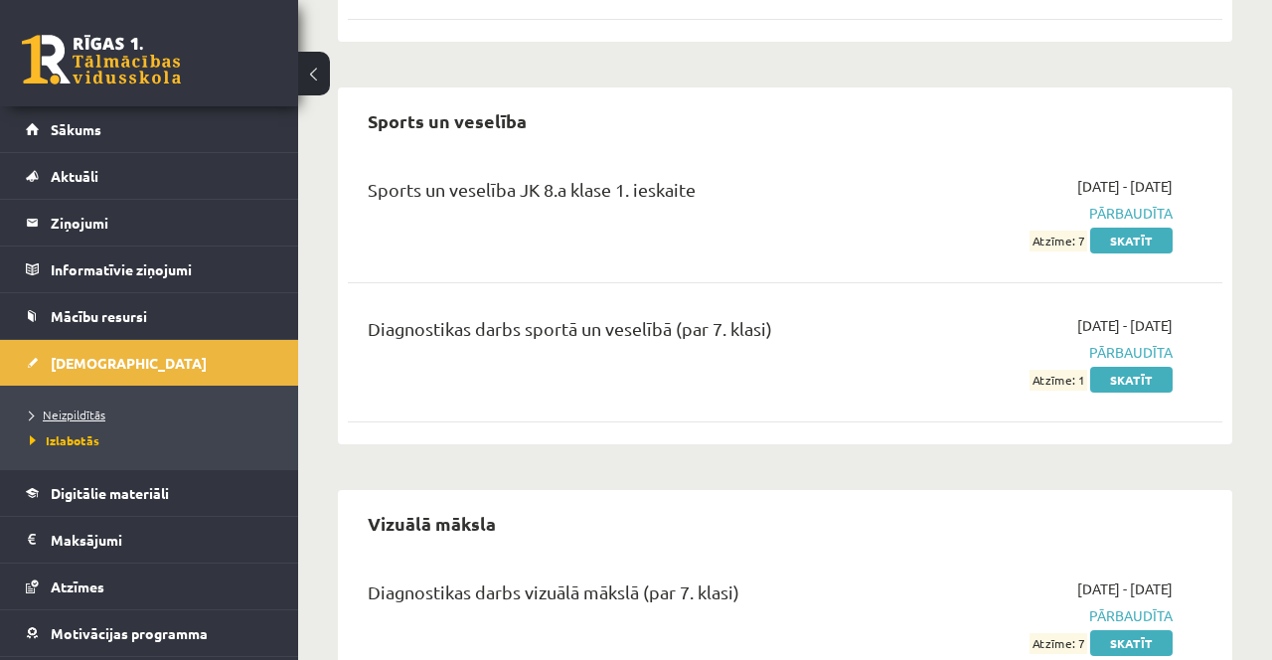
click at [110, 411] on link "Neizpildītās" at bounding box center [154, 414] width 248 height 18
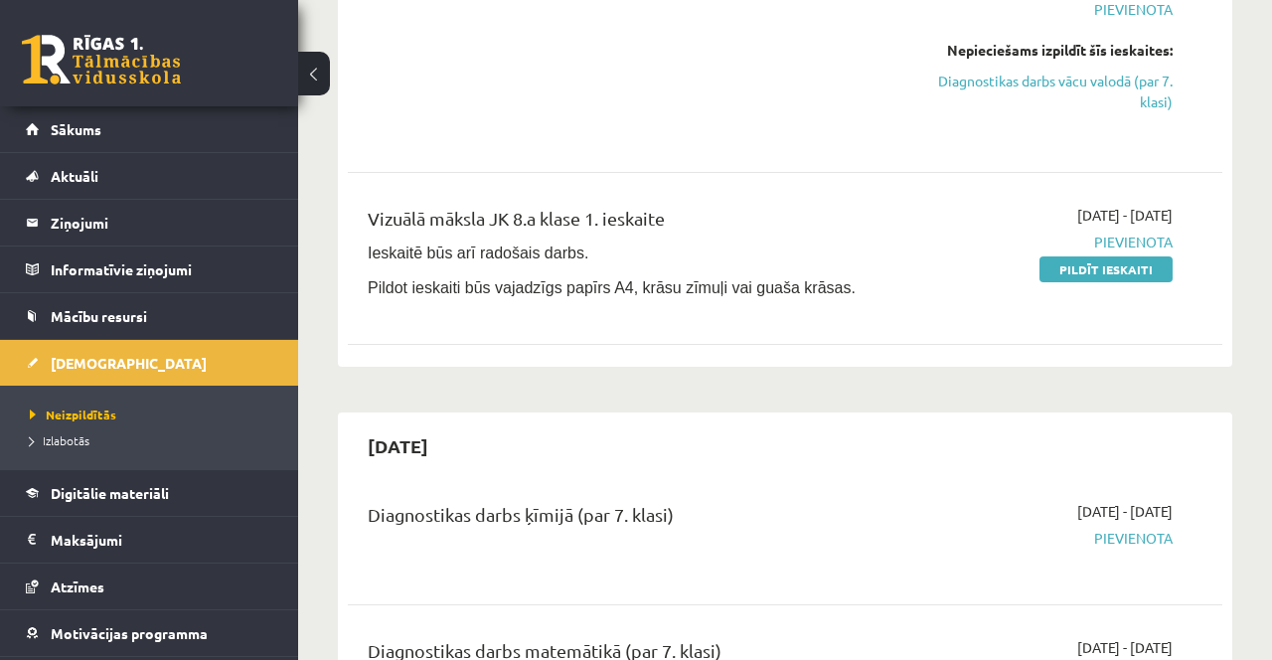
scroll to position [2145, 0]
click at [1091, 269] on link "Pildīt ieskaiti" at bounding box center [1105, 269] width 133 height 26
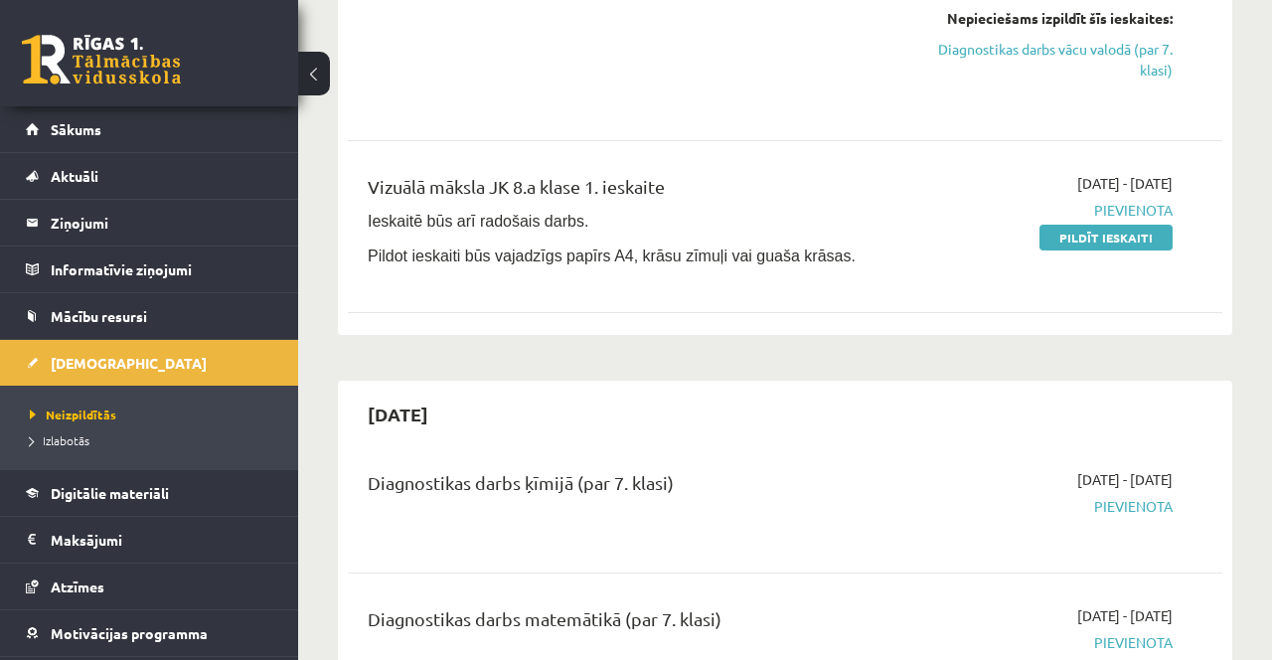
scroll to position [2209, 0]
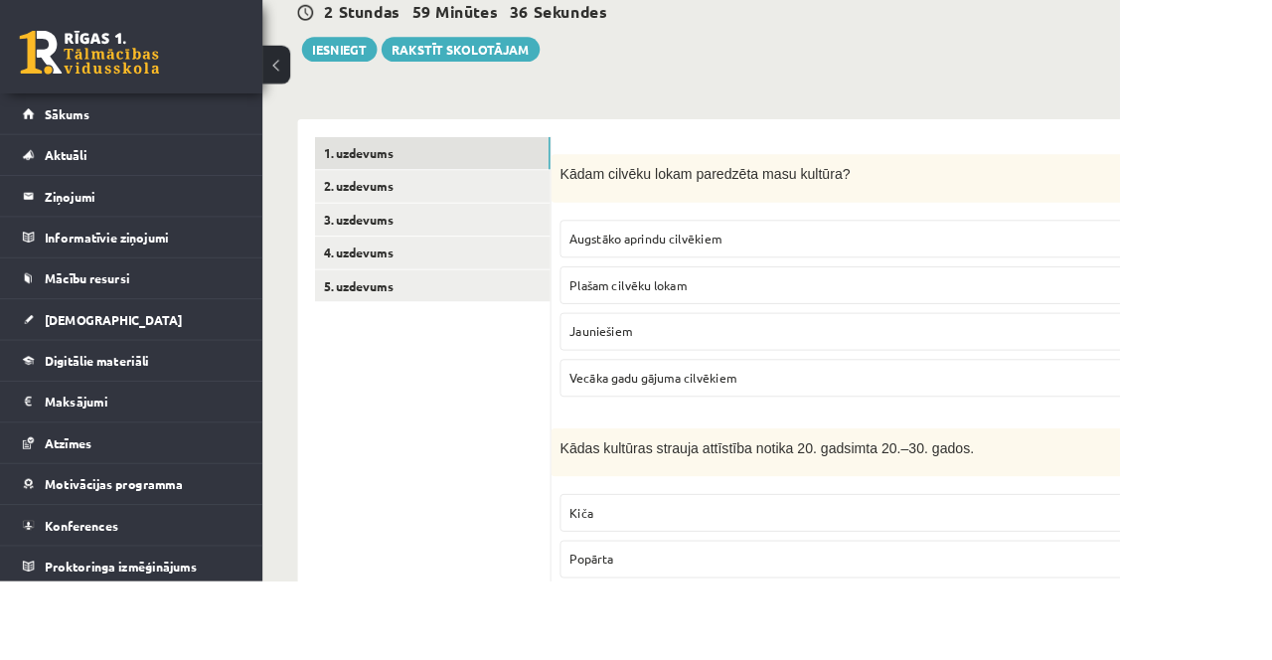
scroll to position [272, 0]
click at [920, 338] on label "Plašam cilvēku lokam" at bounding box center [1015, 322] width 759 height 43
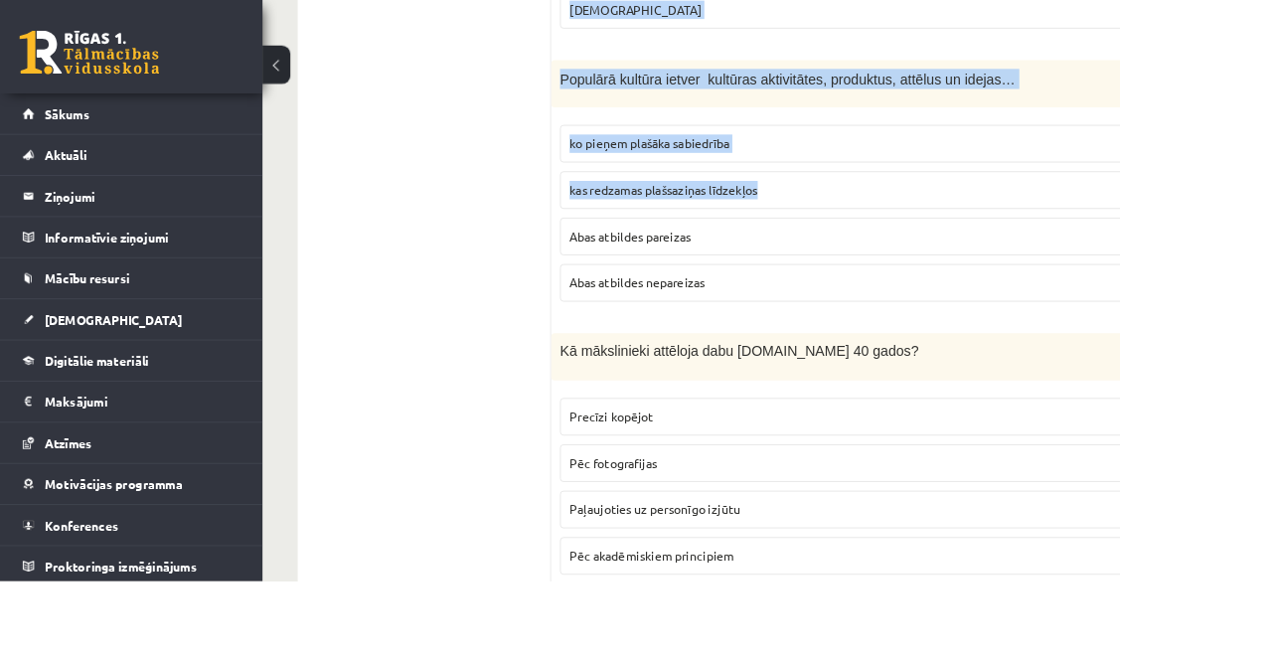
scroll to position [1003, 0]
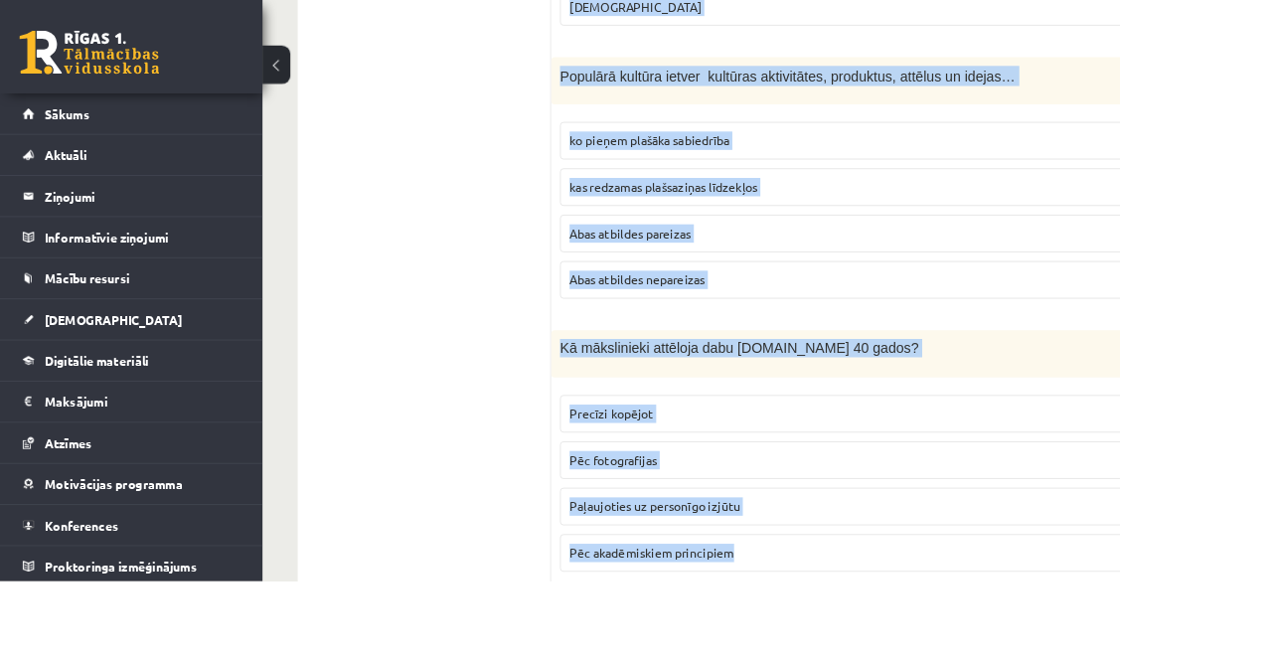
copy form "Kādas kultūras strauja attīstība notika 20. gadsimta 20.–30. gados. Kiča Popārt…"
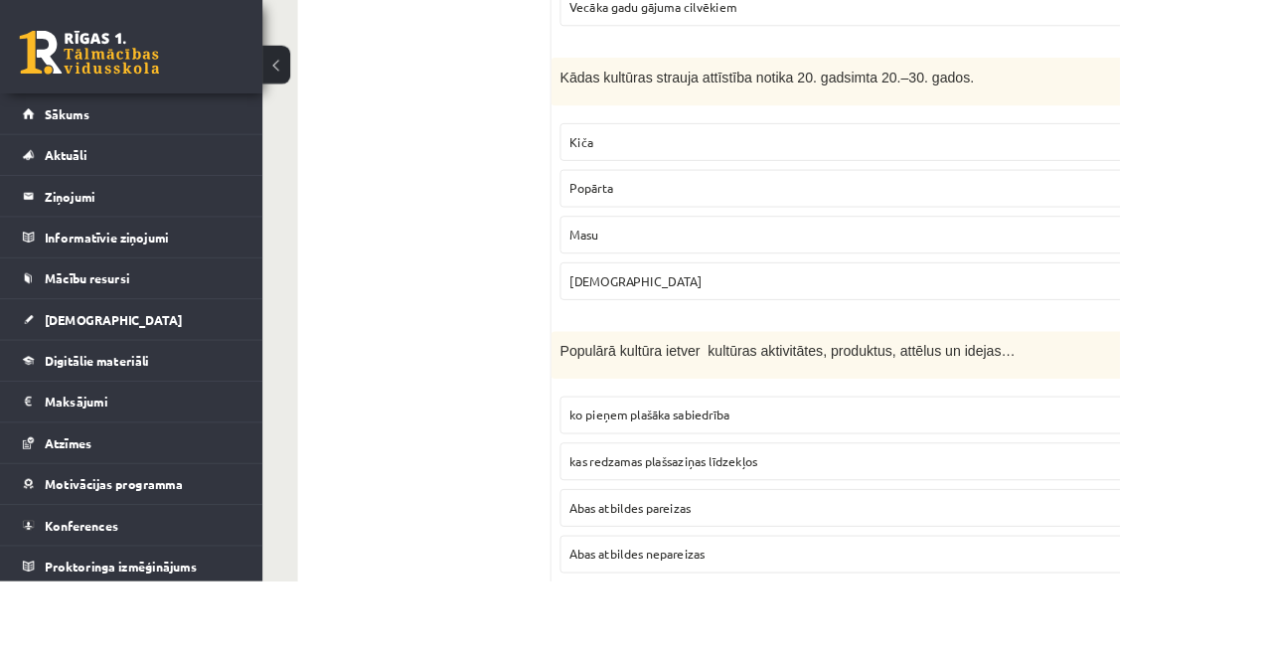
scroll to position [693, 0]
click at [887, 284] on label "Masu" at bounding box center [1015, 265] width 759 height 43
click at [881, 575] on p "Abas atbildes pareizas" at bounding box center [1015, 575] width 737 height 21
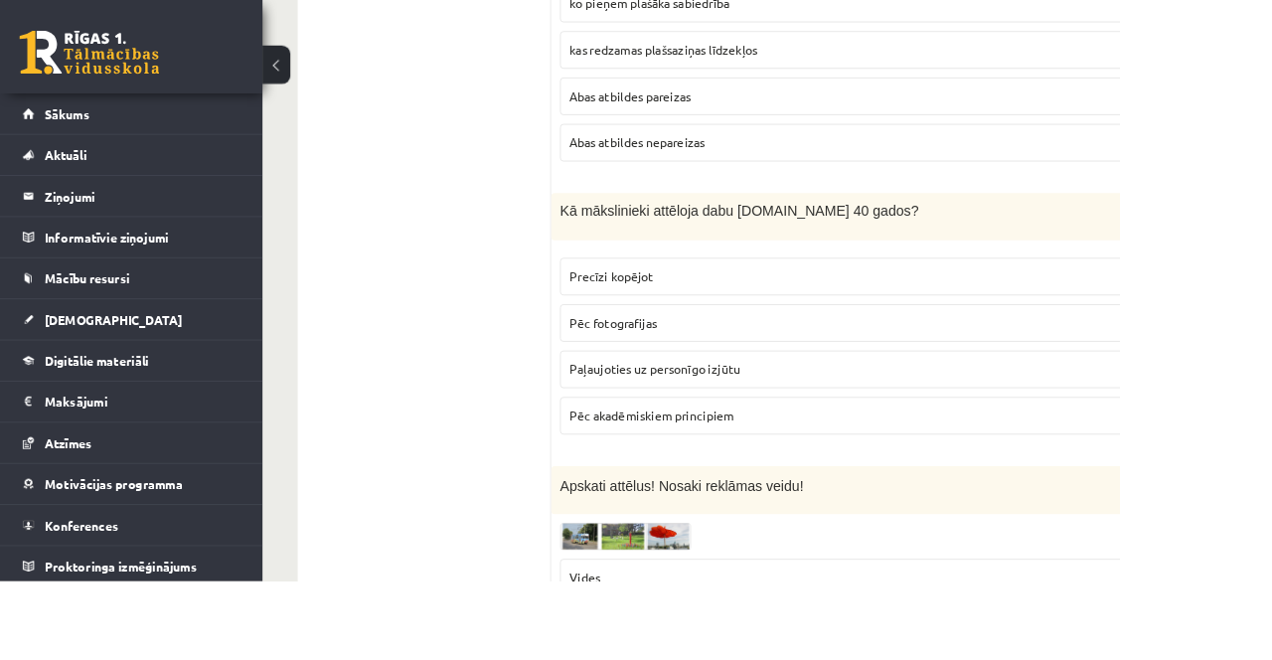
scroll to position [1216, 0]
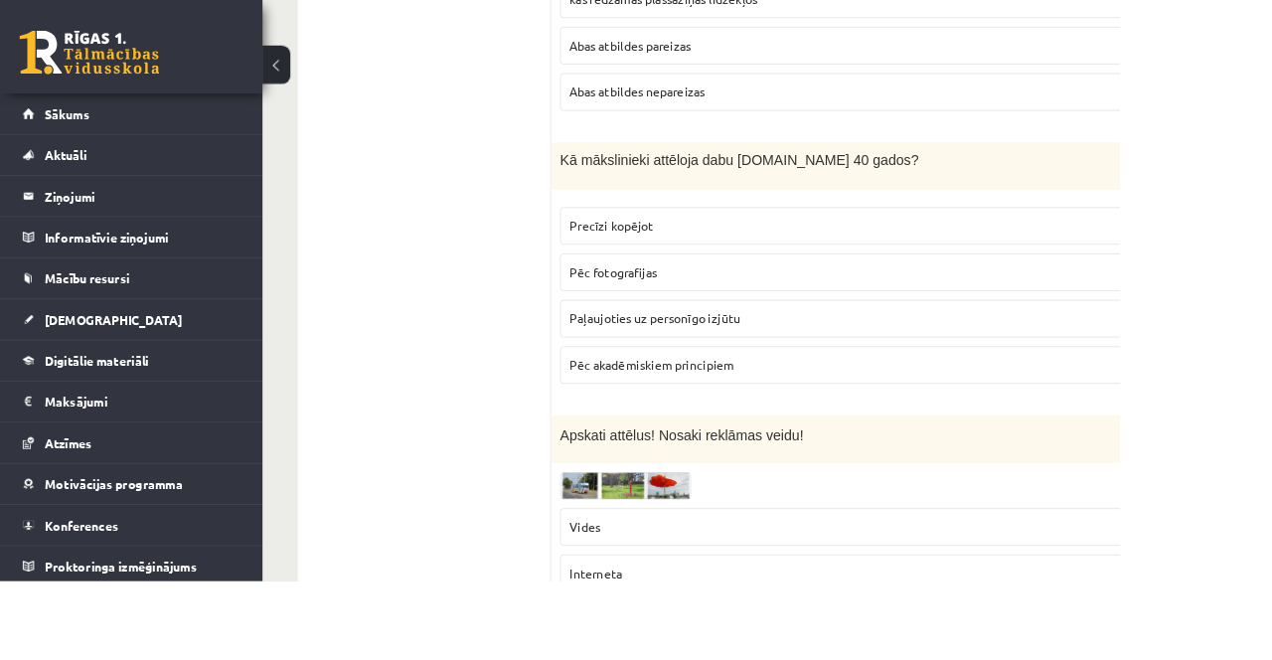
click at [813, 361] on span "Paļaujoties uz personīgo izjūtu" at bounding box center [744, 362] width 194 height 18
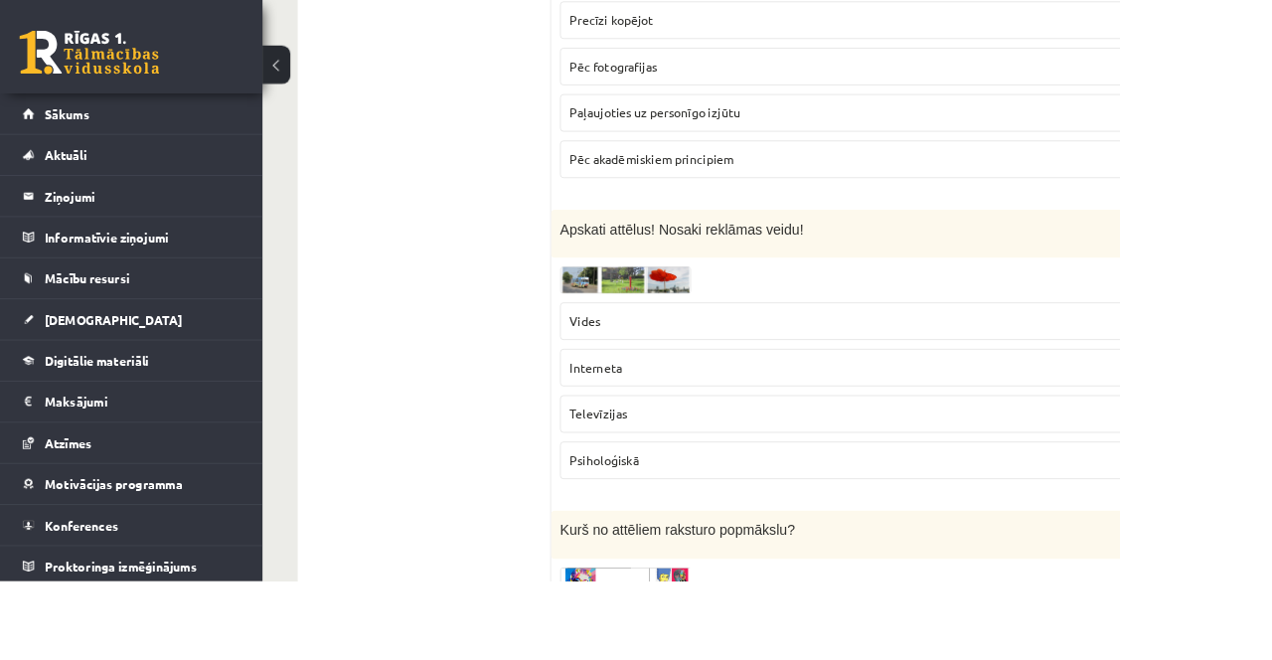
scroll to position [1454, 0]
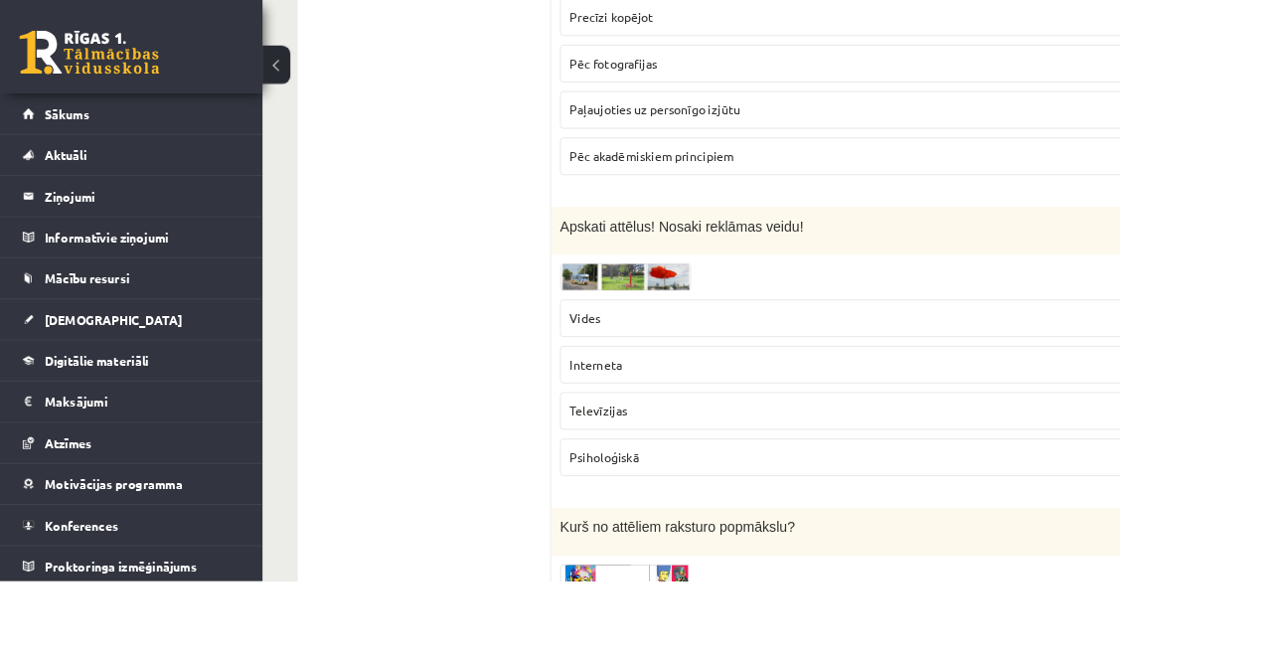
click at [662, 312] on img at bounding box center [710, 314] width 149 height 31
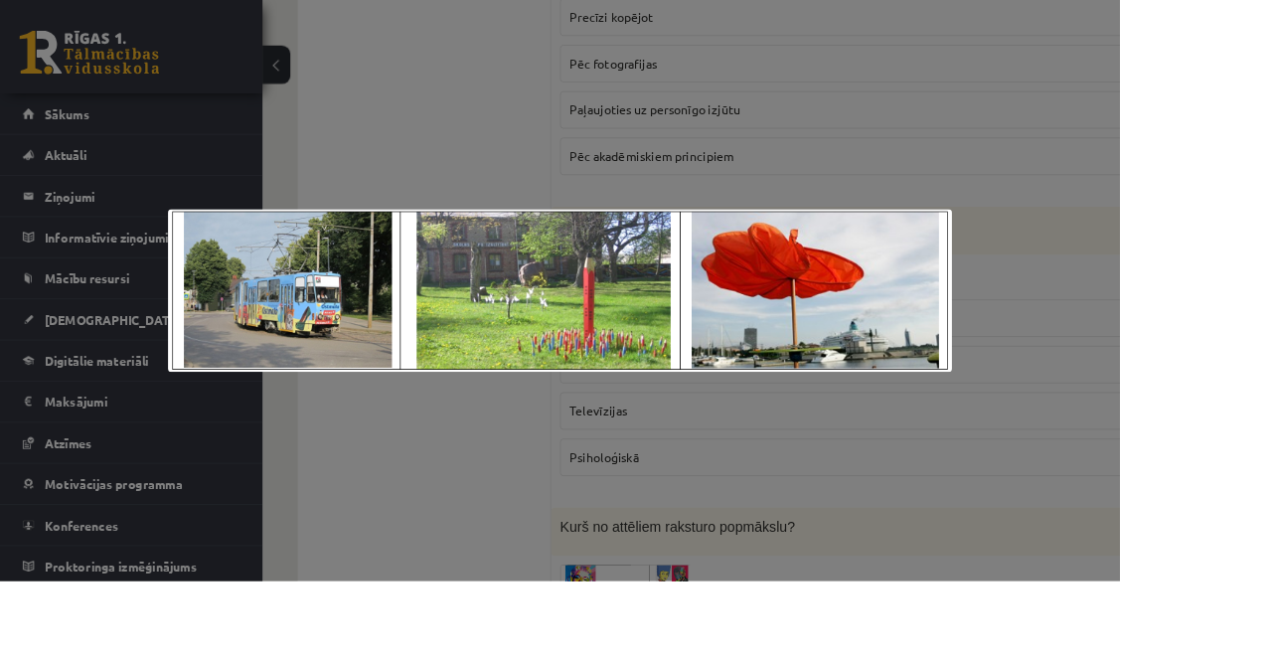
click at [572, 659] on div at bounding box center [636, 330] width 1272 height 660
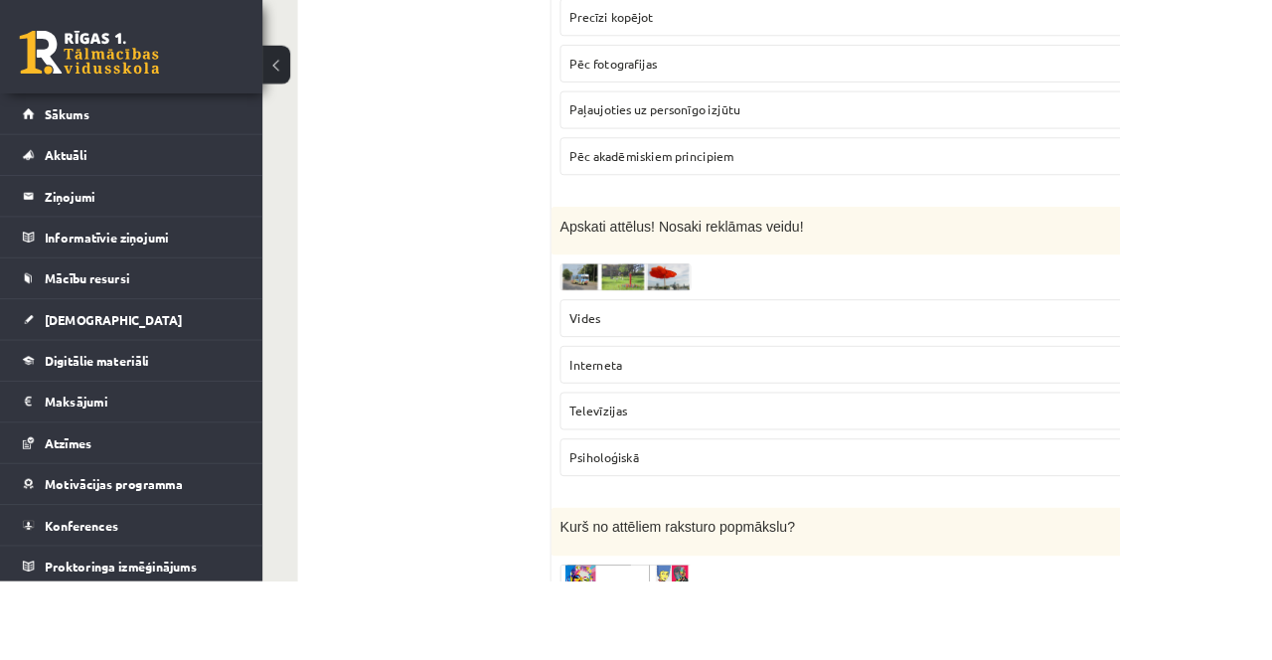
click at [749, 375] on label "Vides" at bounding box center [1015, 361] width 759 height 43
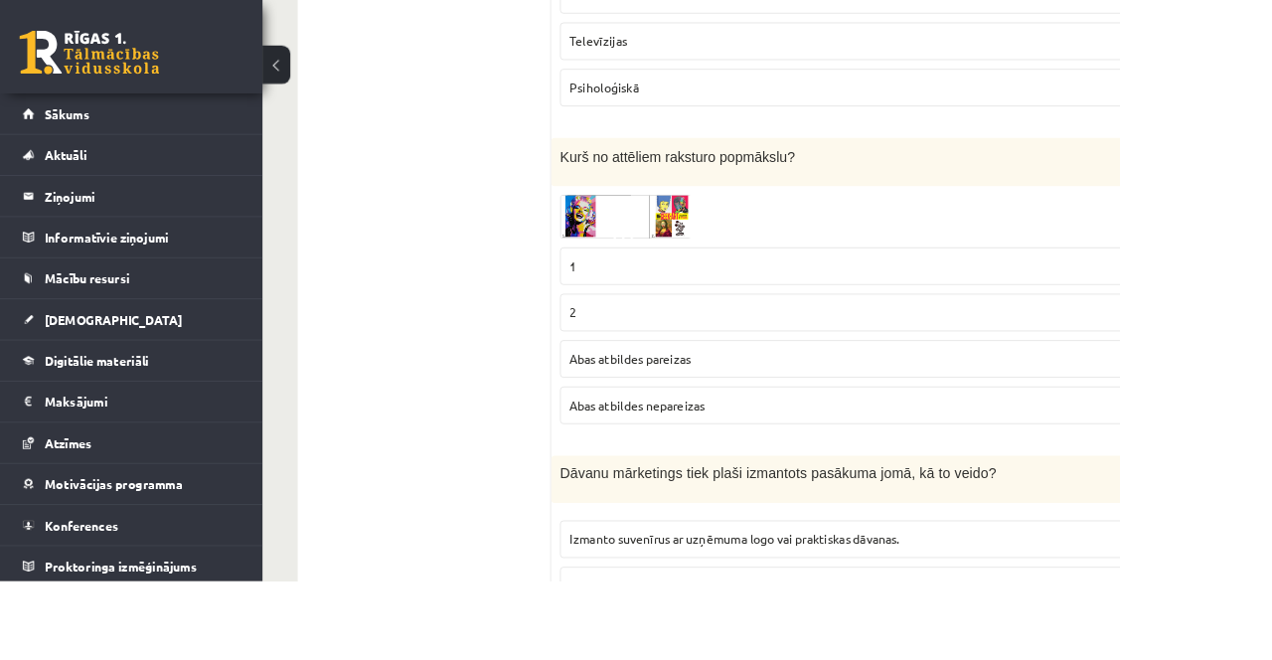
scroll to position [1874, 0]
click at [683, 225] on img at bounding box center [710, 246] width 149 height 51
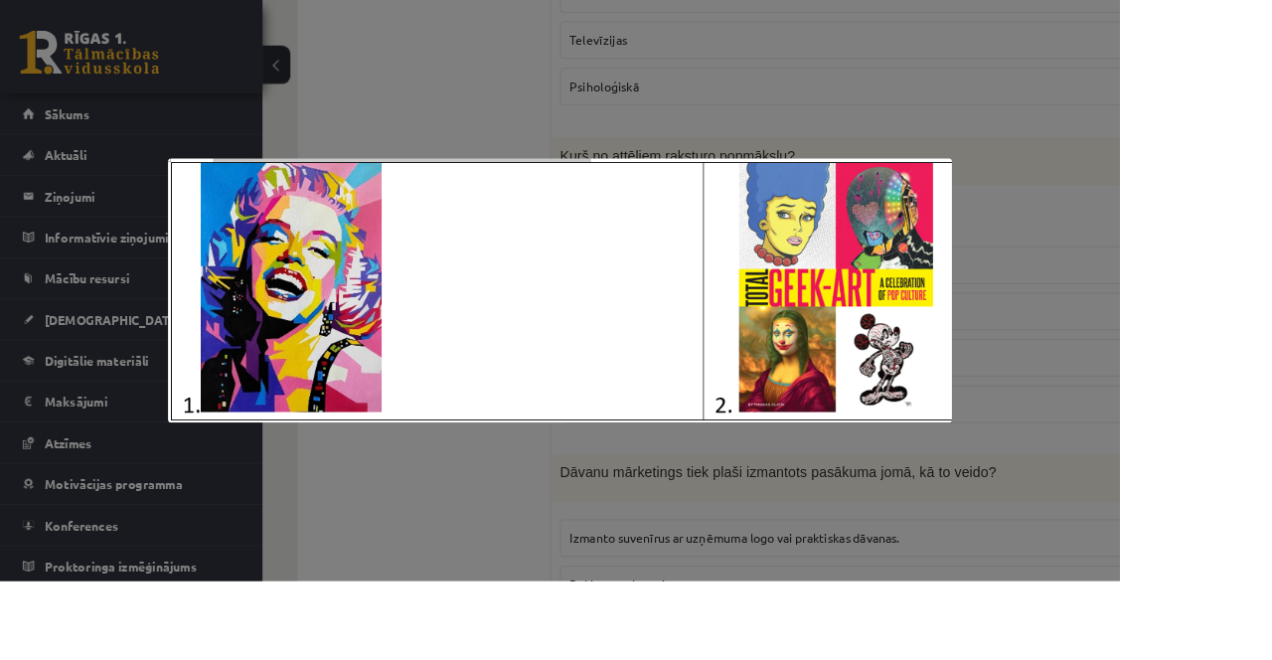
click at [960, 141] on div at bounding box center [636, 330] width 1272 height 660
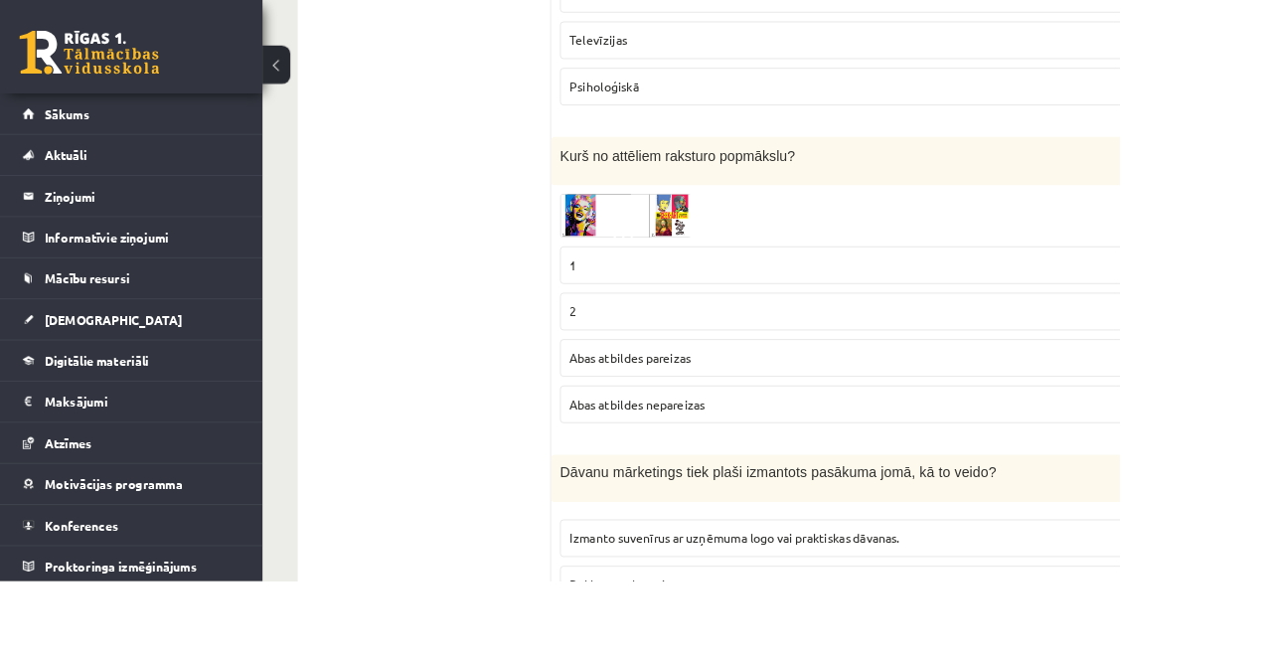
click at [678, 415] on label "Abas atbildes pareizas" at bounding box center [1015, 407] width 759 height 43
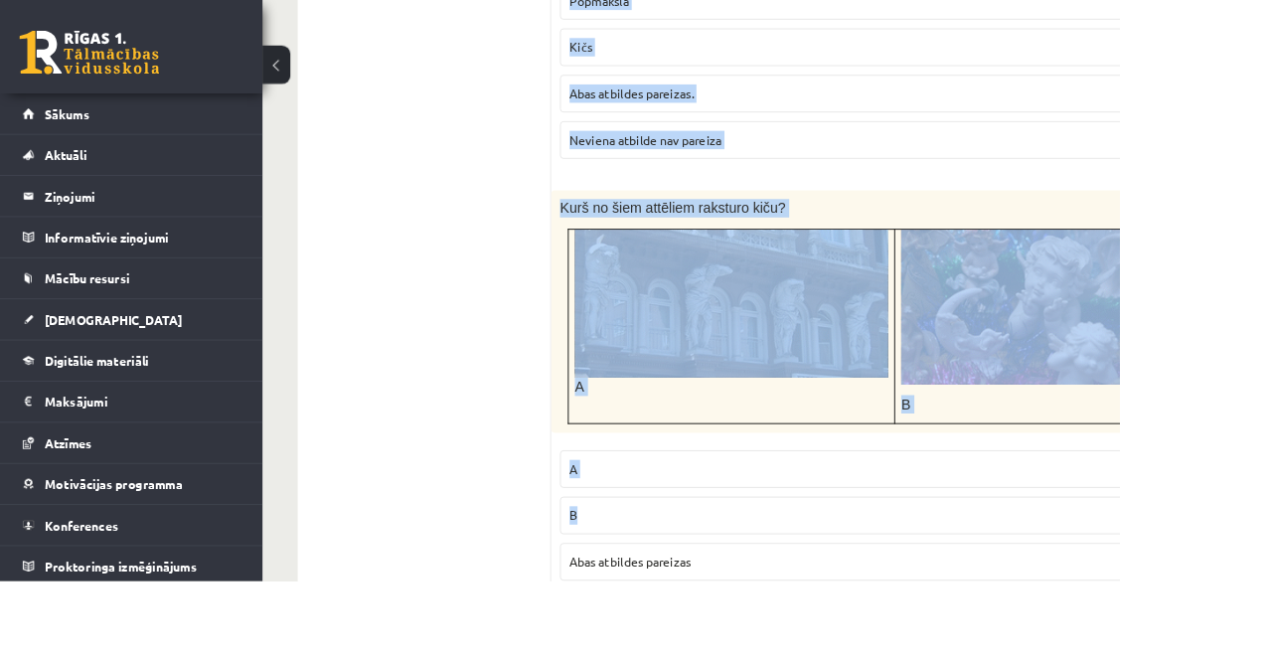
scroll to position [4701, 0]
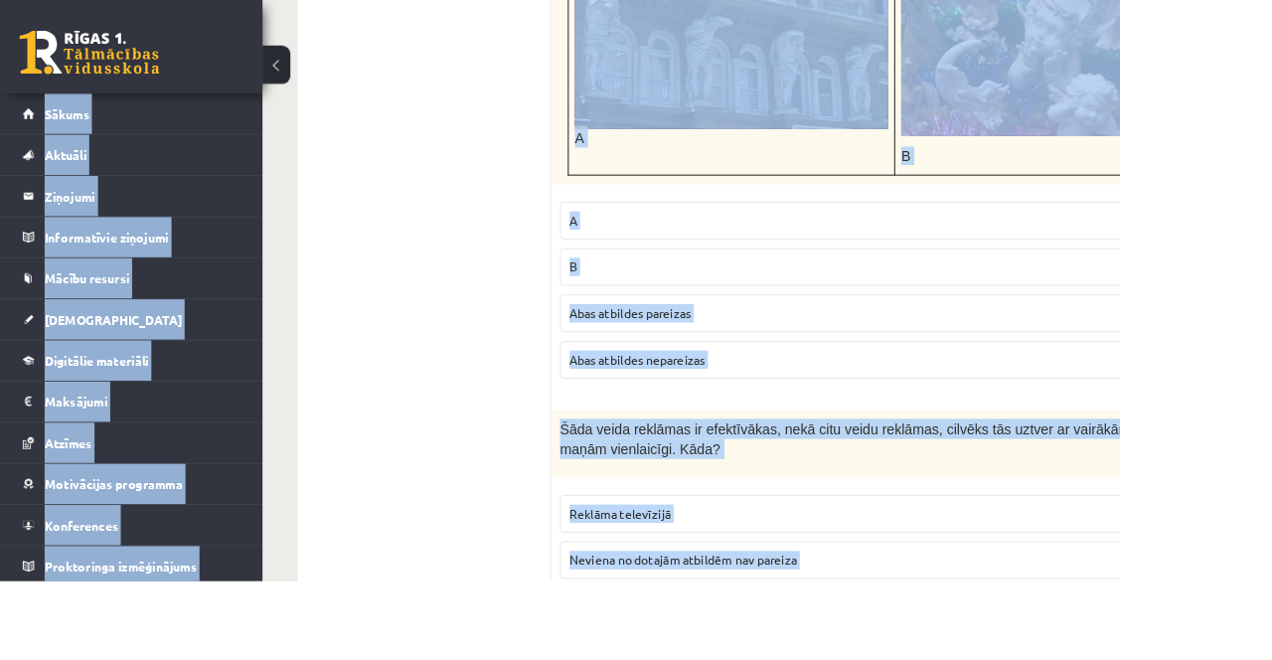
copy div "0 Loremip 311 dO 350 si Ametc Adipiscin Elitse Doeiusm Te incididu uTLABO Etdol…"
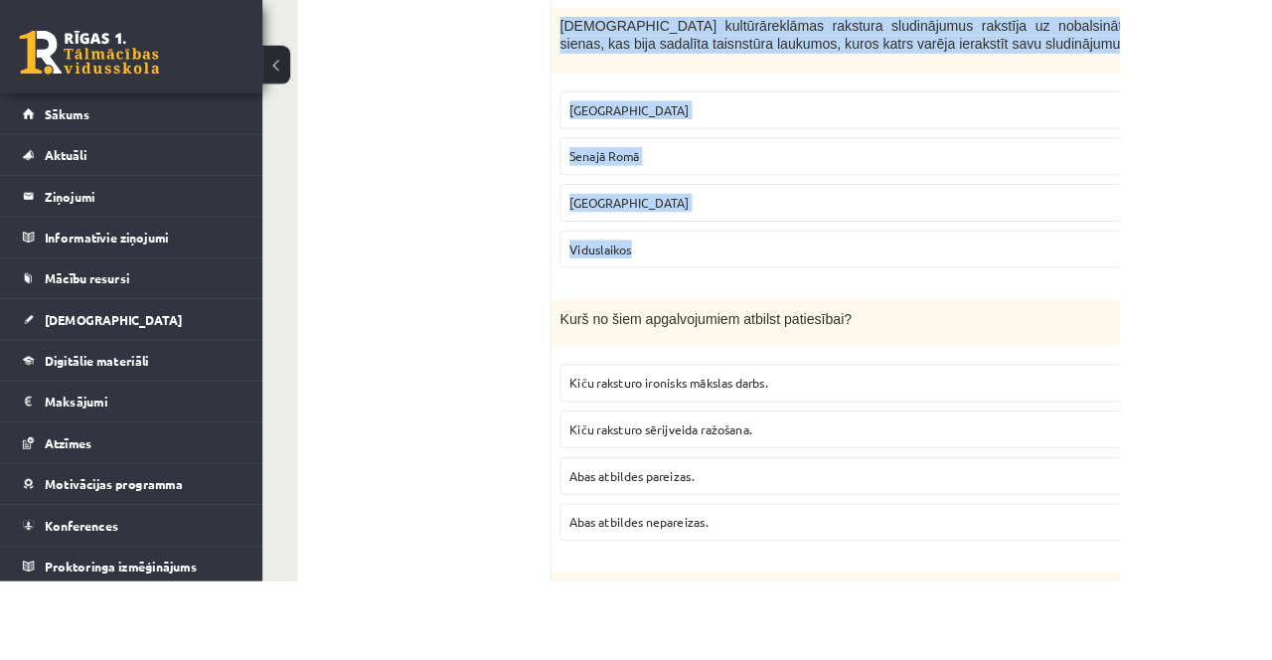
scroll to position [2718, 0]
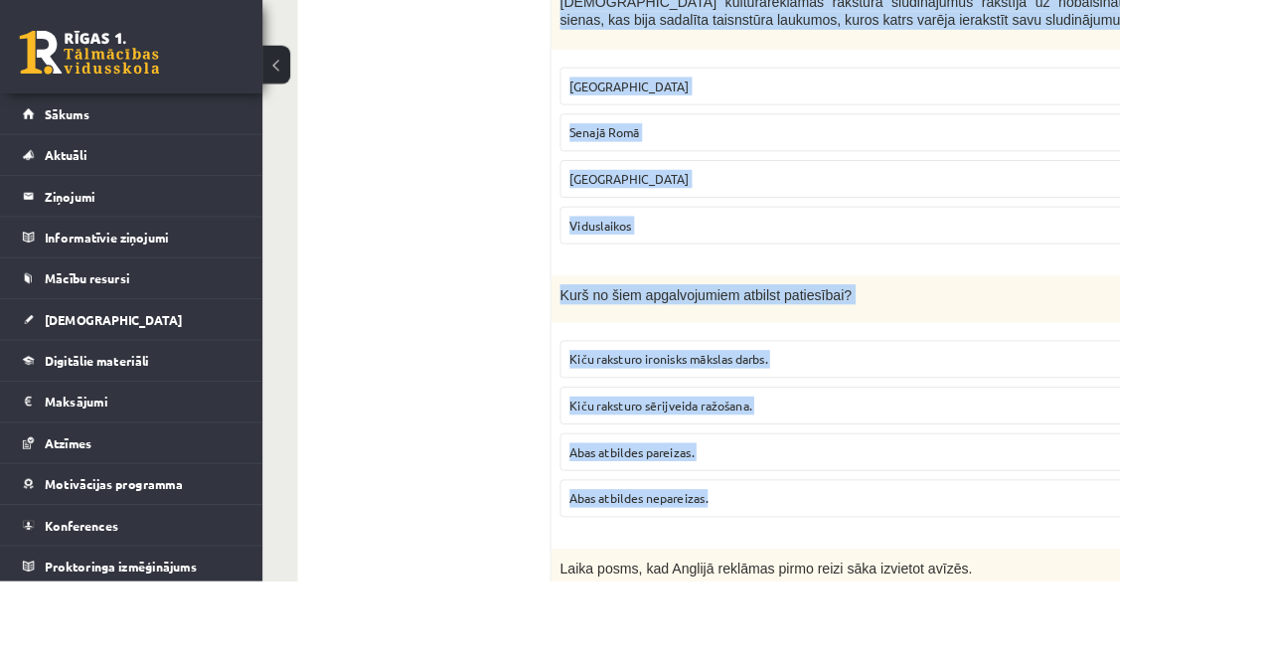
copy form "Dāvanu mārketings tiek plaši izmantots pasākuma jomā, kā to veido? Izmanto suve…"
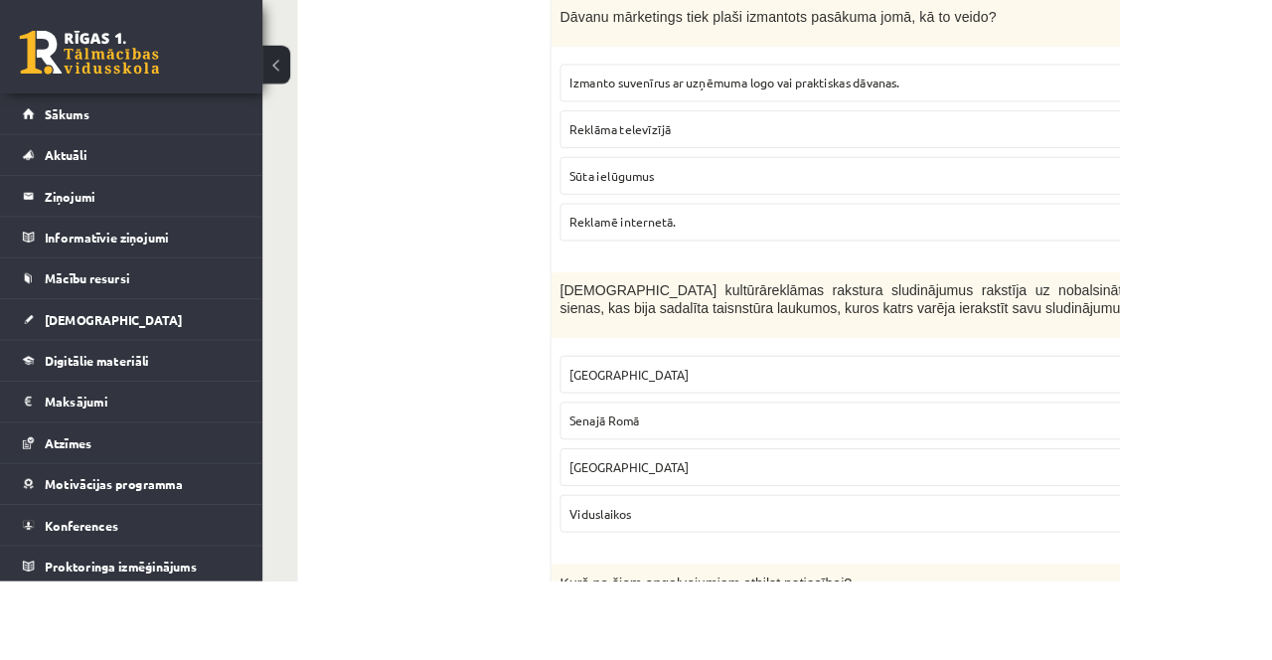
scroll to position [2391, 0]
click at [1271, 117] on fieldset "Izmanto suvenīrus ar uzņēmuma logo vai praktiskas dāvanas. Reklāma televīzījā S…" at bounding box center [1015, 171] width 759 height 217
click at [1271, 83] on p "Izmanto suvenīrus ar uzņēmuma logo vai praktiskas dāvanas." at bounding box center [1015, 93] width 737 height 21
click at [764, 467] on p "Senajā Romā" at bounding box center [1015, 477] width 737 height 21
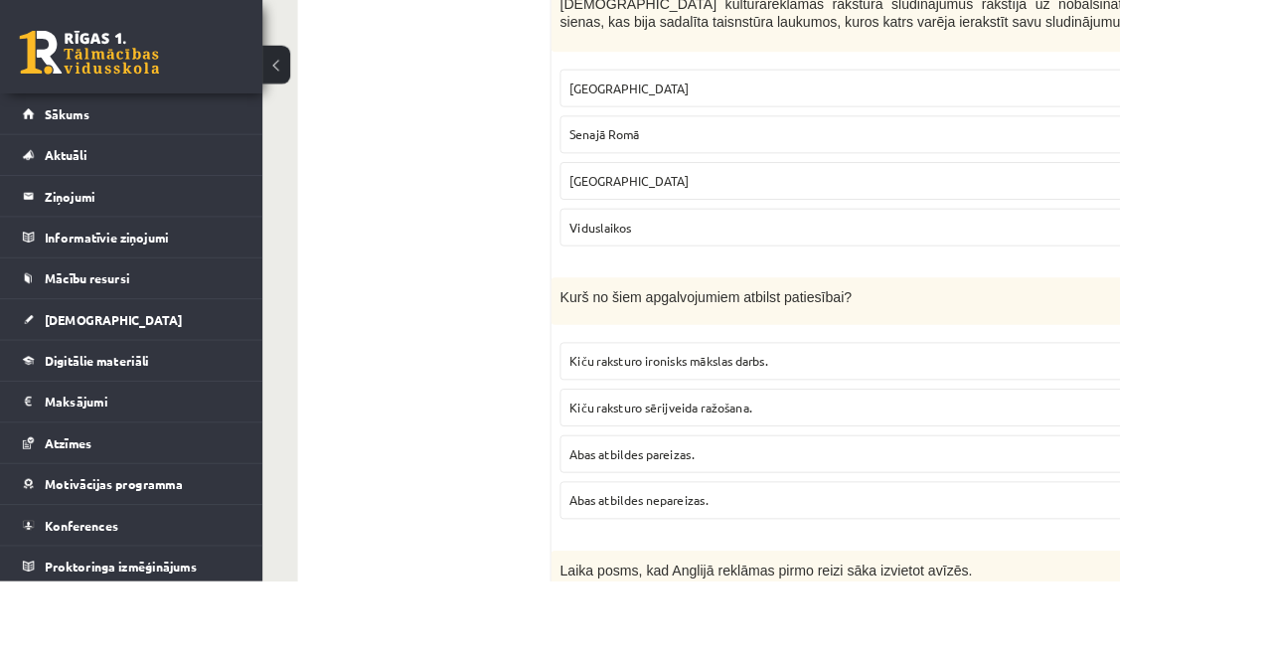
scroll to position [2720, 0]
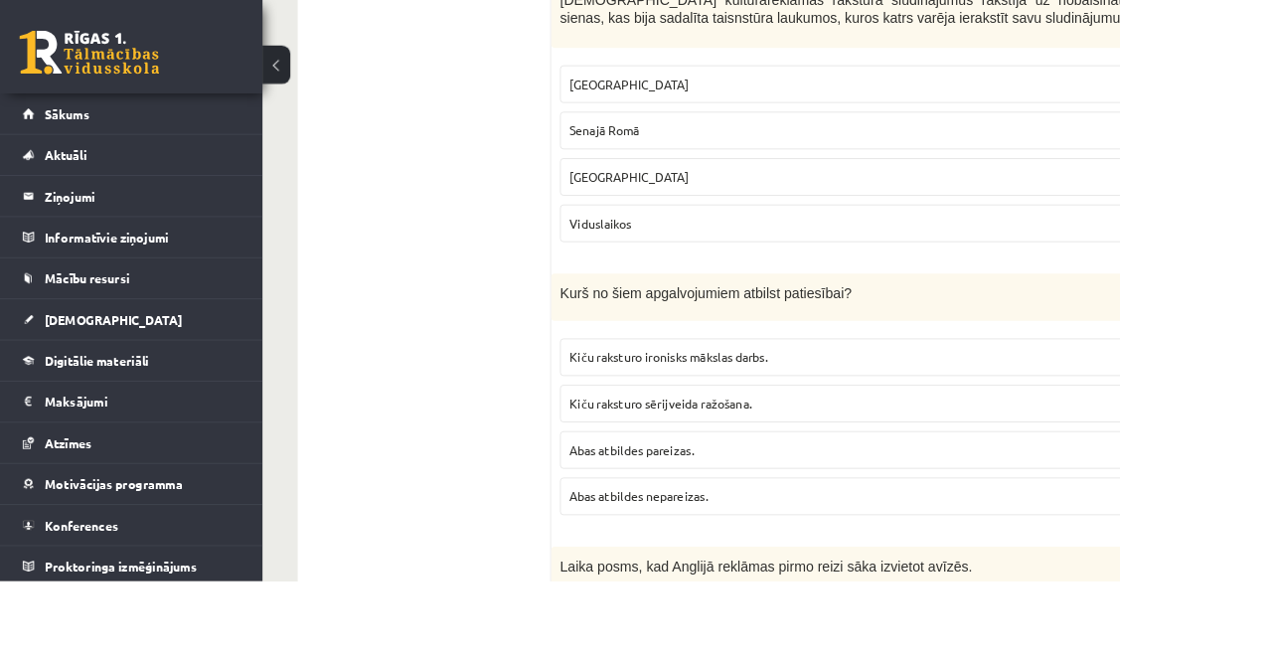
click at [936, 459] on p "Kiču raksturo sērijveida ražošana." at bounding box center [1015, 458] width 737 height 21
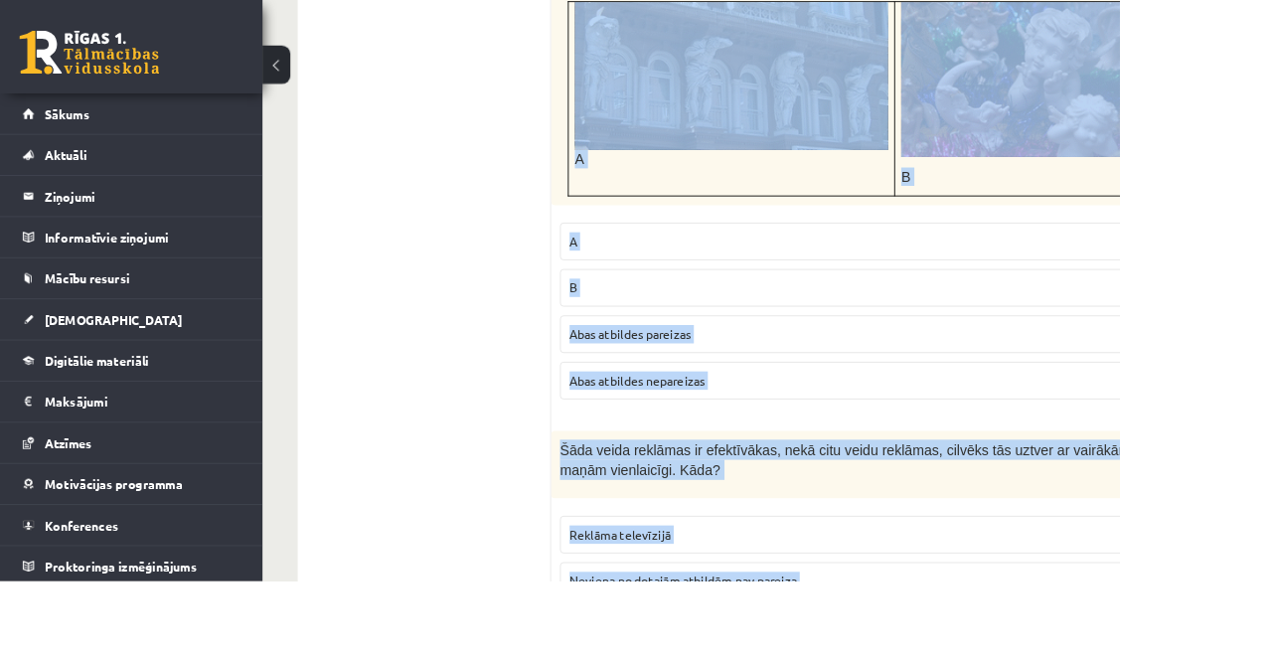
scroll to position [4701, 0]
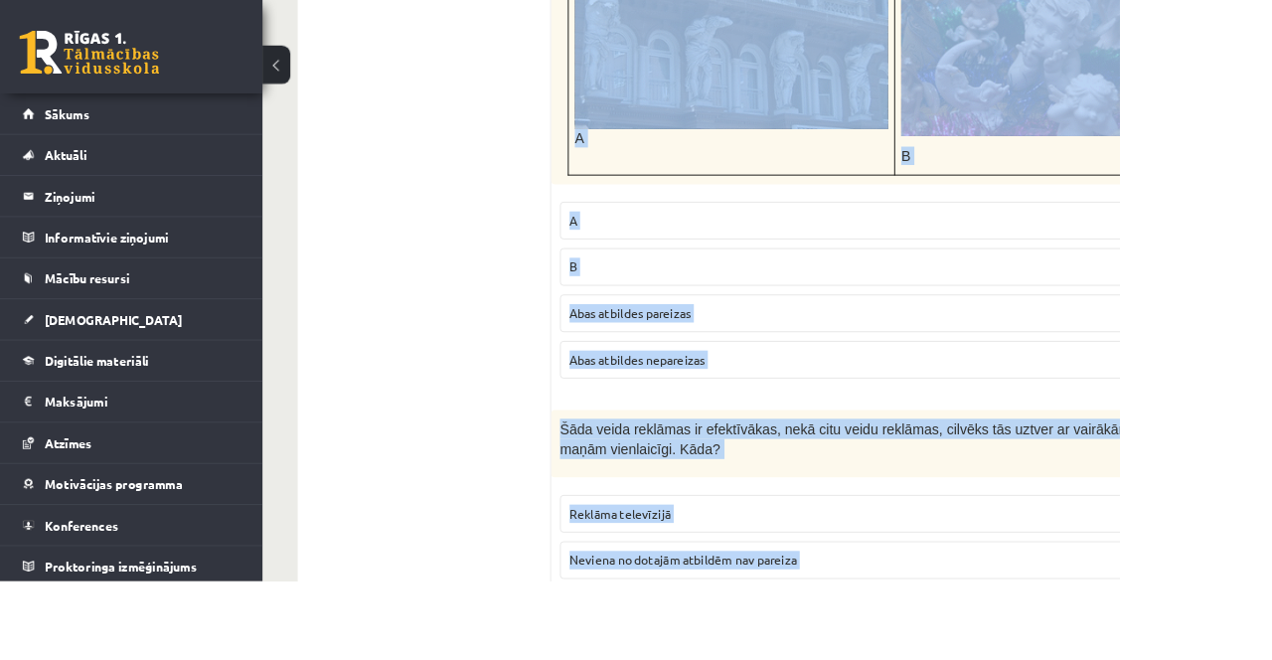
copy form "Lorem ipsum, dol Sitamet consecte adipi elits doei temporin utlabo. 88.et 65.do…"
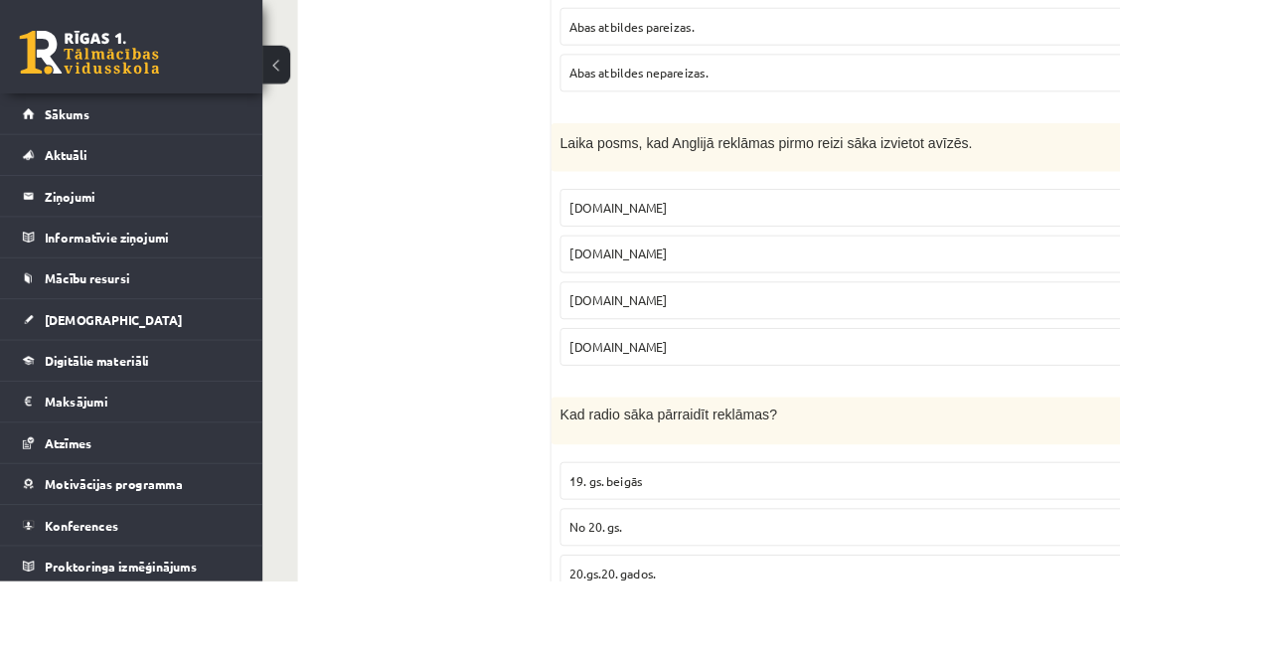
scroll to position [3195, 0]
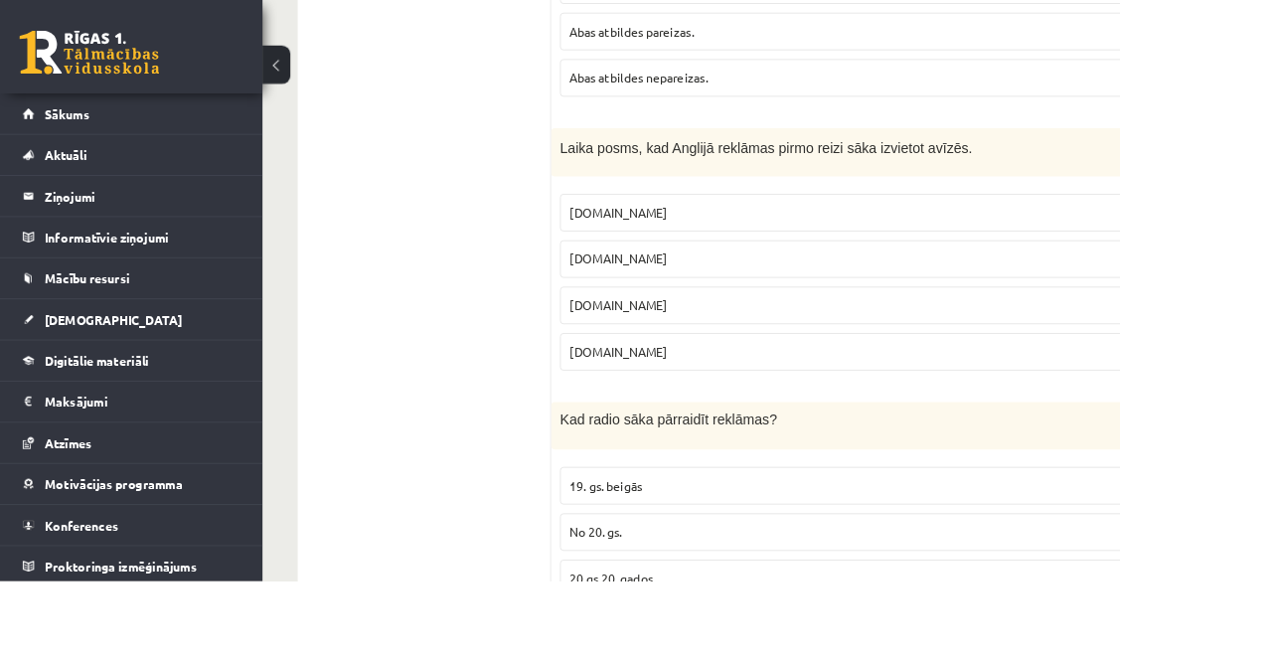
click at [745, 289] on p "[DOMAIN_NAME]" at bounding box center [1015, 294] width 737 height 21
click at [739, 636] on label "20.gs.20. gados." at bounding box center [1015, 657] width 759 height 43
click at [787, 658] on label "20.gs.20. gados." at bounding box center [1015, 657] width 759 height 43
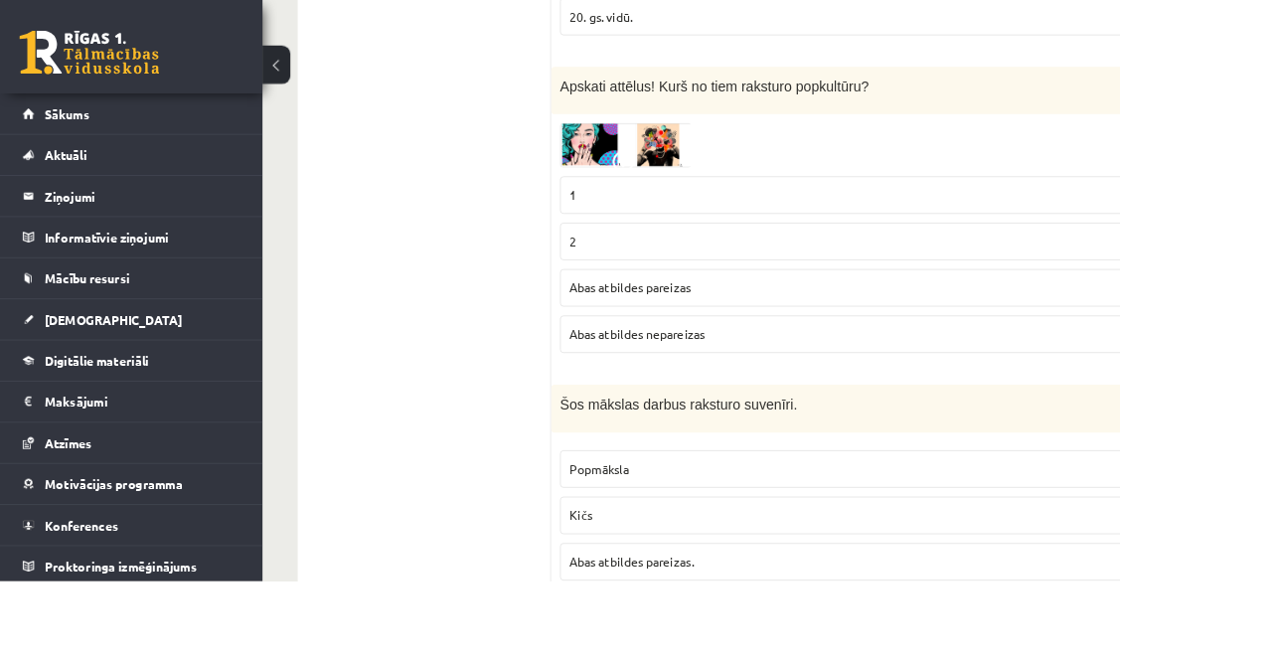
scroll to position [3897, 0]
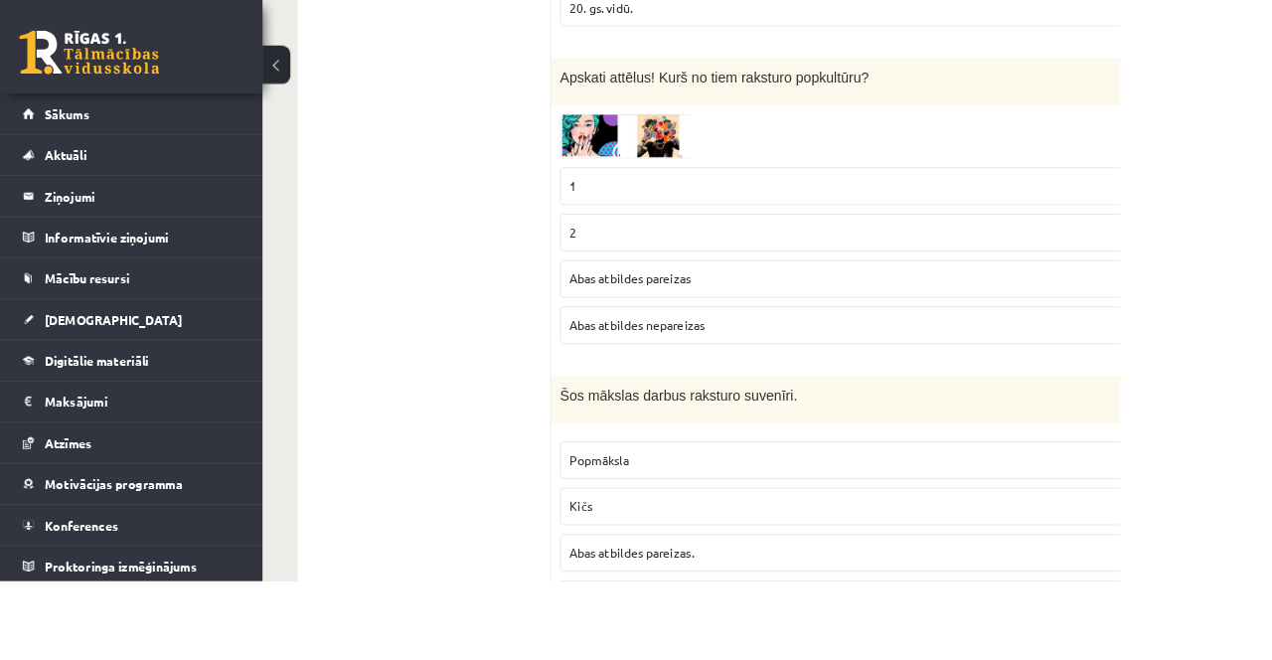
click at [873, 323] on label "Abas atbildes pareizas" at bounding box center [1015, 316] width 759 height 43
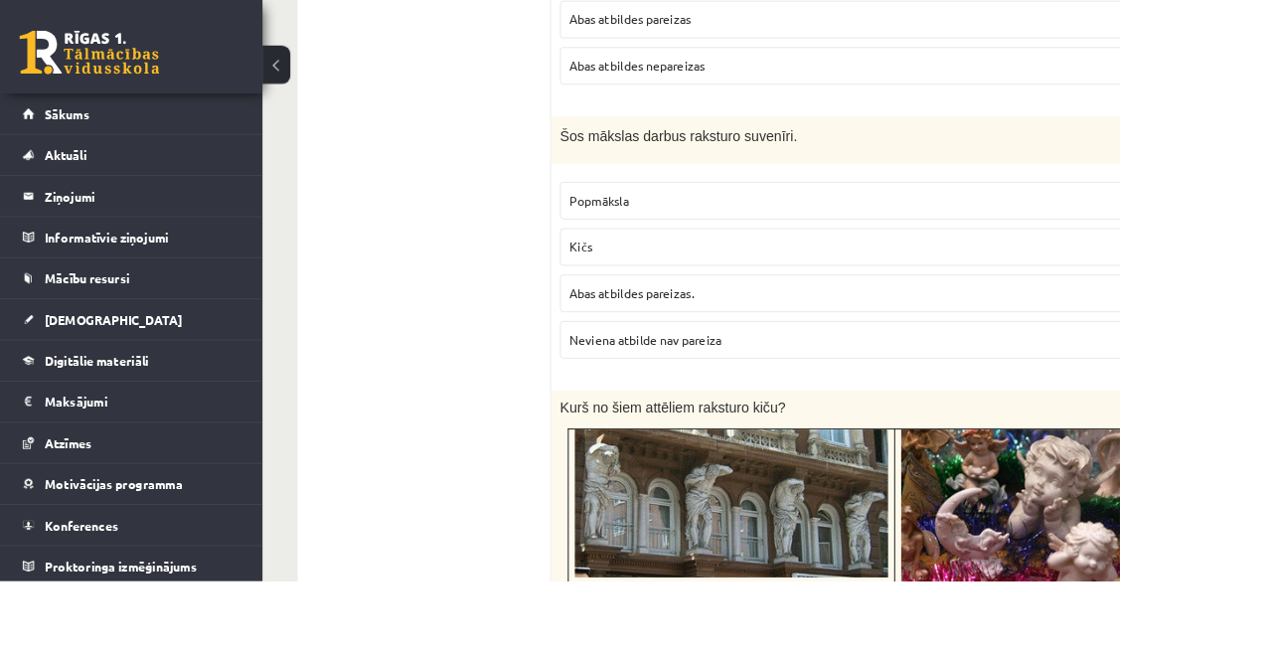
scroll to position [4199, 0]
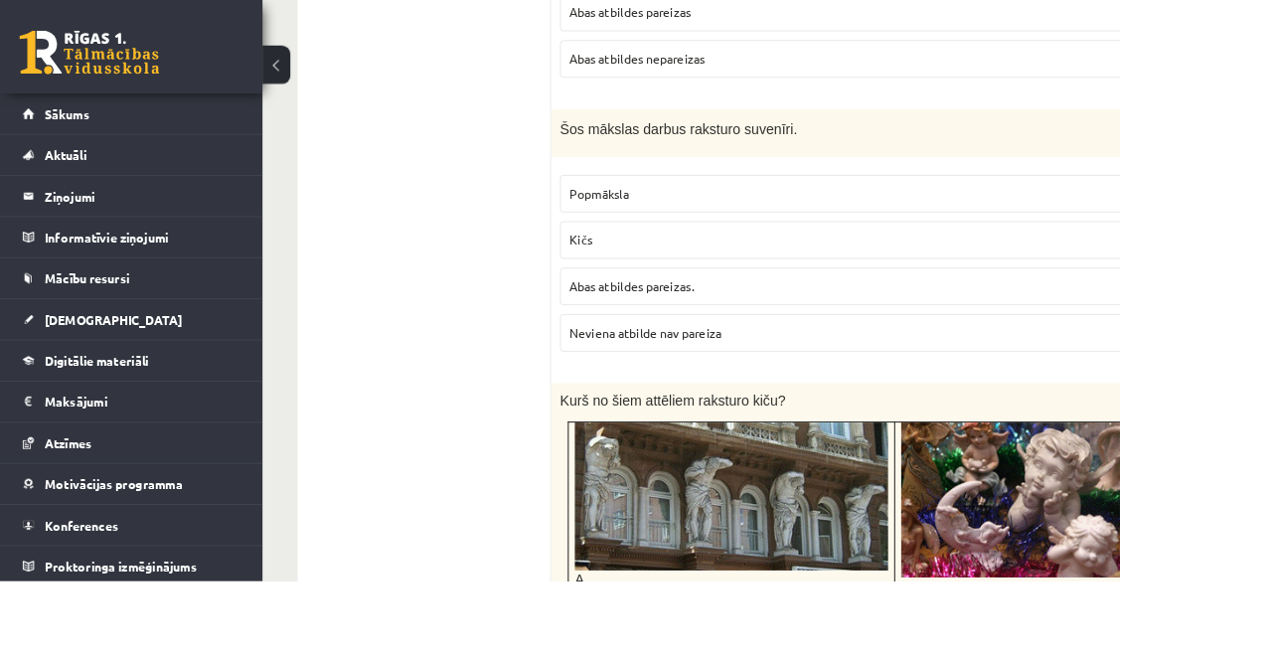
click at [869, 316] on p "Abas atbildes pareizas." at bounding box center [1015, 325] width 737 height 21
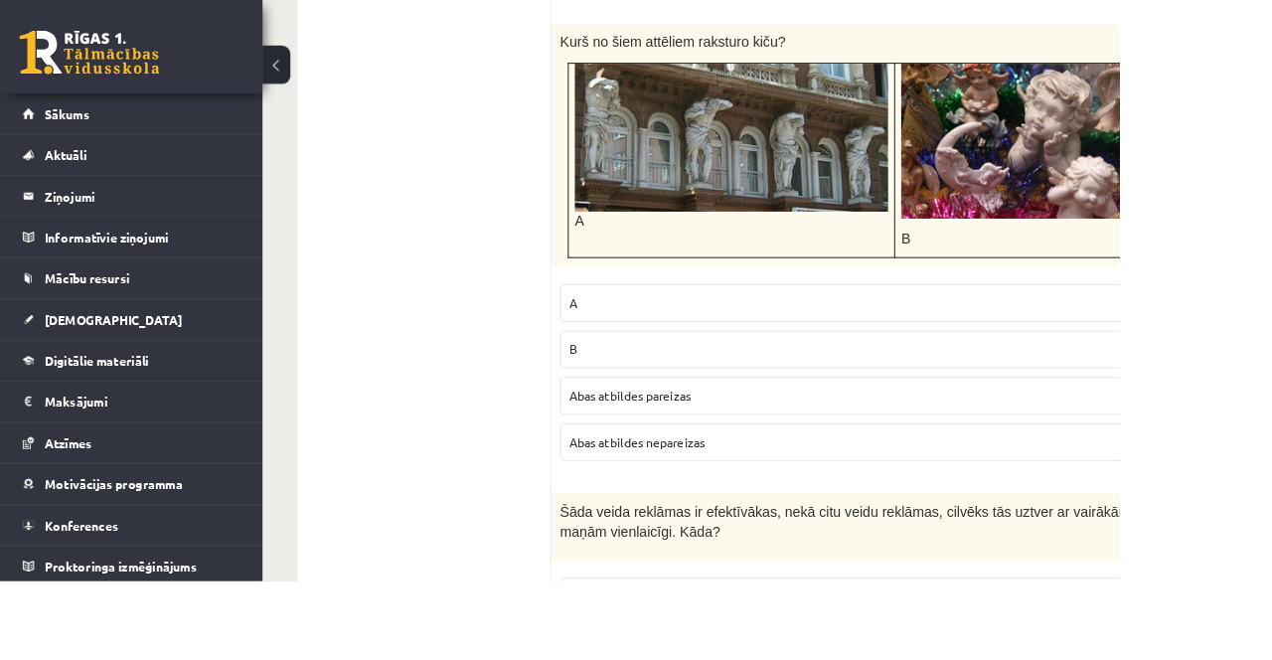
scroll to position [4615, 0]
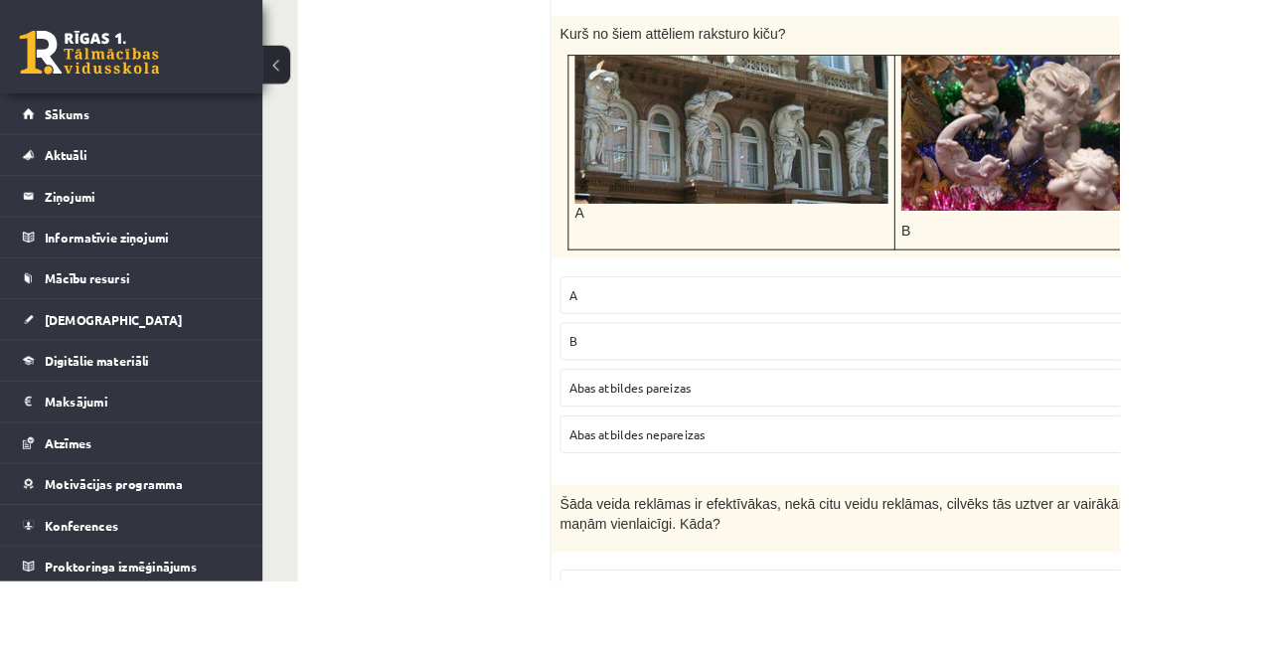
click at [910, 483] on p "Abas atbildes nepareizas" at bounding box center [1015, 493] width 737 height 21
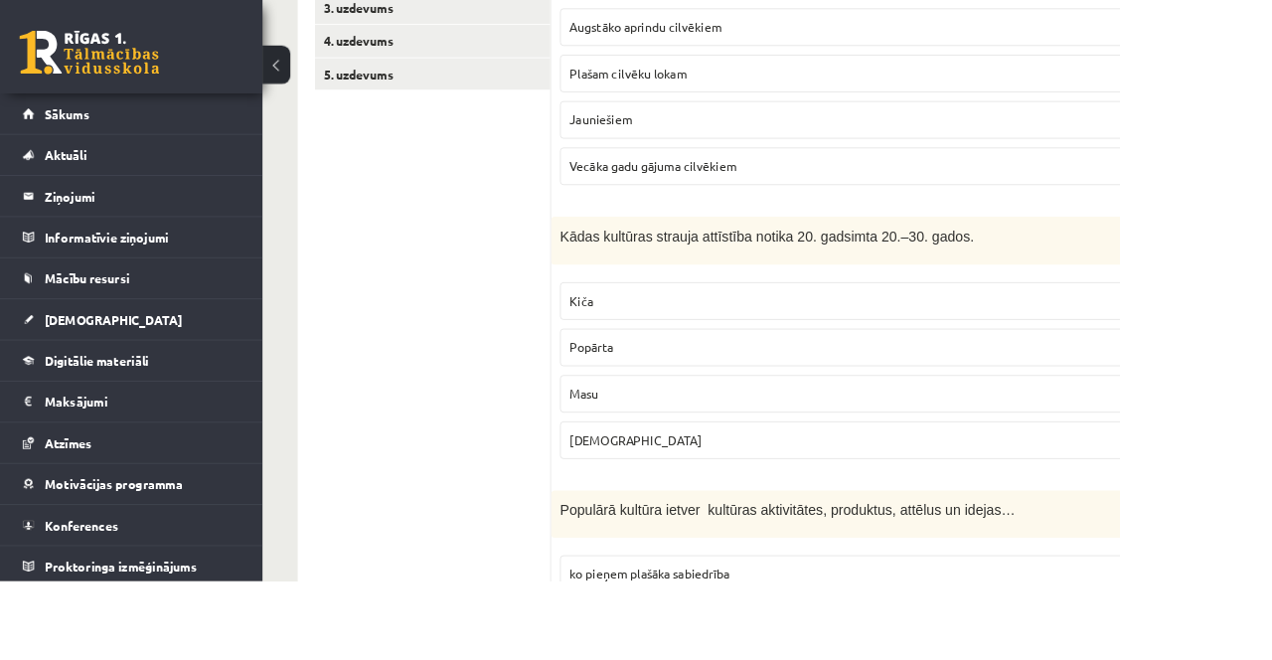
scroll to position [0, 0]
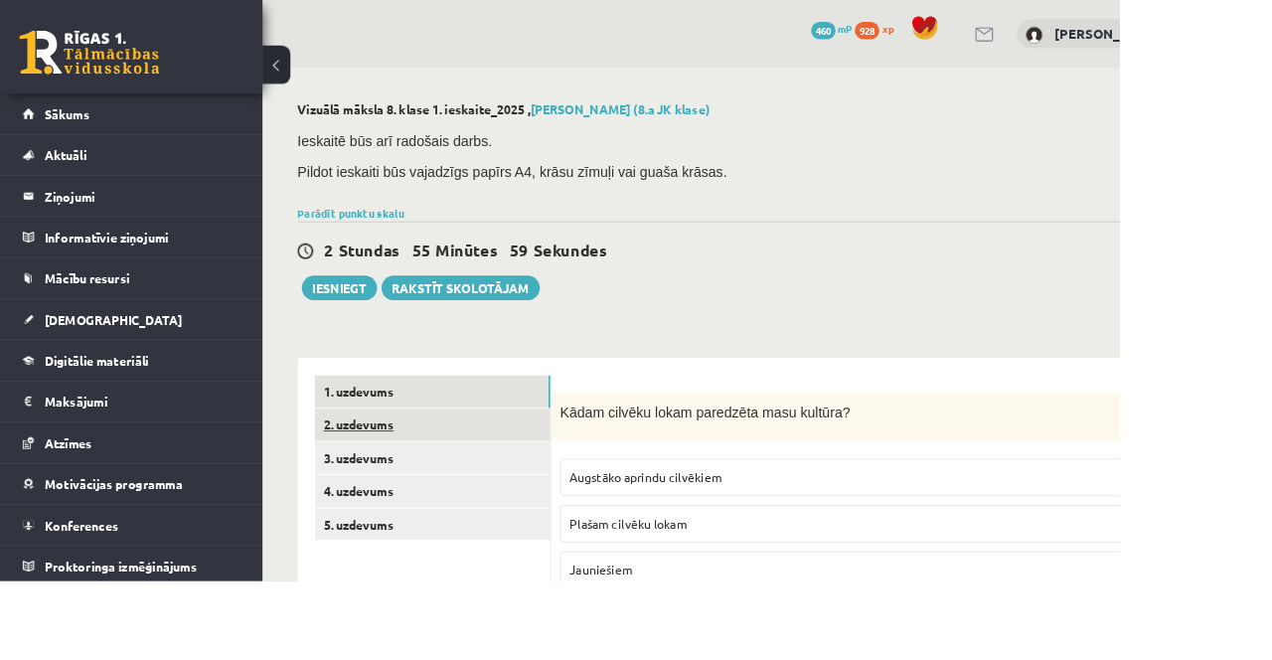
click at [502, 483] on link "2. uzdevums" at bounding box center [491, 482] width 267 height 37
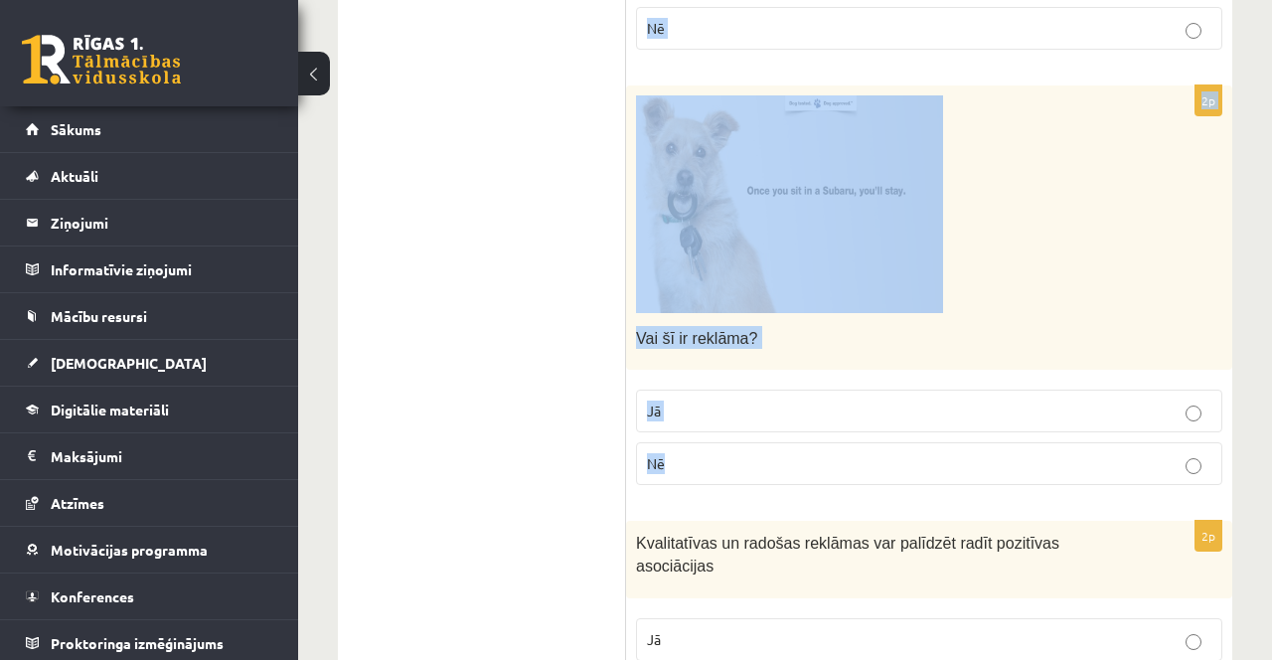
scroll to position [2428, 0]
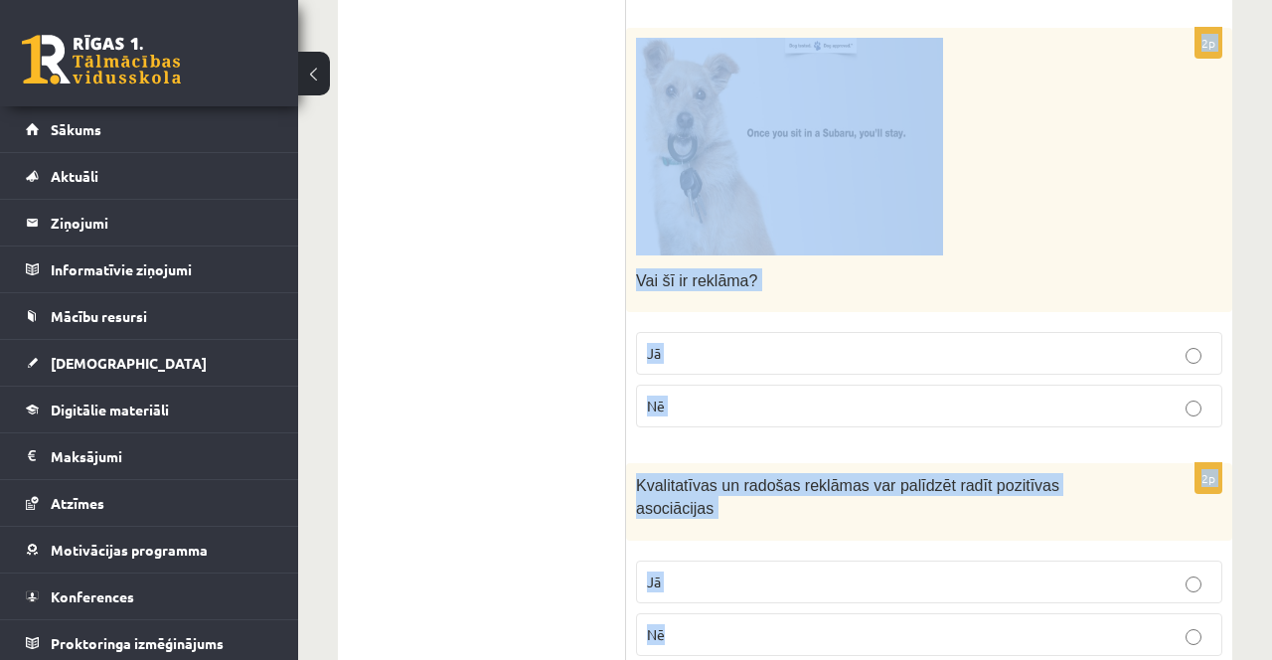
copy form "Lorem ipsumdolo sitametcons 1612. adip el seddoei tempo incididun Utlabor Etdol…"
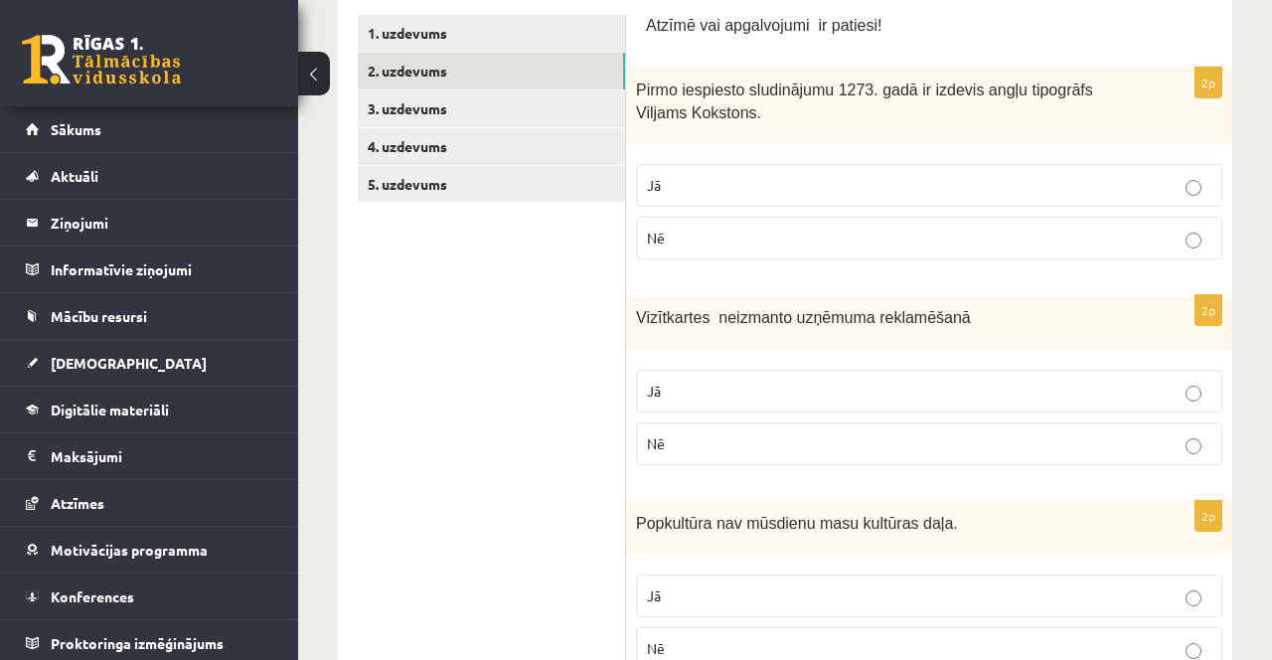
scroll to position [411, 0]
click at [724, 242] on p "Nē" at bounding box center [929, 238] width 564 height 21
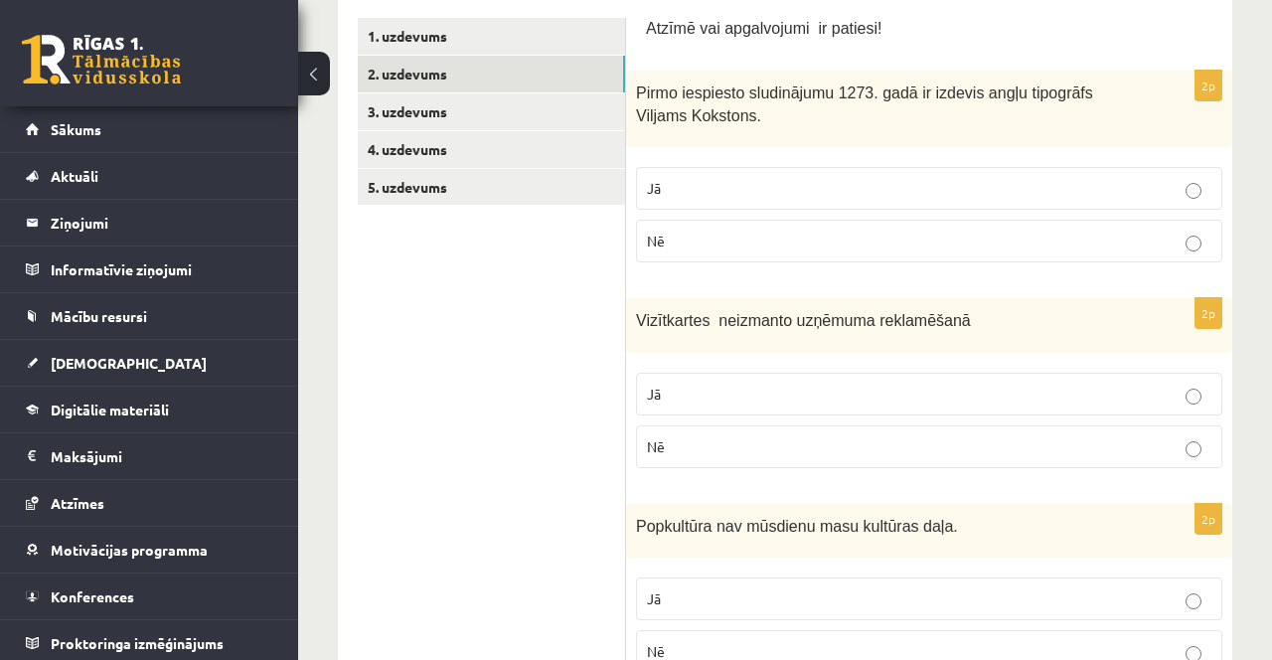
scroll to position [406, 0]
click at [1062, 442] on p "Nē" at bounding box center [929, 448] width 564 height 21
click at [857, 654] on p "Nē" at bounding box center [929, 653] width 564 height 21
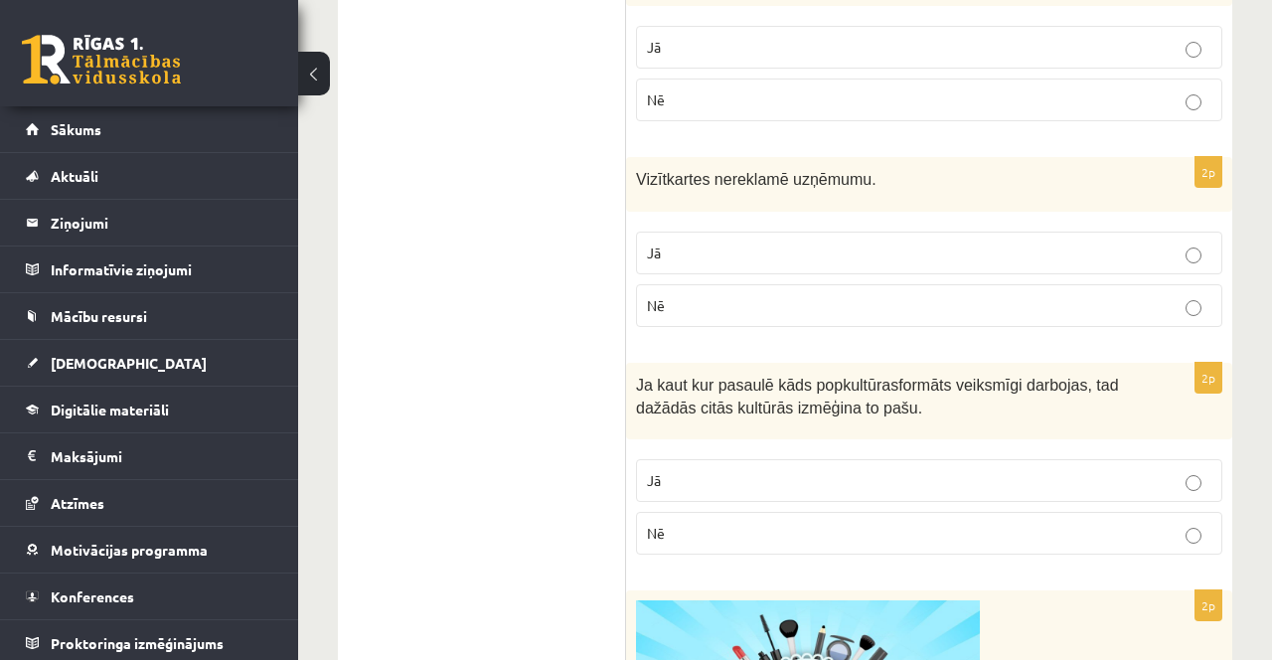
scroll to position [934, 0]
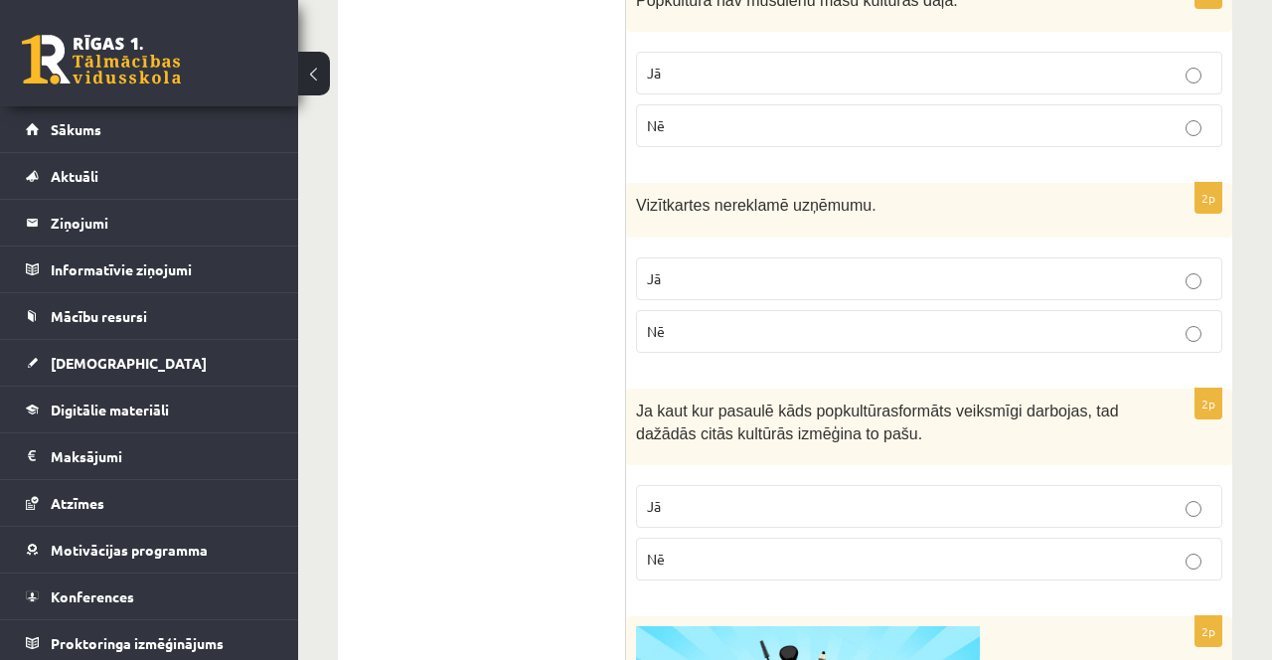
click at [784, 330] on p "Nē" at bounding box center [929, 331] width 564 height 21
click at [713, 513] on p "Jā" at bounding box center [929, 506] width 564 height 21
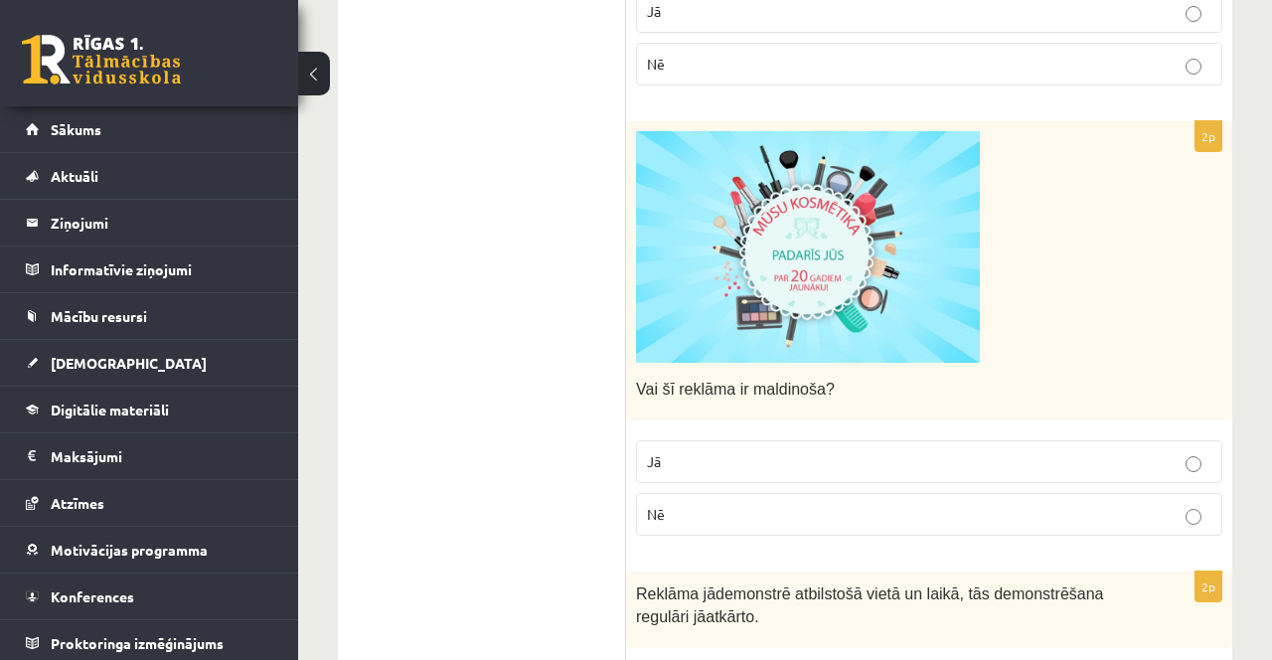
scroll to position [1432, 0]
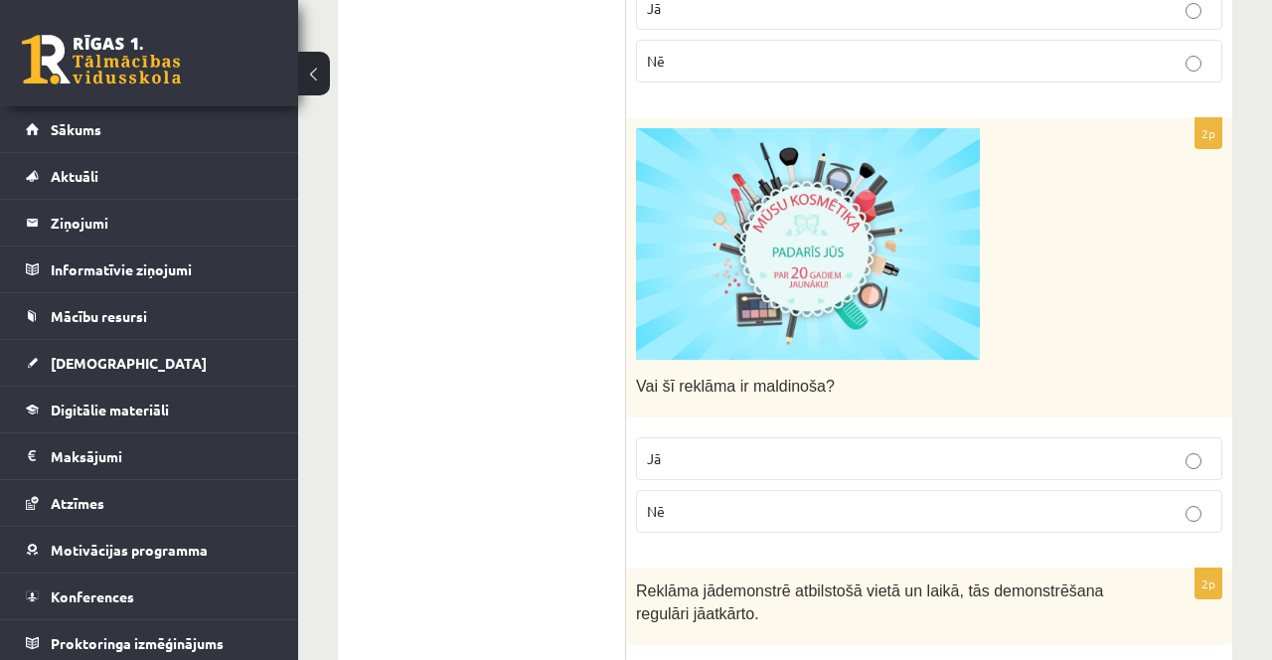
click at [695, 439] on label "Jā" at bounding box center [929, 458] width 586 height 43
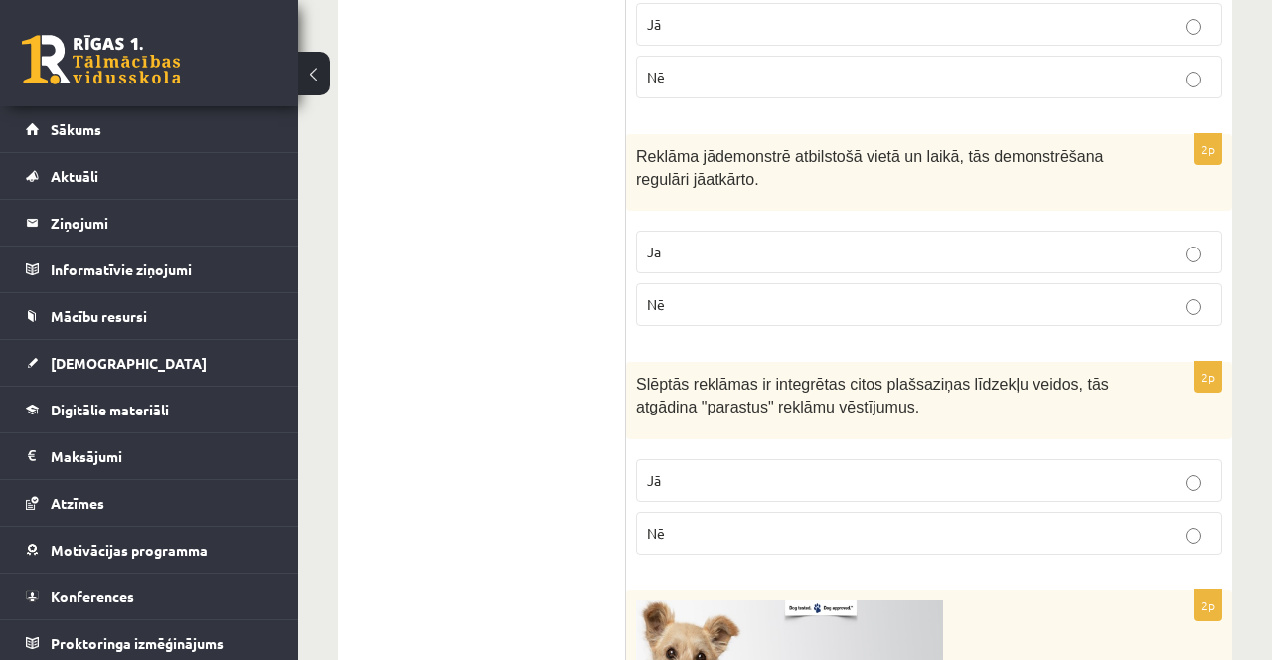
scroll to position [1875, 0]
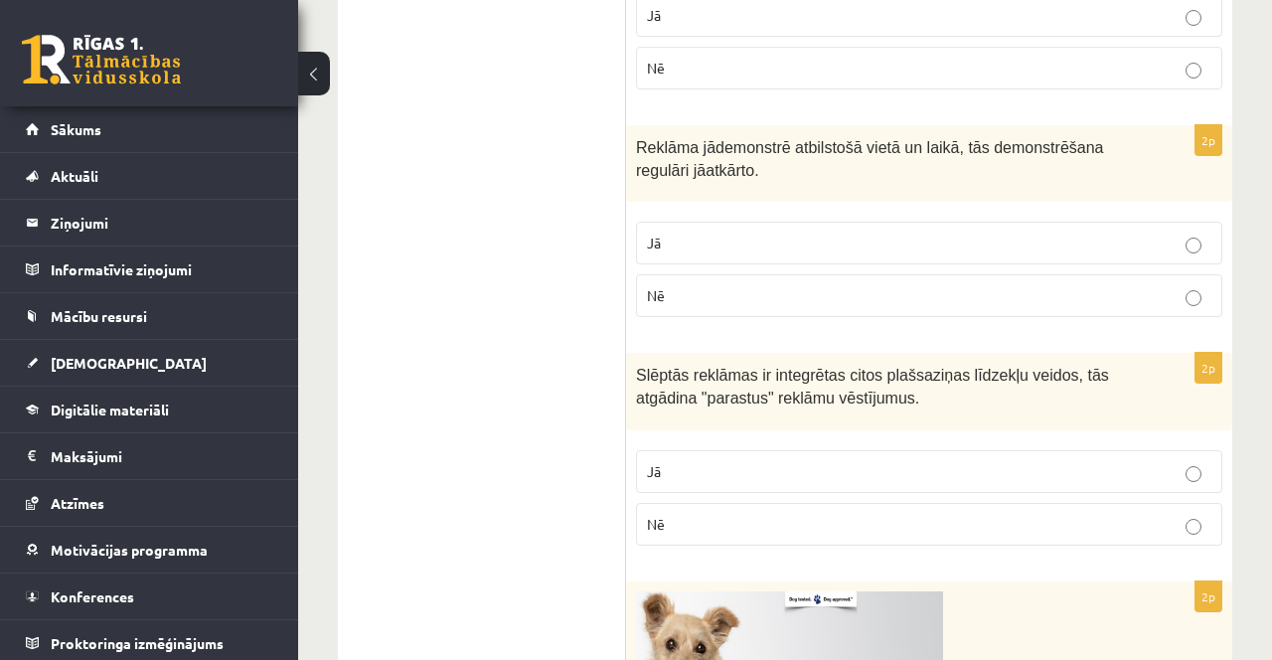
click at [1148, 222] on label "Jā" at bounding box center [929, 243] width 586 height 43
click at [840, 461] on p "Jā" at bounding box center [929, 471] width 564 height 21
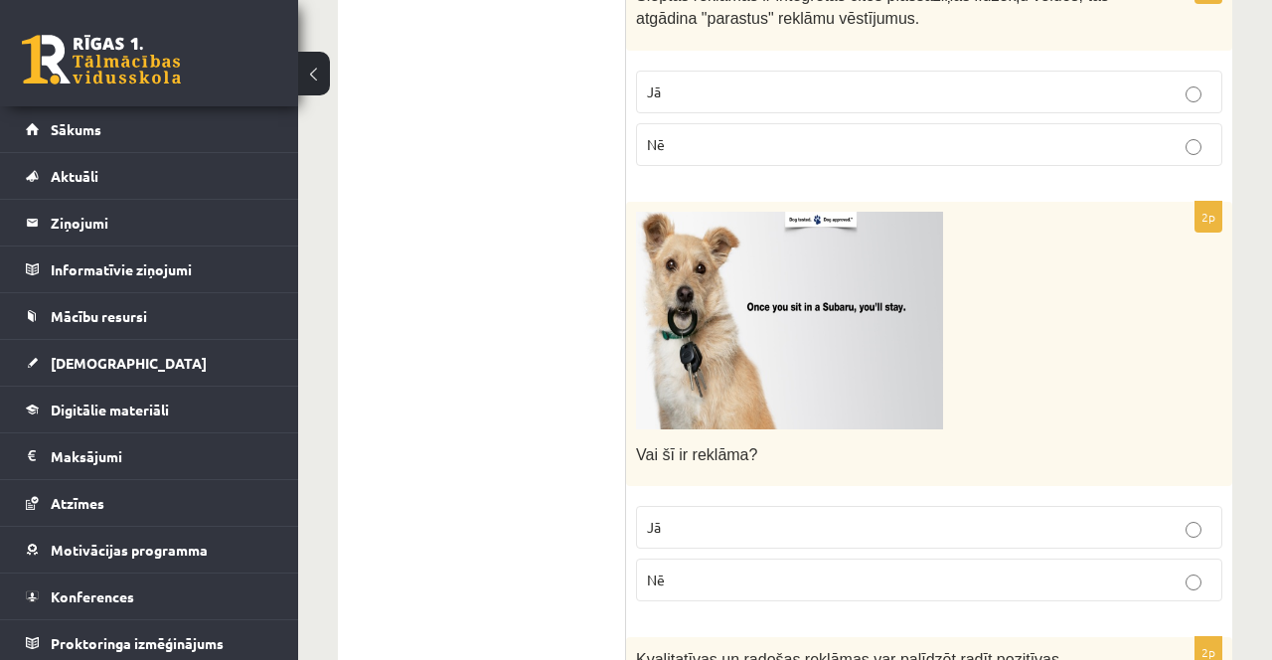
scroll to position [2257, 0]
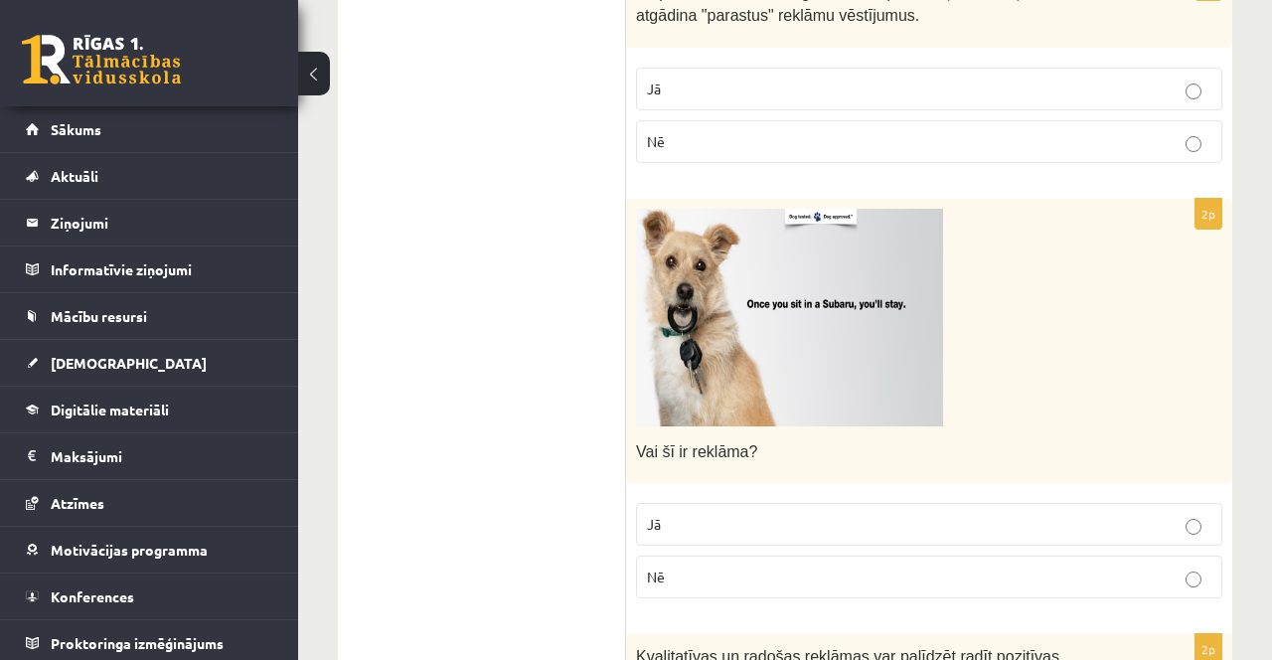
click at [707, 532] on label "Jā" at bounding box center [929, 524] width 586 height 43
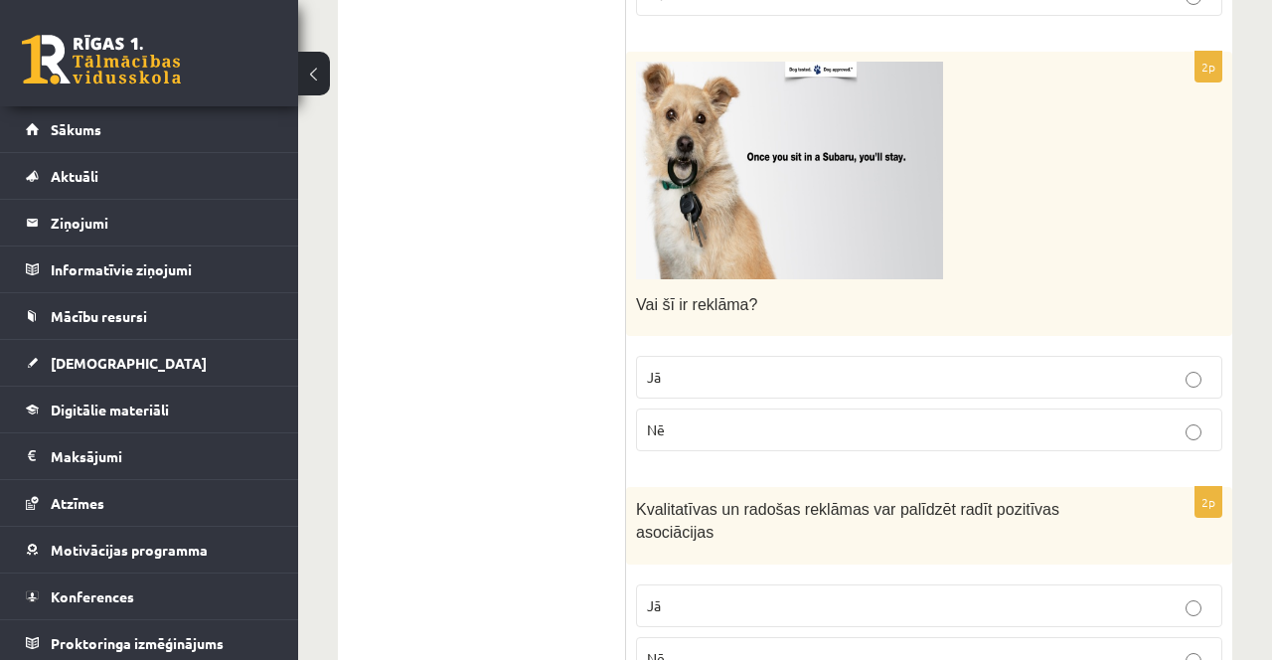
scroll to position [2428, 0]
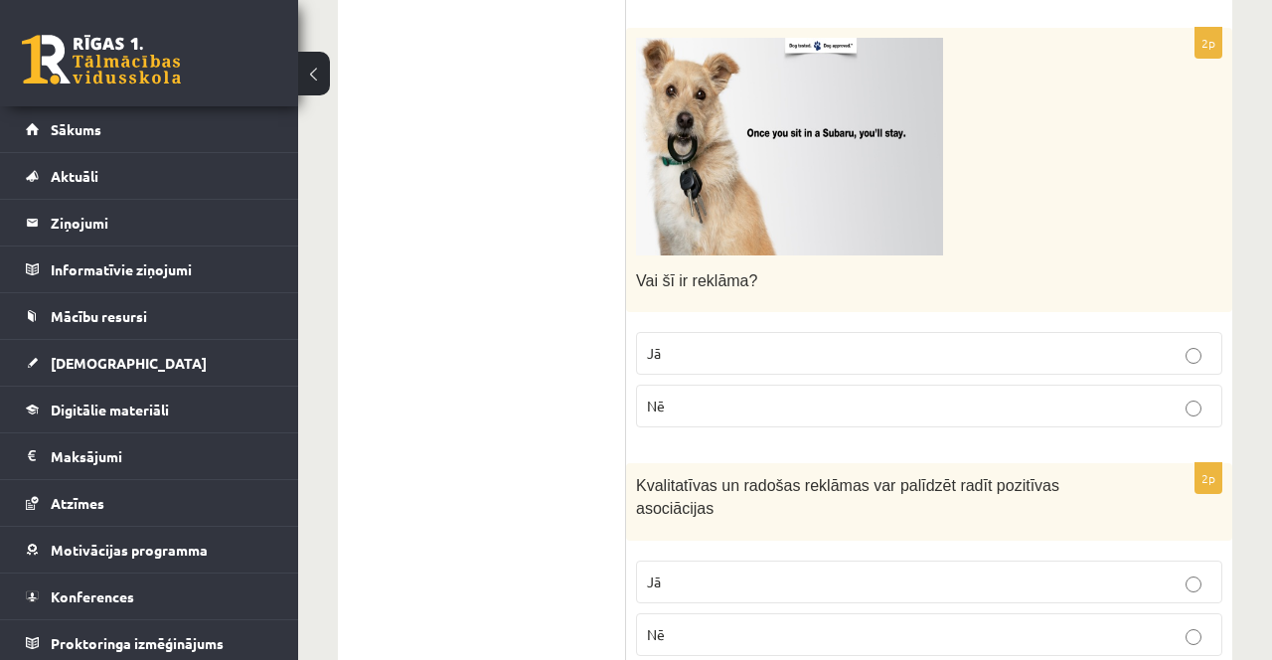
click at [709, 584] on label "Jā" at bounding box center [929, 581] width 586 height 43
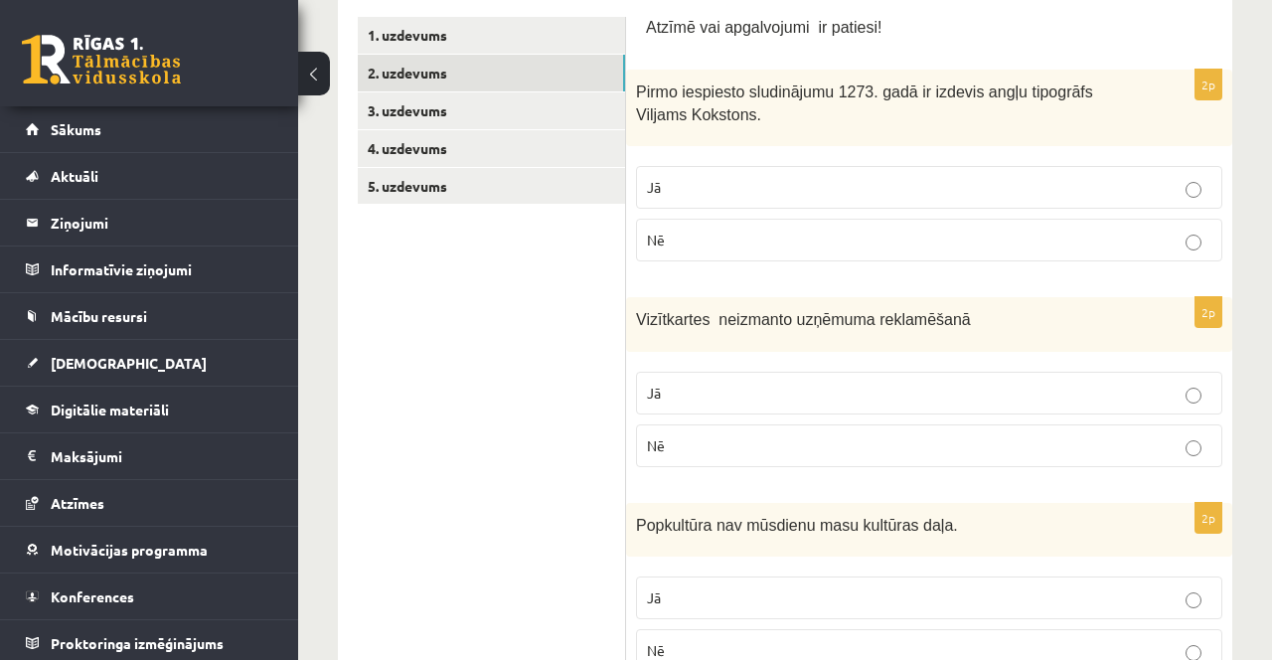
scroll to position [0, 0]
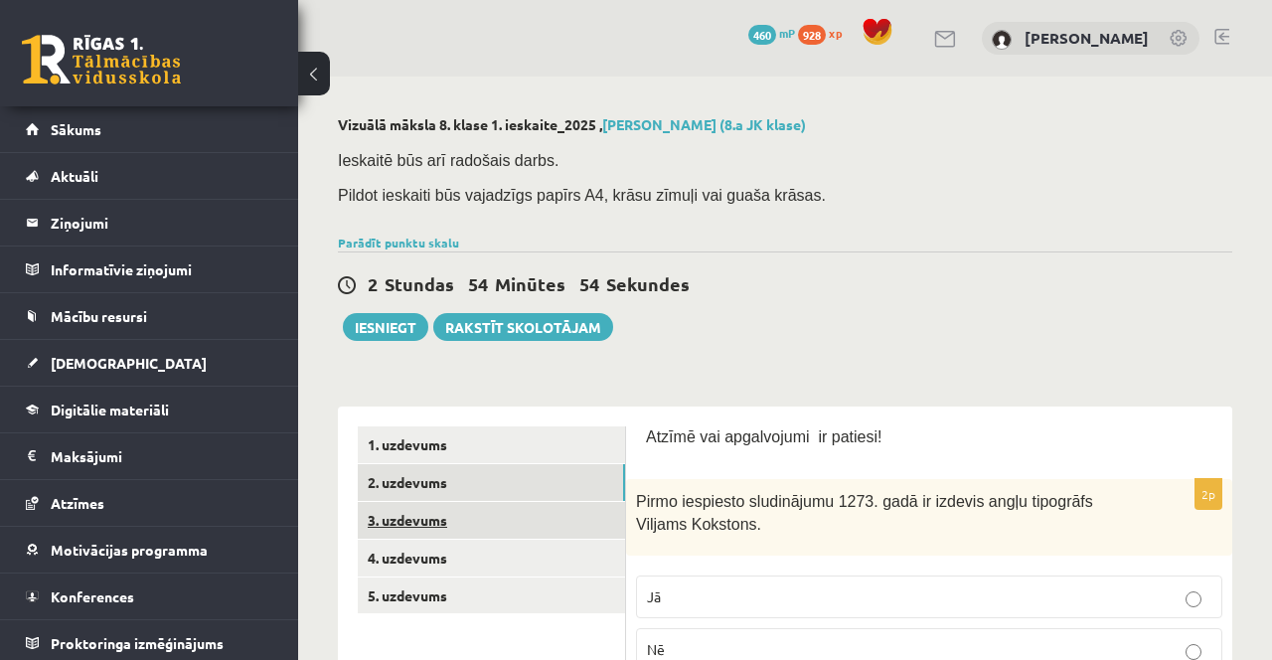
click at [462, 517] on link "3. uzdevums" at bounding box center [491, 520] width 267 height 37
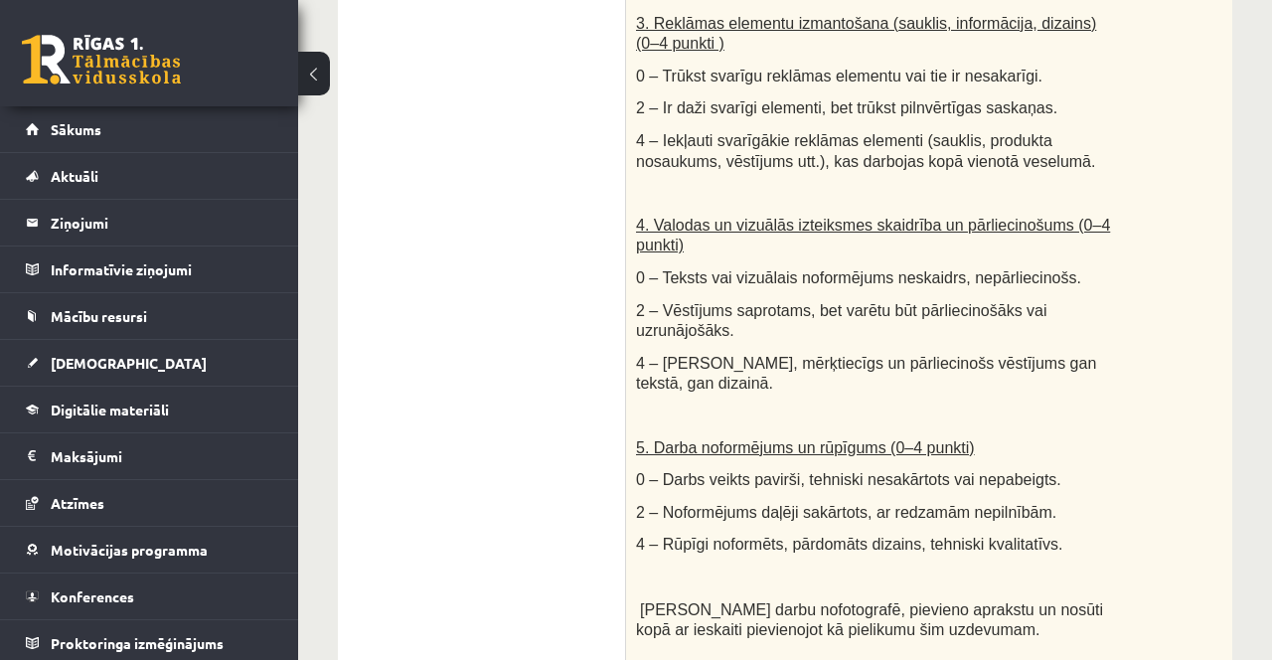
scroll to position [1654, 0]
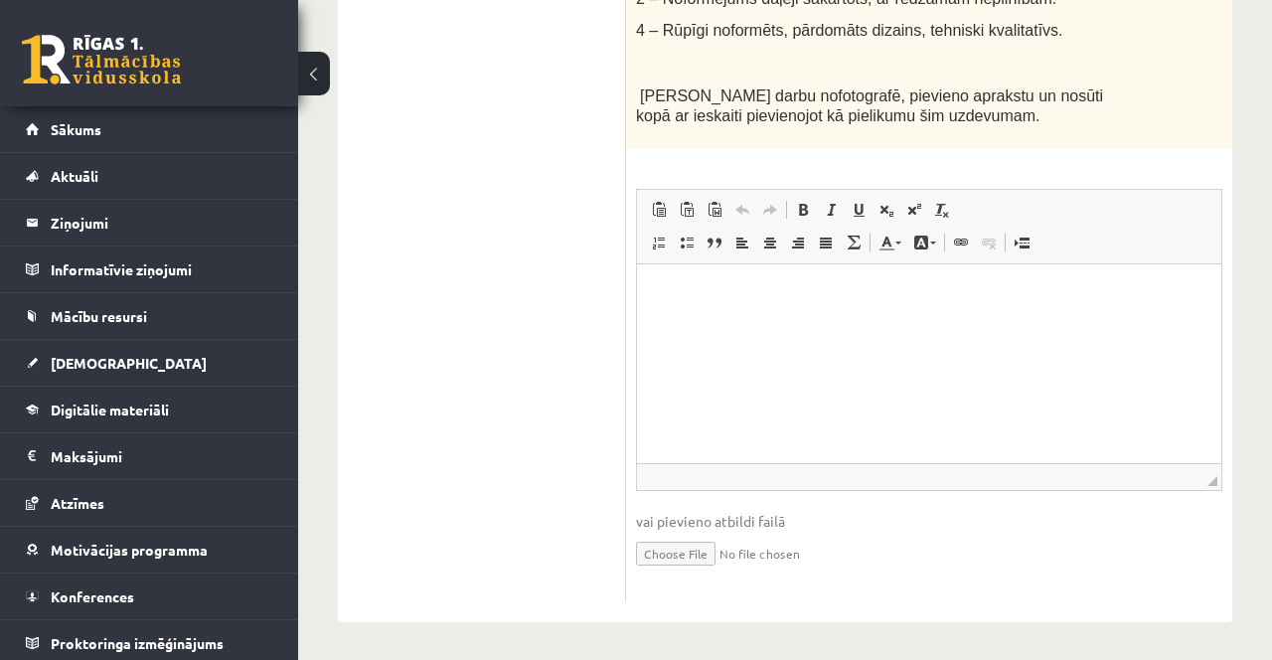
click at [672, 545] on input "file" at bounding box center [929, 552] width 586 height 41
type input "**********"
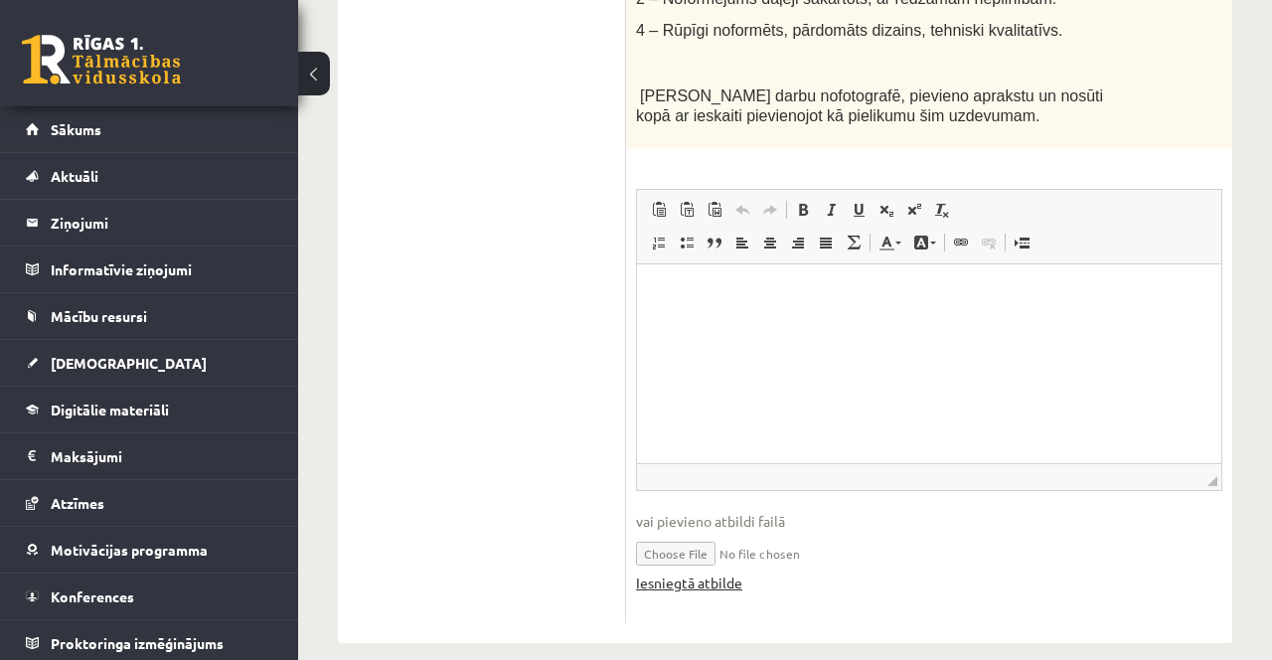
click at [708, 581] on link "Iesniegtā atbilde" at bounding box center [689, 582] width 106 height 21
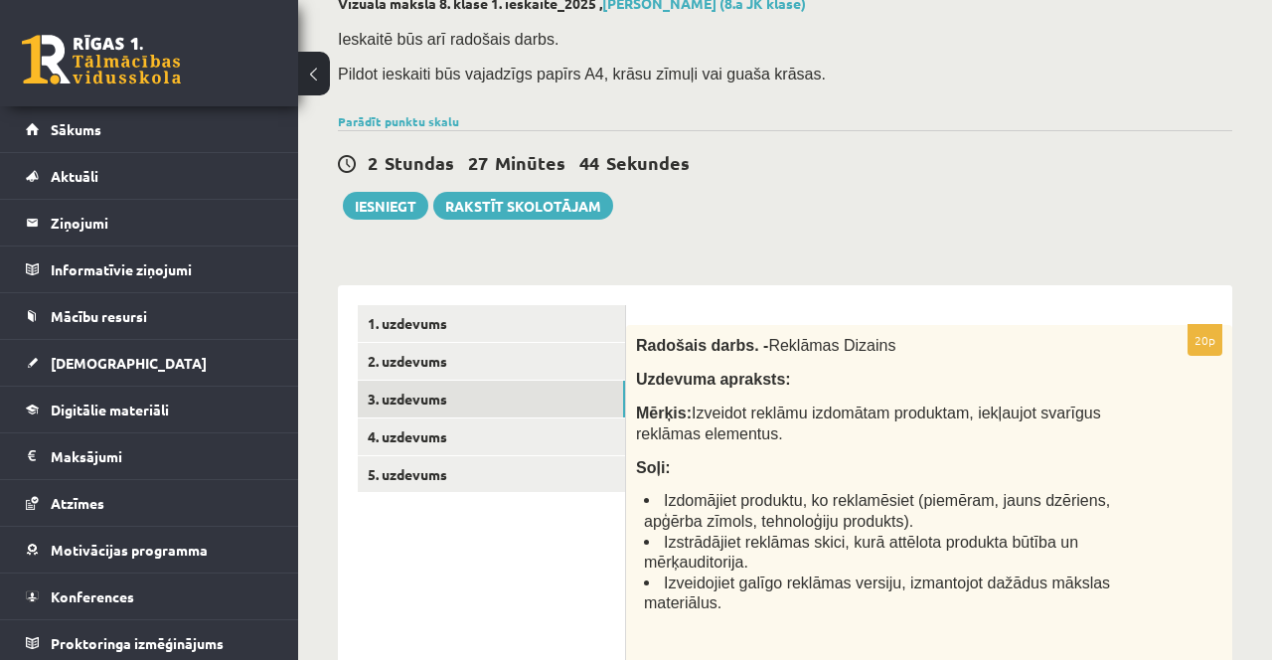
scroll to position [0, 0]
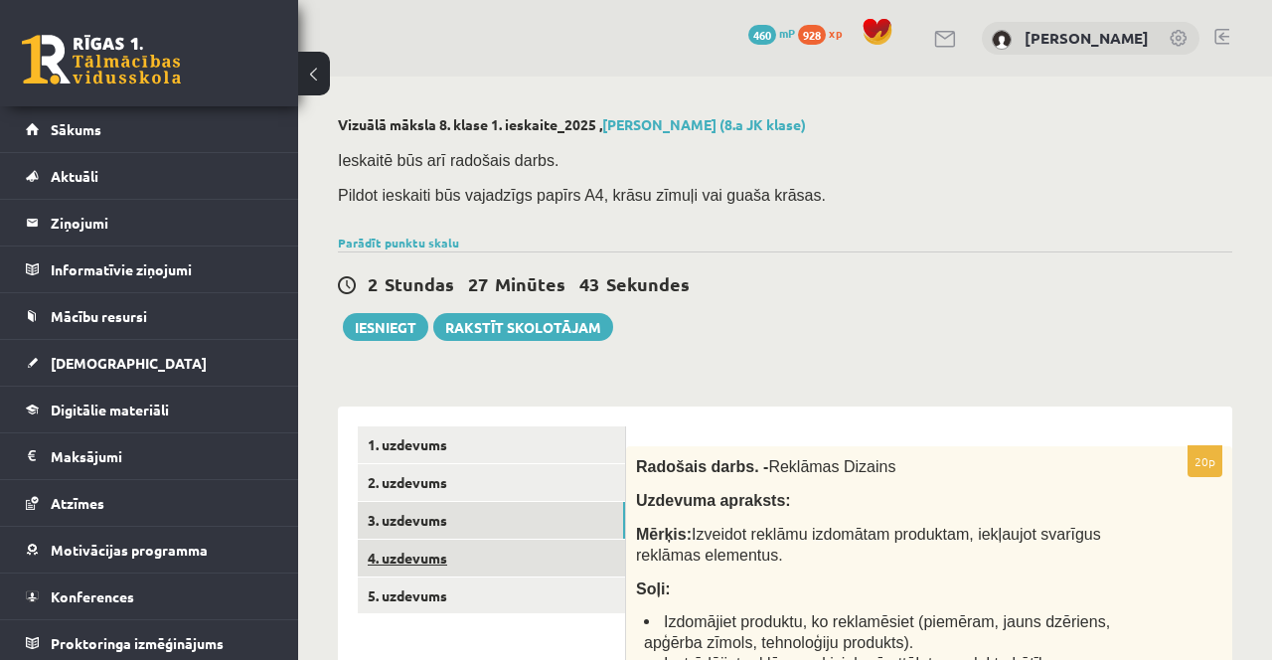
click at [518, 570] on link "4. uzdevums" at bounding box center [491, 558] width 267 height 37
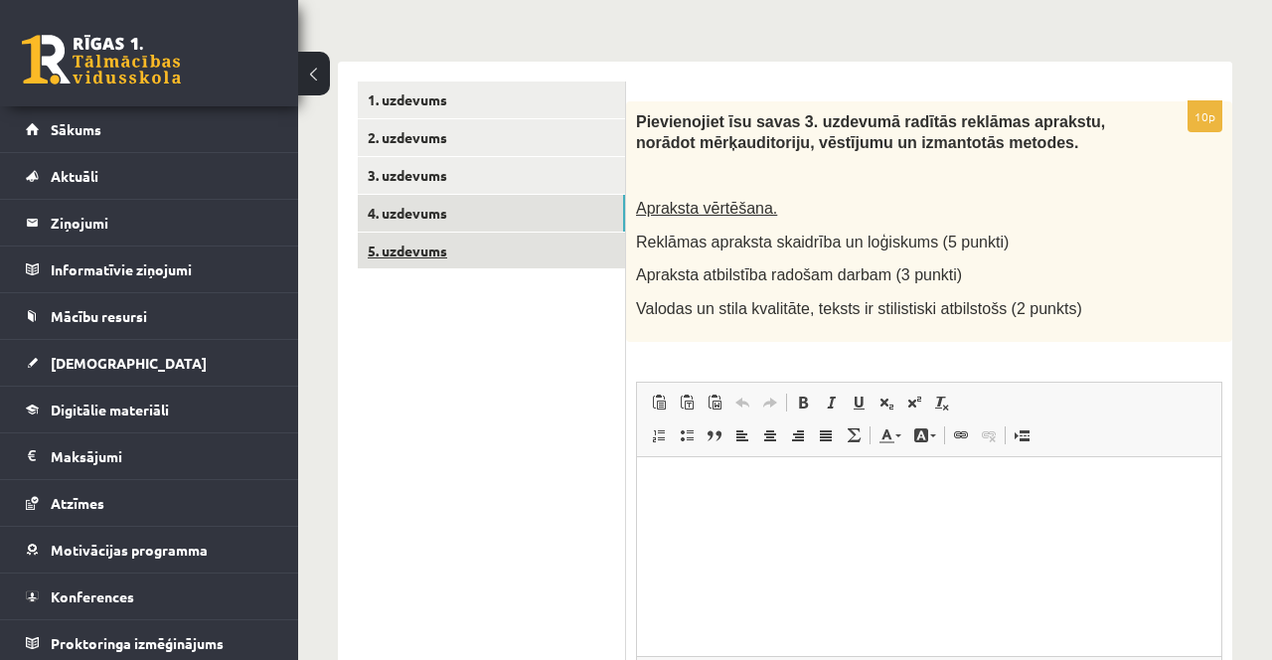
click at [557, 261] on link "5. uzdevums" at bounding box center [491, 250] width 267 height 37
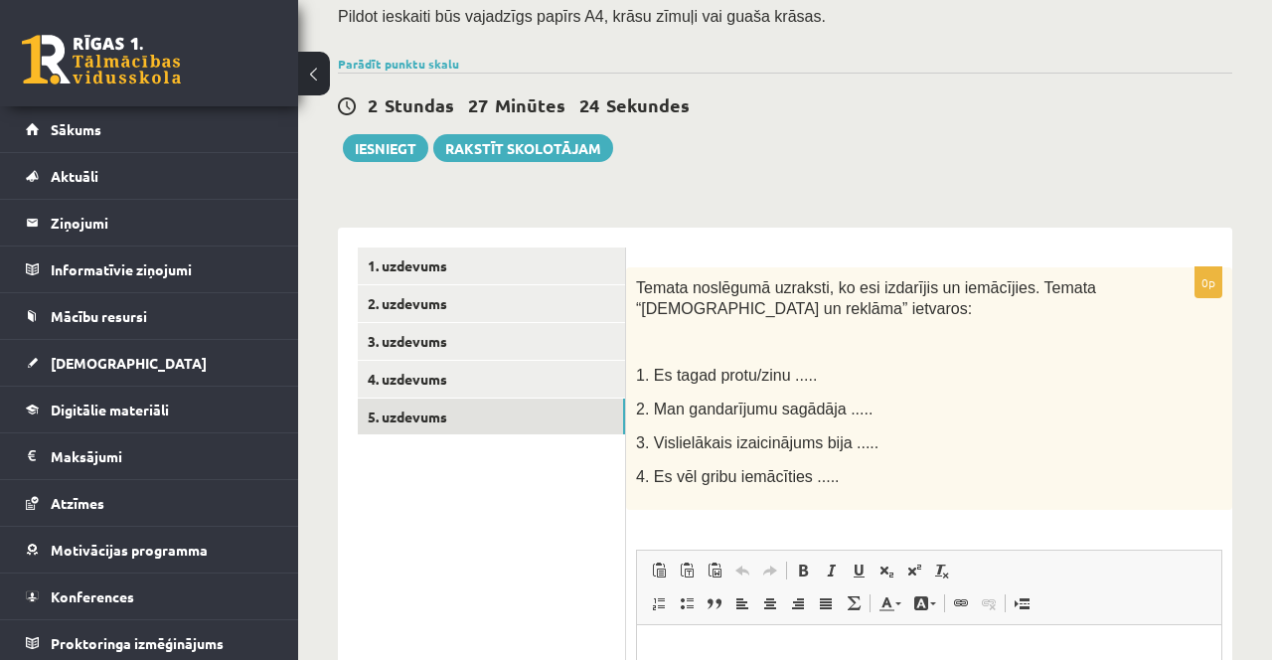
scroll to position [177, 0]
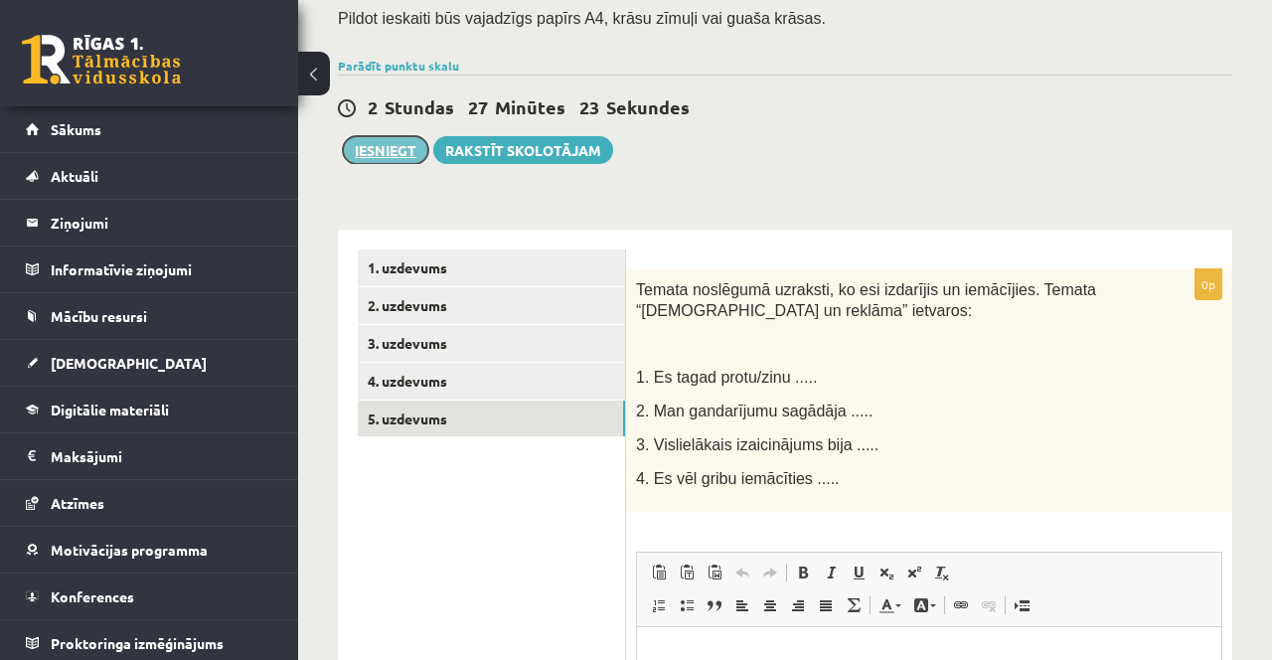
click at [402, 152] on button "Iesniegt" at bounding box center [385, 150] width 85 height 28
